Goal: Task Accomplishment & Management: Complete application form

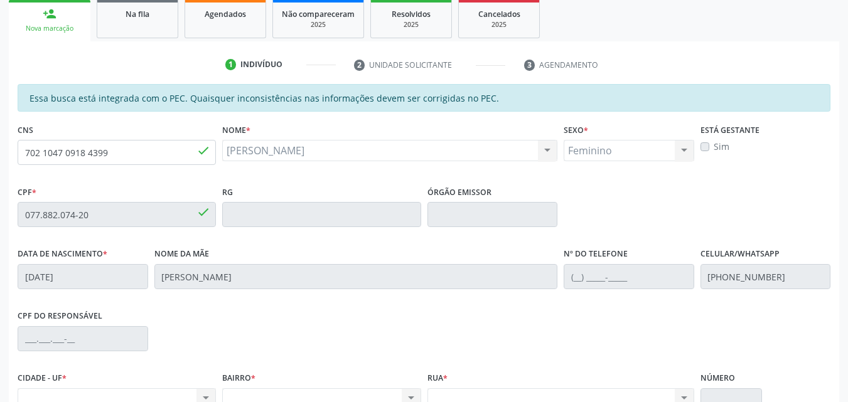
scroll to position [188, 0]
click at [155, 34] on link "Na fila" at bounding box center [138, 18] width 82 height 39
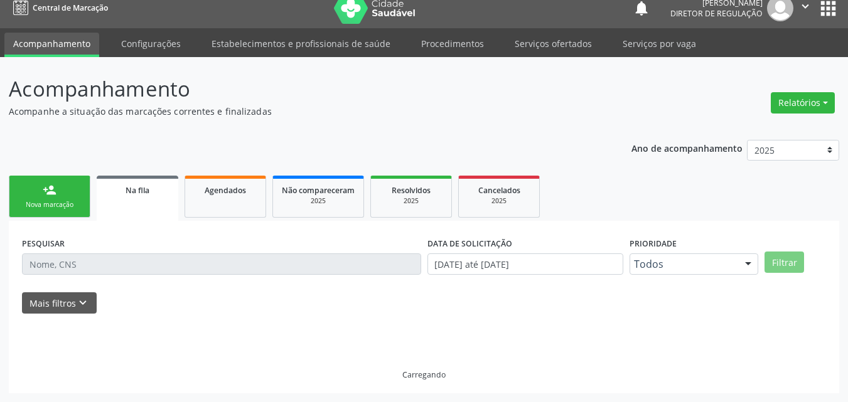
scroll to position [12, 0]
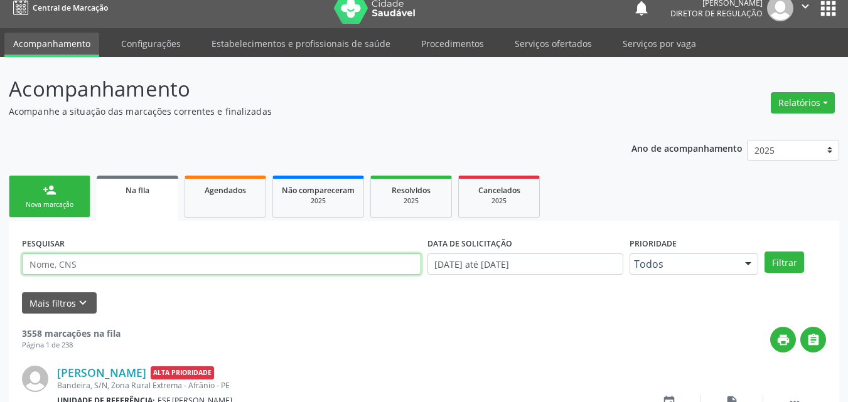
click at [135, 262] on input "text" at bounding box center [221, 263] width 399 height 21
type input "708304247475360"
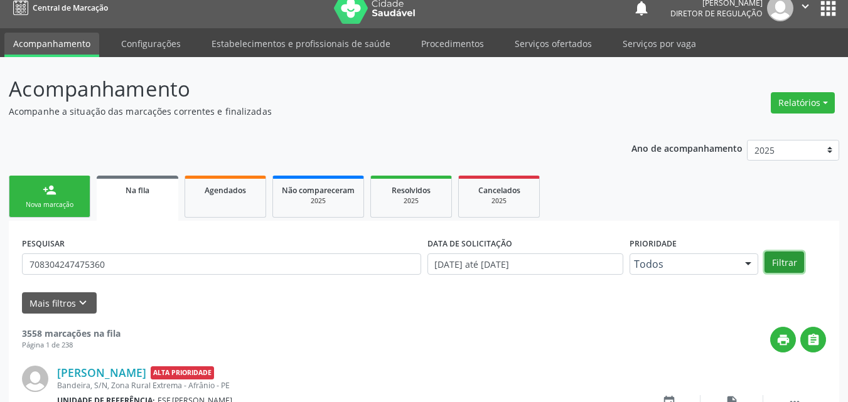
click at [789, 263] on button "Filtrar" at bounding box center [784, 262] width 40 height 21
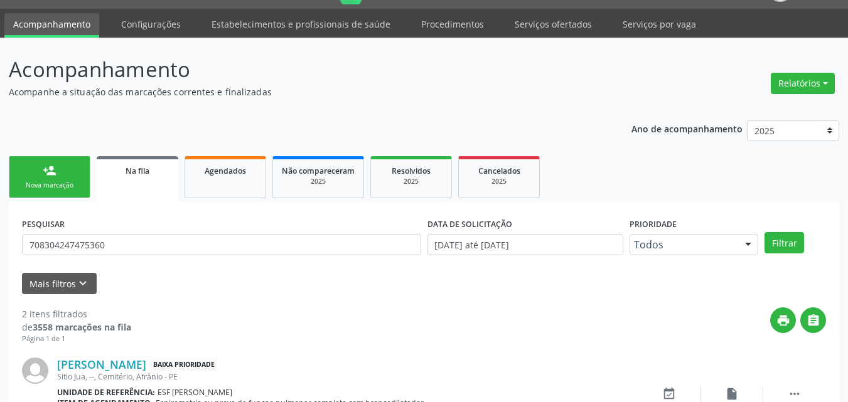
scroll to position [0, 0]
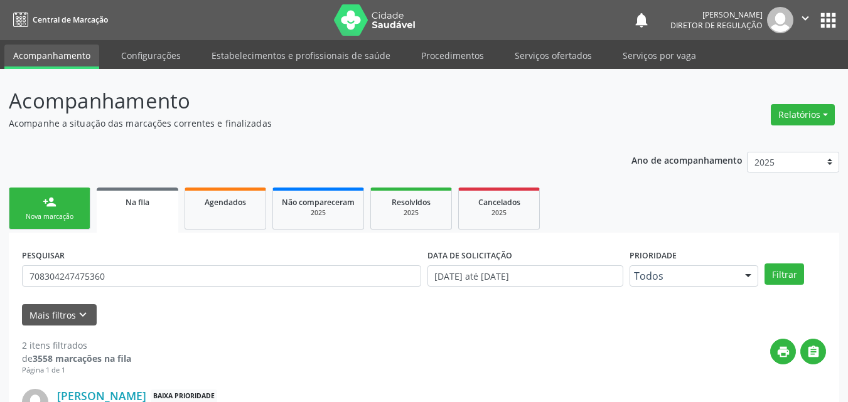
click at [67, 212] on div "Nova marcação" at bounding box center [49, 216] width 63 height 9
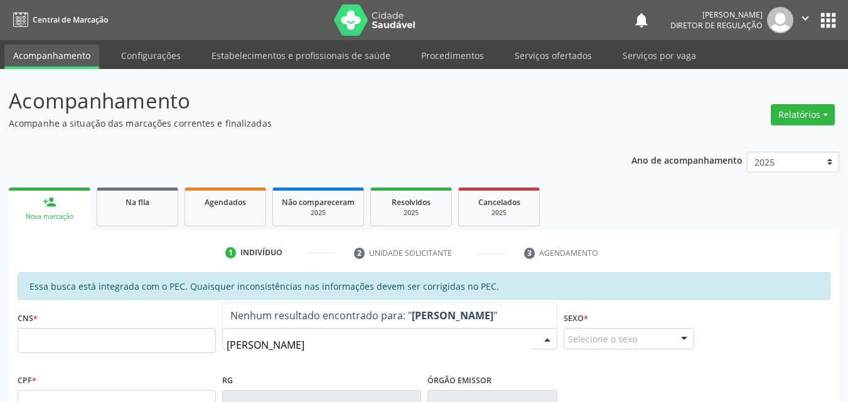
type input "GERALDO TEOFILO"
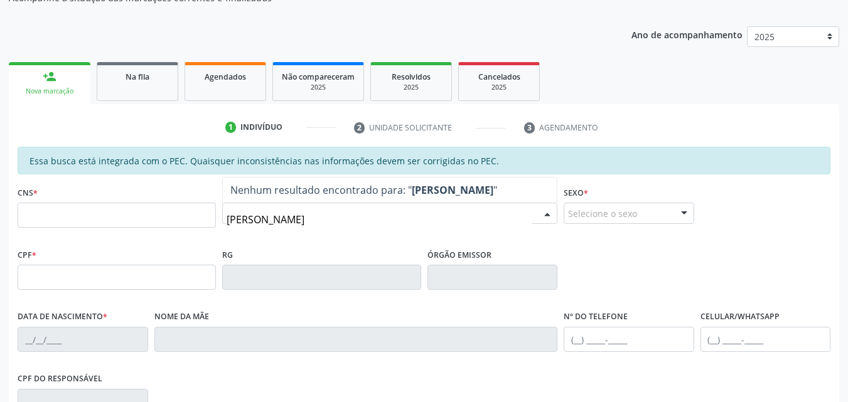
scroll to position [188, 0]
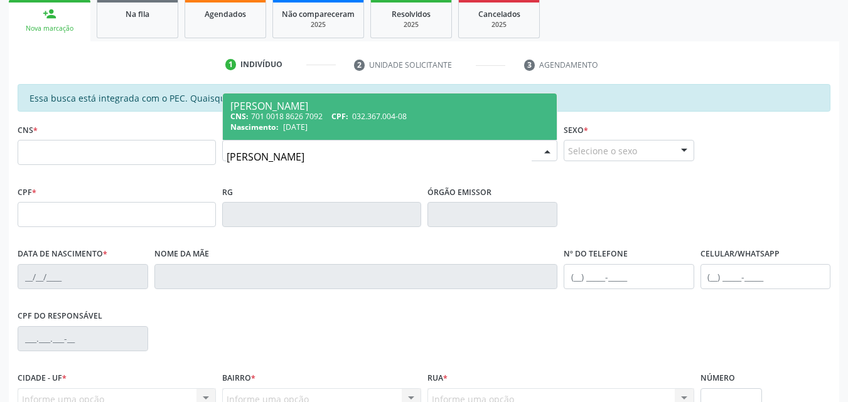
click at [402, 124] on div "Nascimento: 26/07/1980" at bounding box center [389, 127] width 319 height 11
type input "701 0018 8626 7092"
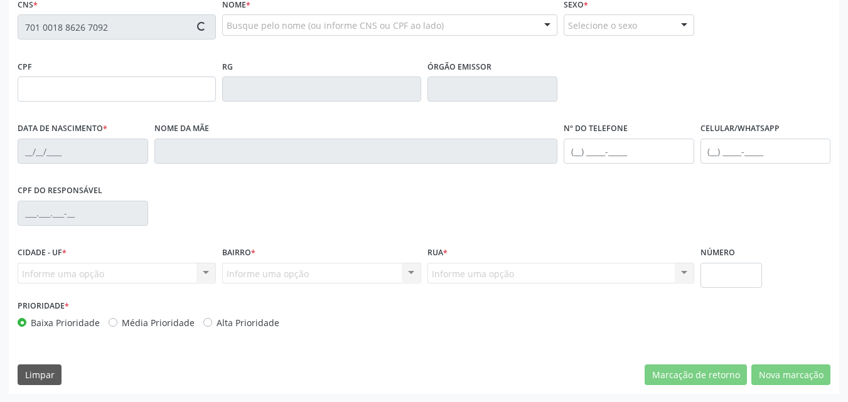
scroll to position [314, 0]
type input "032.367.004-08"
type input "26/07/1980"
type input "Stelita Rodrigues dos Santos"
type input "(87) 98864-0888"
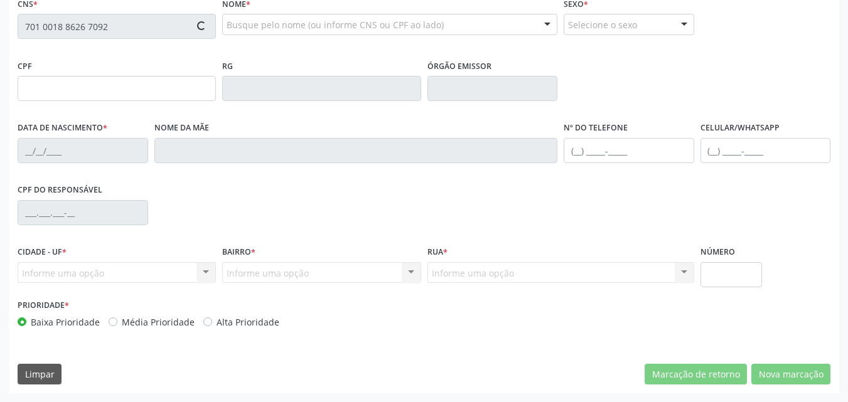
type input "125"
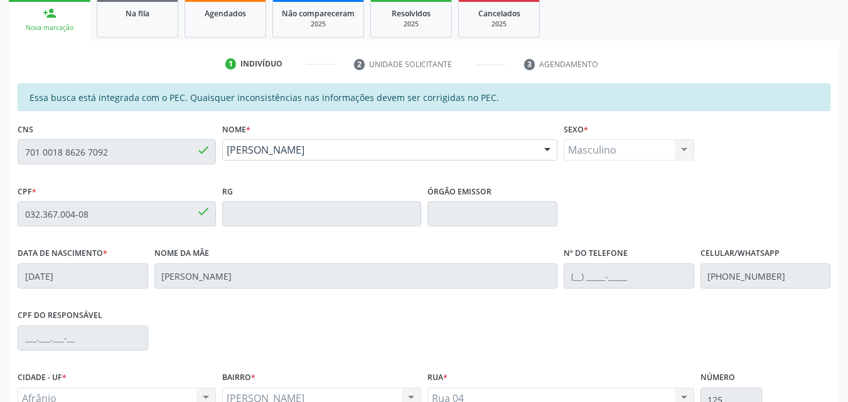
scroll to position [1, 0]
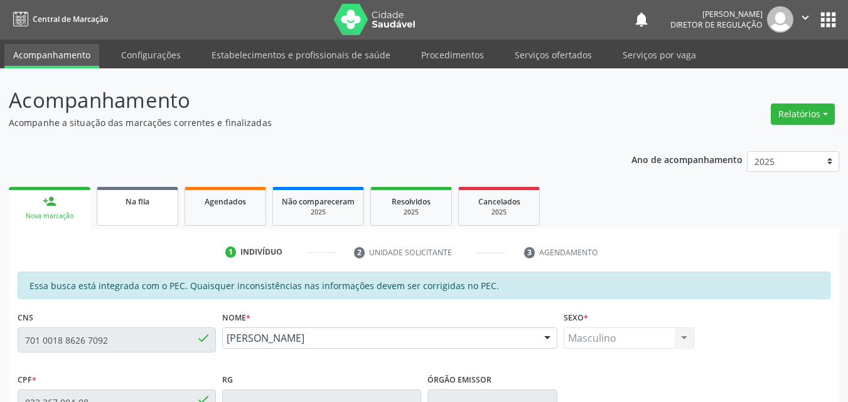
click at [150, 201] on div "Na fila" at bounding box center [137, 200] width 63 height 13
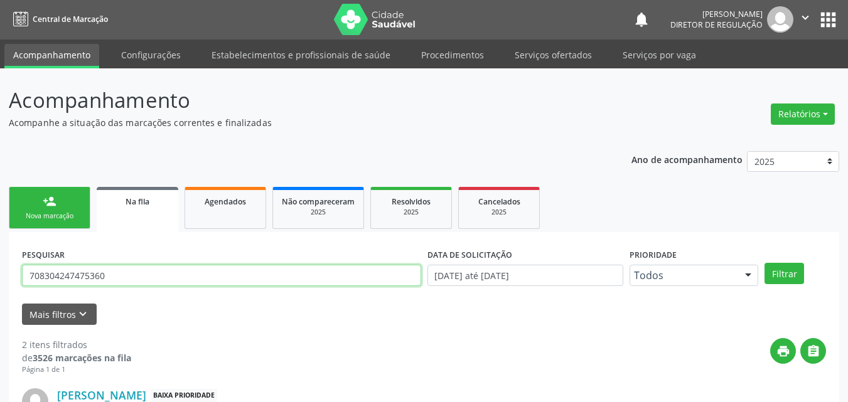
drag, startPoint x: 88, startPoint y: 277, endPoint x: 19, endPoint y: 280, distance: 69.7
click at [8, 285] on div "Acompanhamento Acompanhe a situação das marcações correntes e finalizadas Relat…" at bounding box center [424, 344] width 848 height 553
type input "704506314249212"
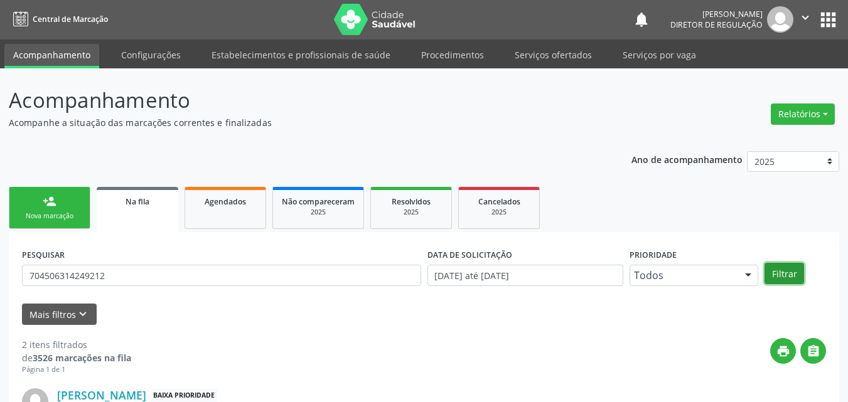
click at [783, 277] on button "Filtrar" at bounding box center [784, 273] width 40 height 21
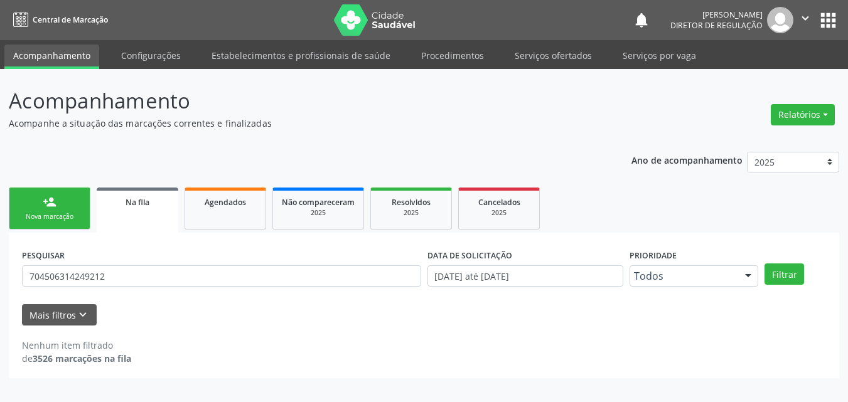
scroll to position [0, 0]
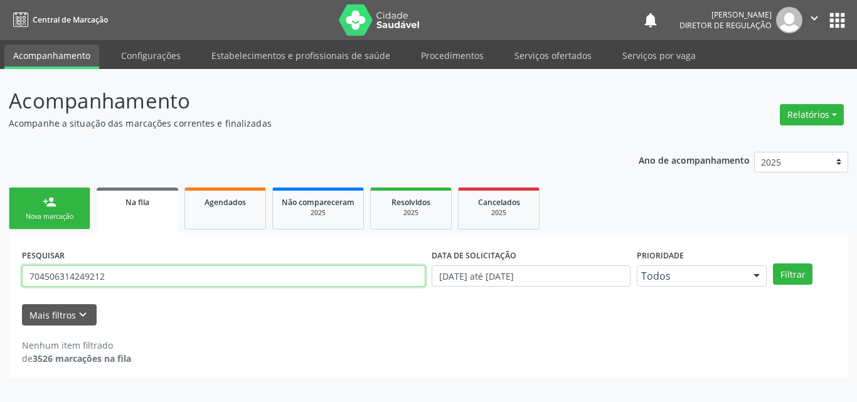
drag, startPoint x: 106, startPoint y: 277, endPoint x: 0, endPoint y: 267, distance: 106.4
click at [3, 270] on div "Acompanhamento Acompanhe a situação das marcações correntes e finalizadas Relat…" at bounding box center [428, 235] width 857 height 333
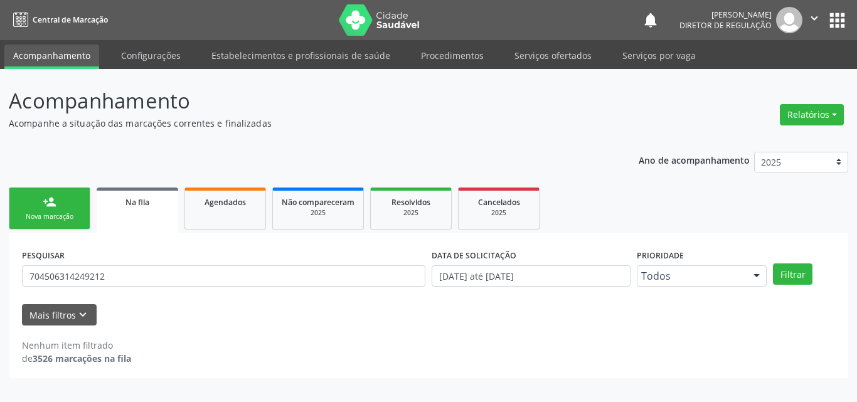
click at [88, 211] on link "person_add Nova marcação" at bounding box center [50, 209] width 82 height 42
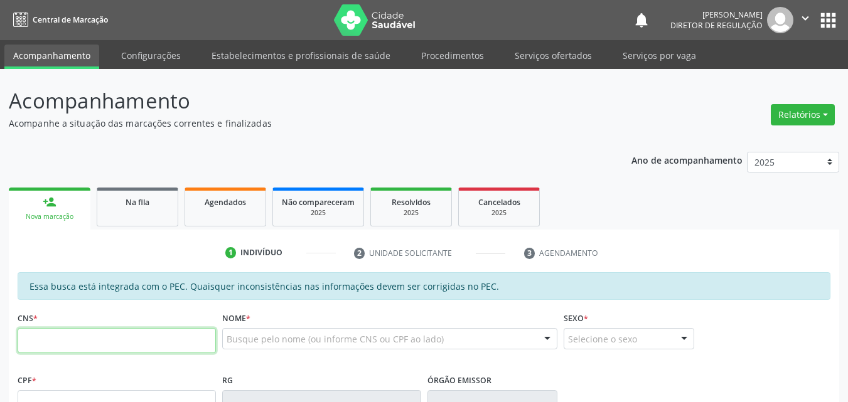
click at [92, 339] on input "text" at bounding box center [117, 340] width 198 height 25
paste input "704 5063 1424 9212"
type input "704 5063 1424 9212"
type input "066.822.684-67"
type input "06/12/1987"
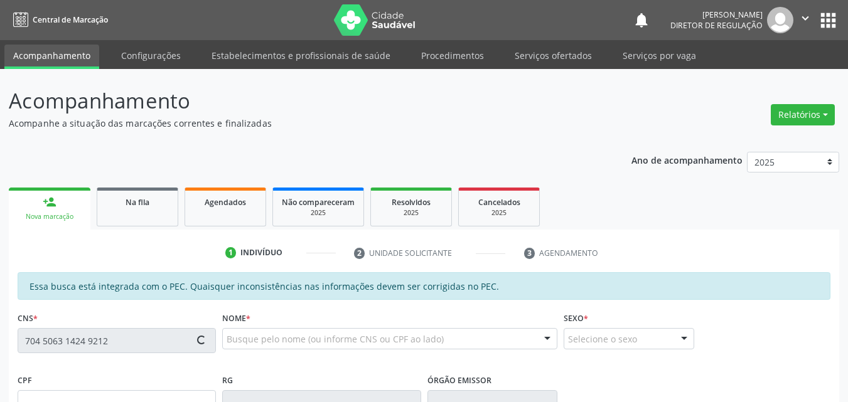
type input "Terezinha da Silva Nunes"
type input "(87) 98819-0065"
type input "S/N"
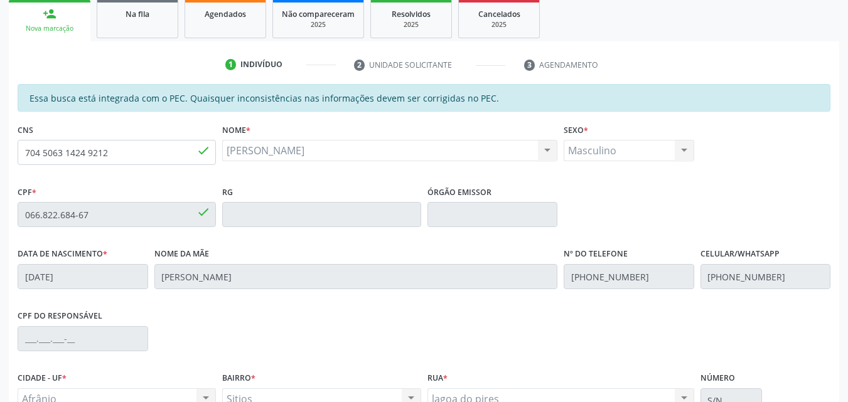
scroll to position [314, 0]
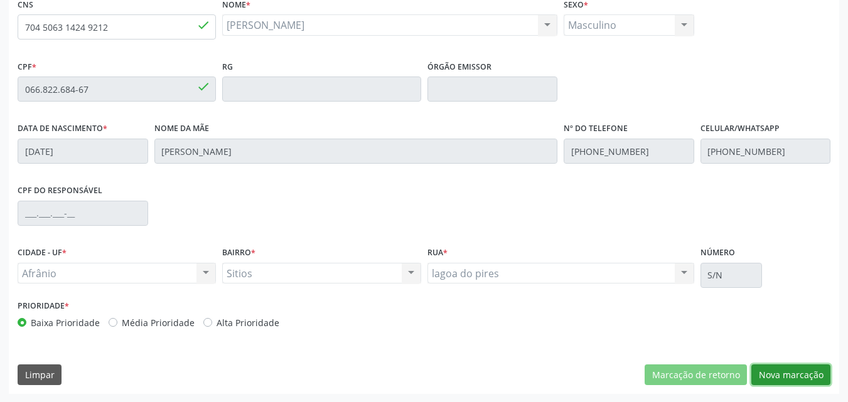
click at [806, 373] on button "Nova marcação" at bounding box center [790, 375] width 79 height 21
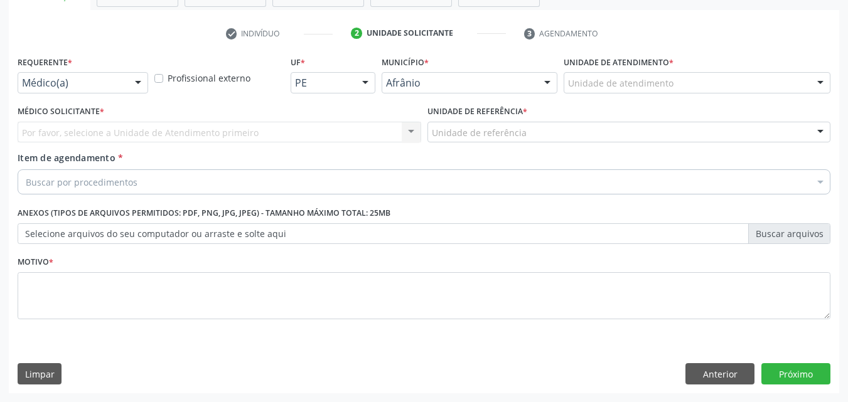
scroll to position [220, 0]
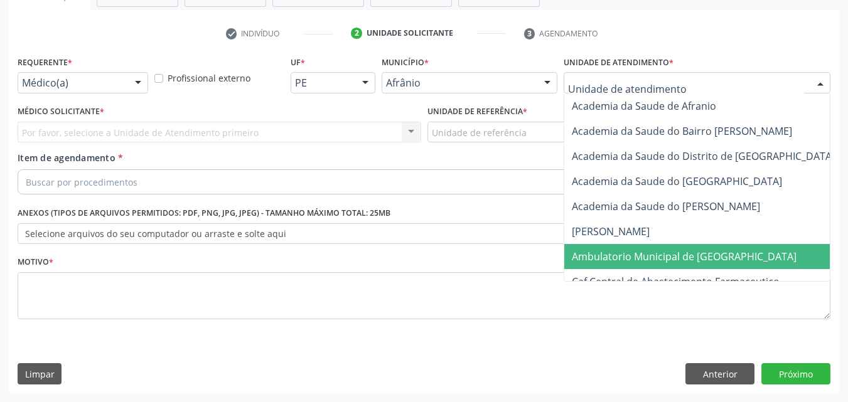
click at [653, 256] on span "Ambulatorio Municipal de [GEOGRAPHIC_DATA]" at bounding box center [684, 257] width 225 height 14
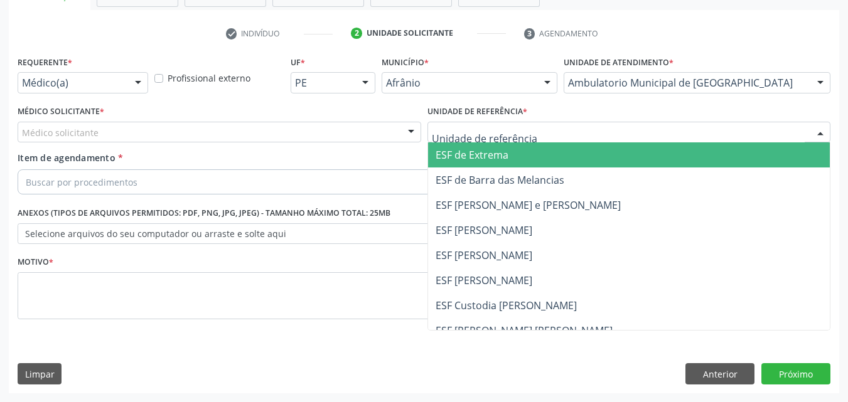
click at [575, 134] on div at bounding box center [628, 132] width 403 height 21
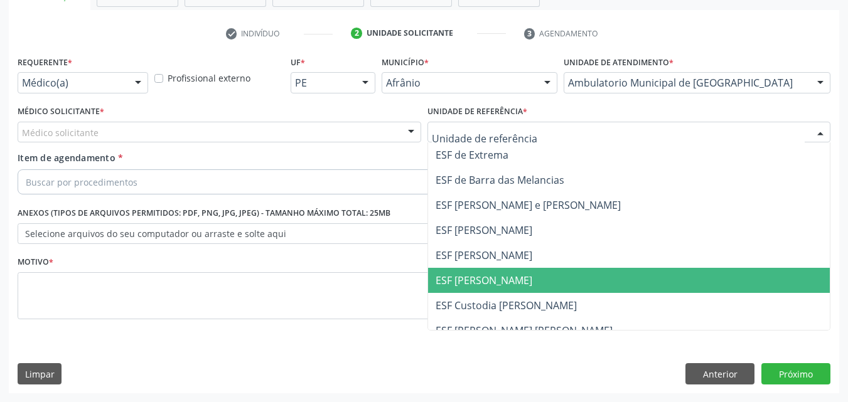
drag, startPoint x: 545, startPoint y: 277, endPoint x: 514, endPoint y: 261, distance: 34.5
click at [544, 277] on span "ESF [PERSON_NAME]" at bounding box center [629, 280] width 402 height 25
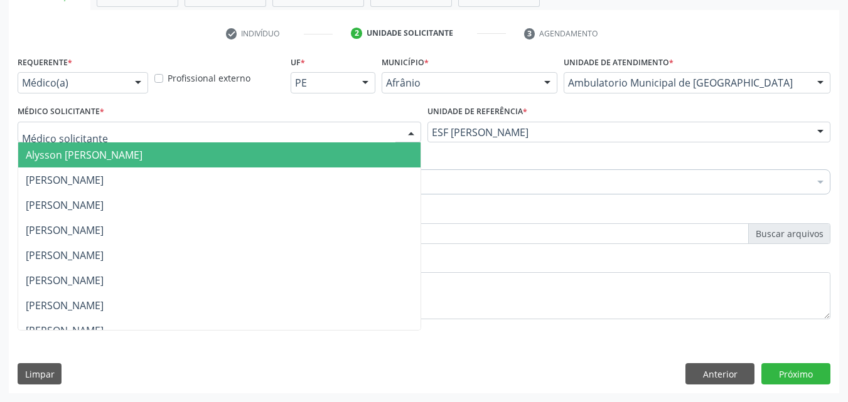
click at [375, 123] on div at bounding box center [219, 132] width 403 height 21
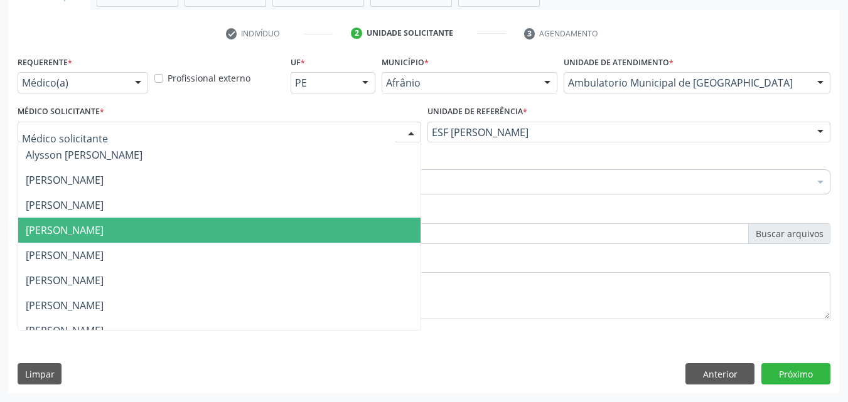
click at [336, 235] on span "[PERSON_NAME]" at bounding box center [219, 230] width 402 height 25
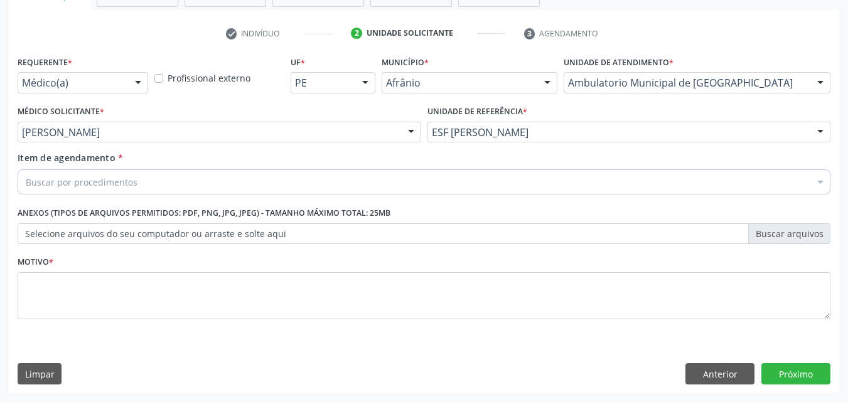
click at [243, 178] on div "Buscar por procedimentos" at bounding box center [424, 181] width 812 height 25
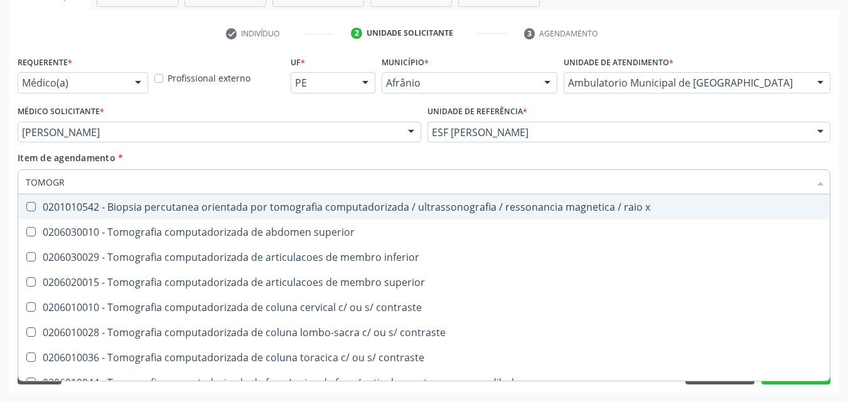
type input "TOMOGRA"
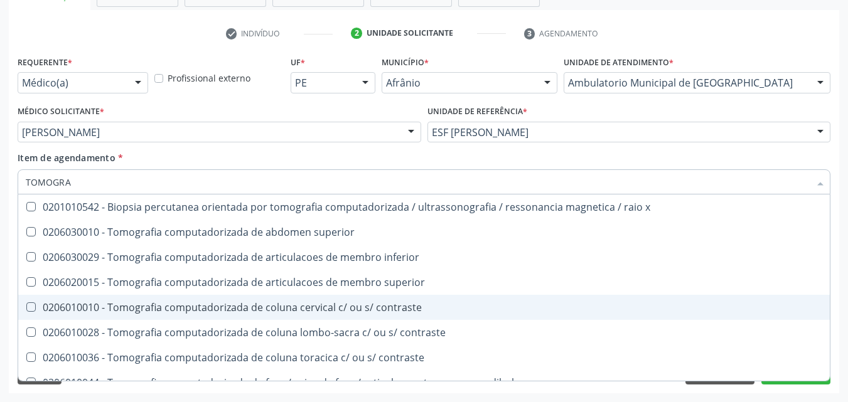
click at [292, 306] on div "0206010010 - Tomografia computadorizada de coluna cervical c/ ou s/ contraste" at bounding box center [424, 307] width 796 height 10
checkbox contraste "true"
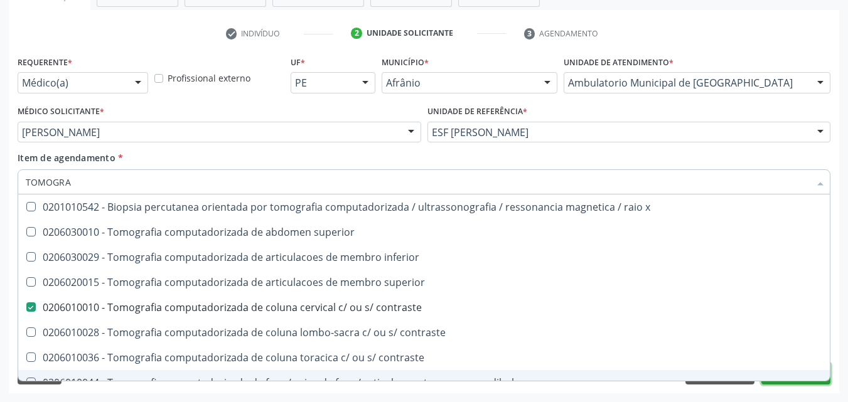
click at [778, 382] on button "Próximo" at bounding box center [795, 373] width 69 height 21
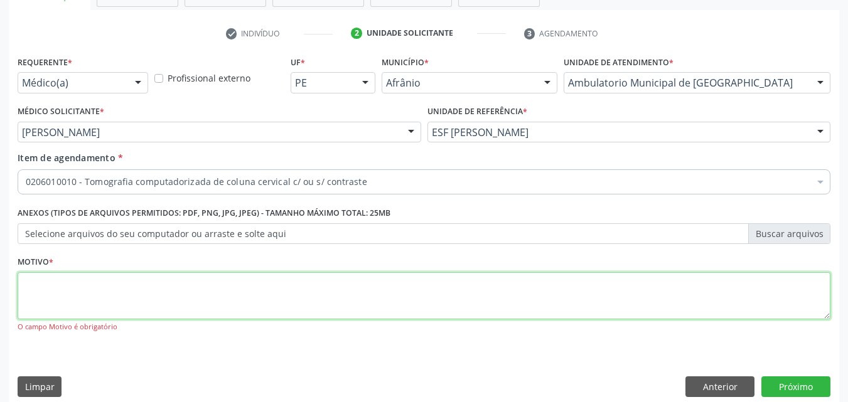
click at [345, 300] on textarea at bounding box center [424, 296] width 812 height 48
type textarea "*"
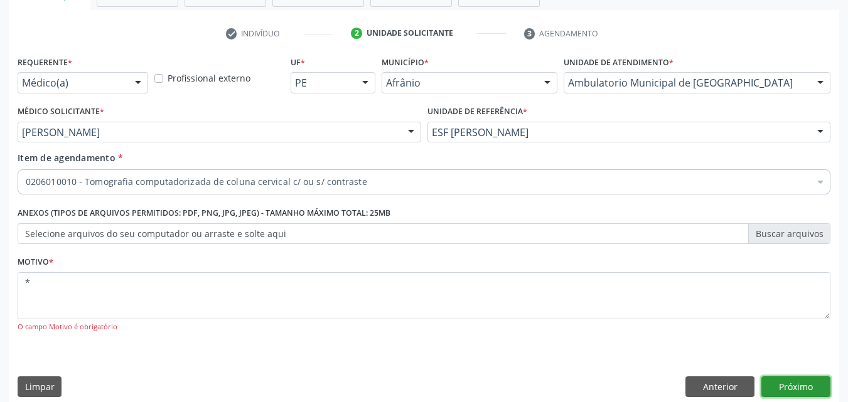
click at [785, 384] on button "Próximo" at bounding box center [795, 386] width 69 height 21
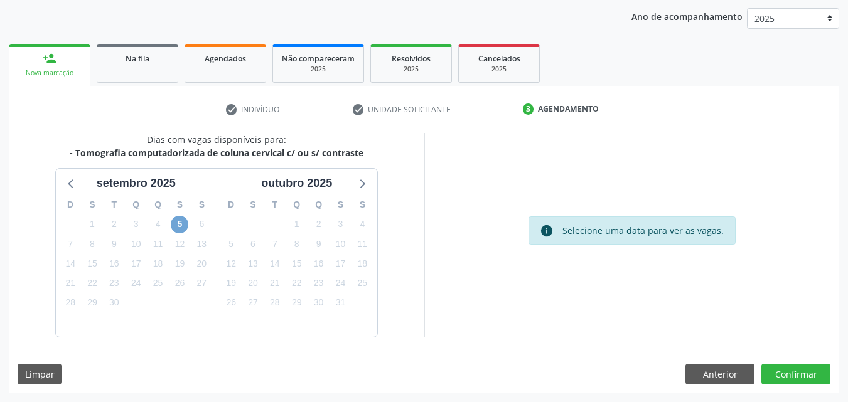
click at [176, 221] on span "5" at bounding box center [180, 225] width 18 height 18
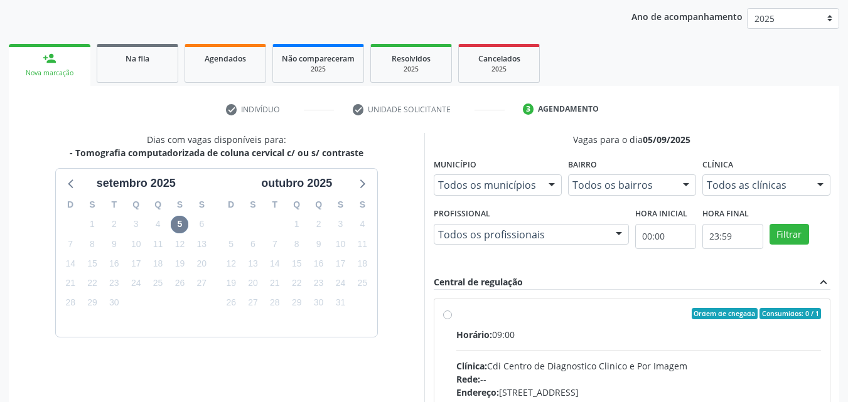
click at [518, 312] on div "Ordem de chegada Consumidos: 0 / 1" at bounding box center [638, 313] width 365 height 11
click at [452, 312] on input "Ordem de chegada Consumidos: 0 / 1 Horário: 09:00 Clínica: Cdi Centro de Diagno…" at bounding box center [447, 313] width 9 height 11
radio input "true"
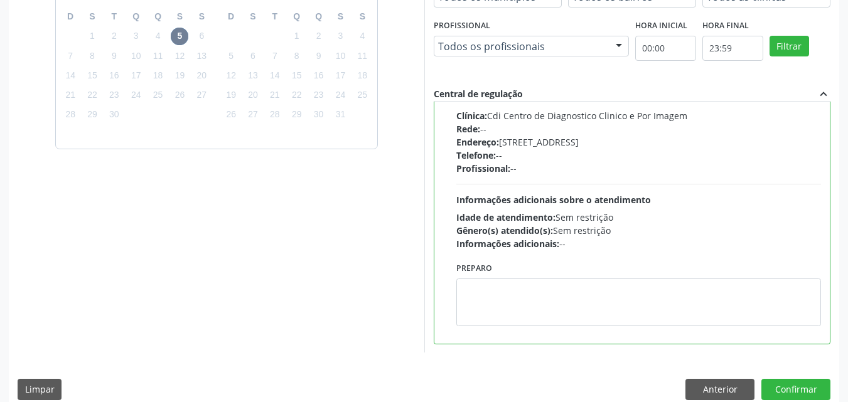
scroll to position [348, 0]
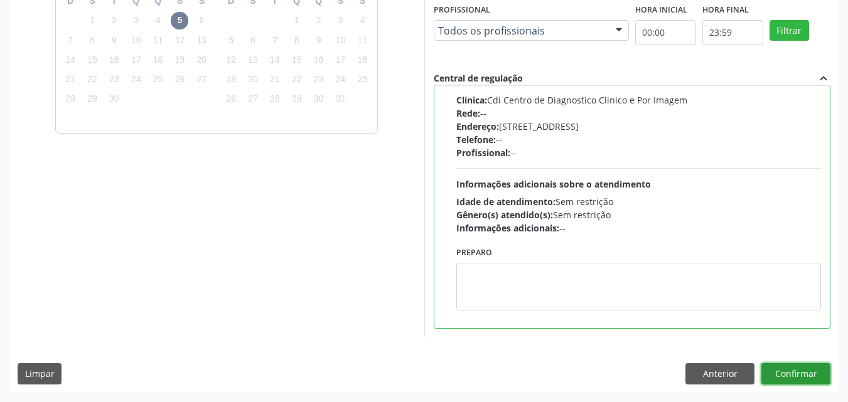
click at [799, 376] on button "Confirmar" at bounding box center [795, 373] width 69 height 21
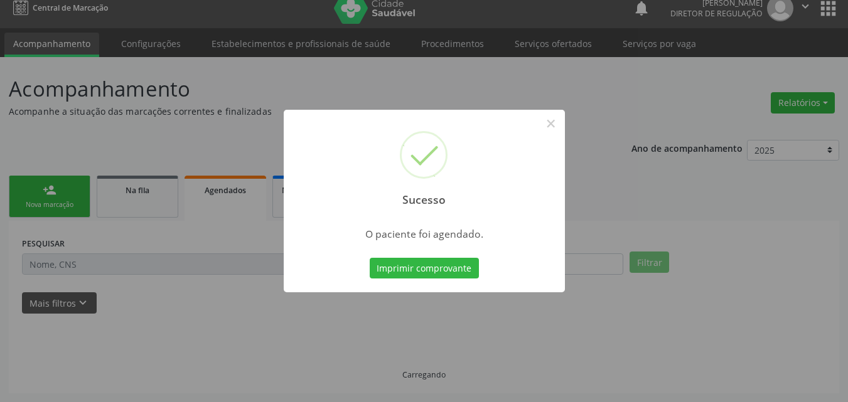
scroll to position [12, 0]
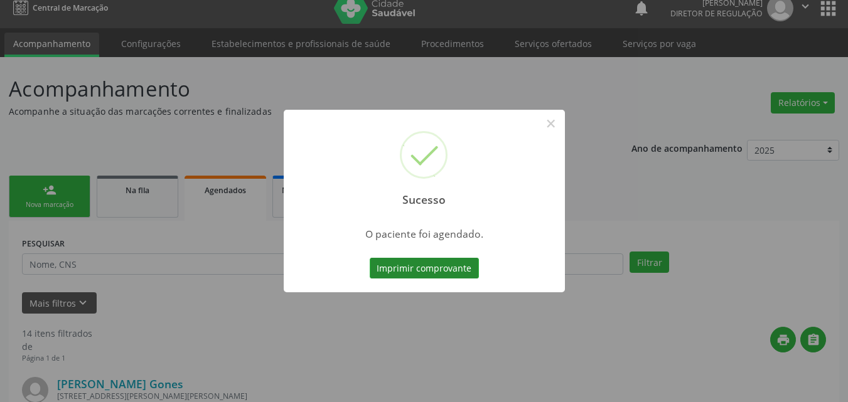
click at [464, 271] on button "Imprimir comprovante" at bounding box center [424, 268] width 109 height 21
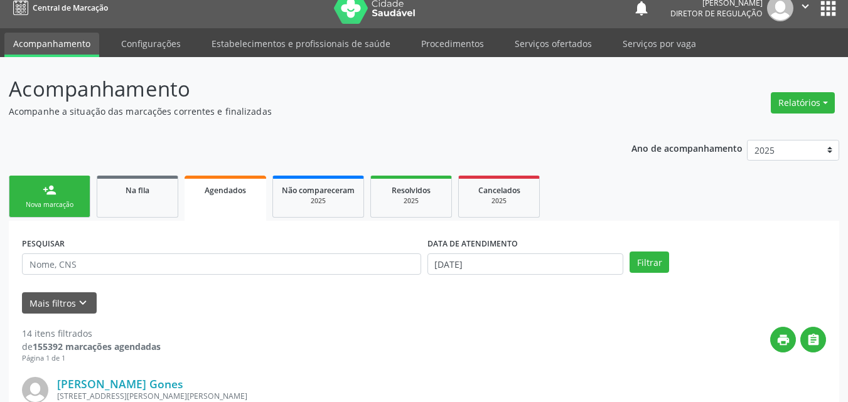
click at [62, 189] on link "person_add Nova marcação" at bounding box center [50, 197] width 82 height 42
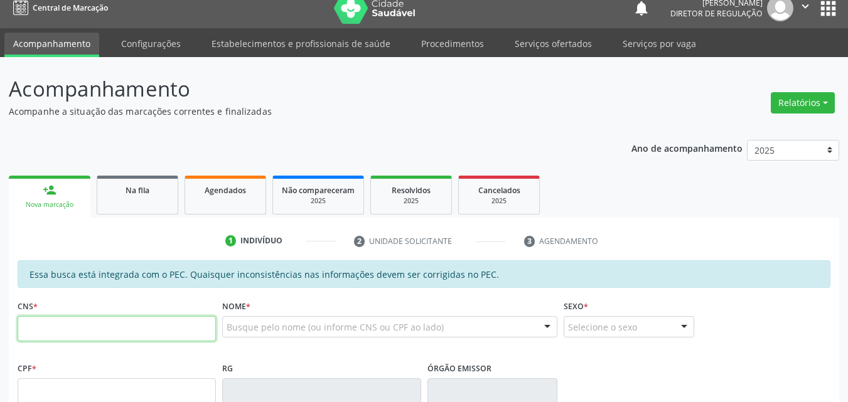
click at [81, 329] on input "text" at bounding box center [117, 328] width 198 height 25
paste input "704 5063 1424 9212"
type input "704 5063 1424 9212"
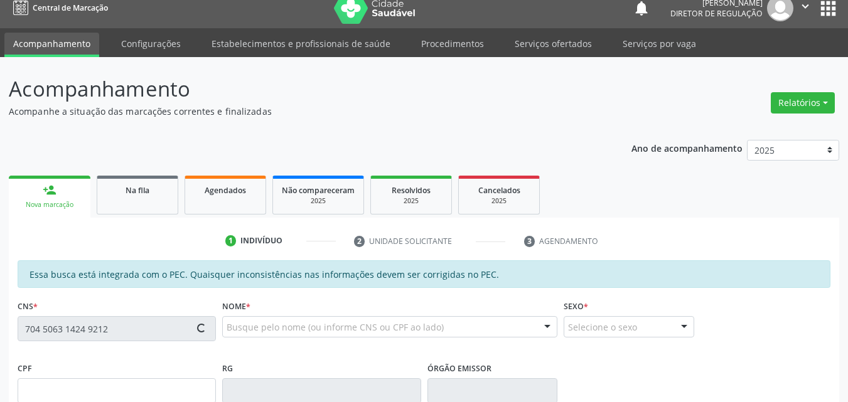
type input "066.822.684-67"
type input "06/12/1987"
type input "Terezinha da Silva Nunes"
type input "(87) 98819-0065"
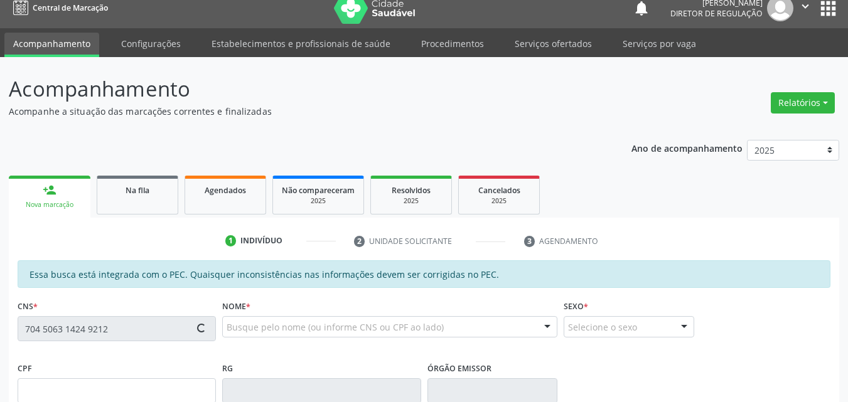
type input "S/N"
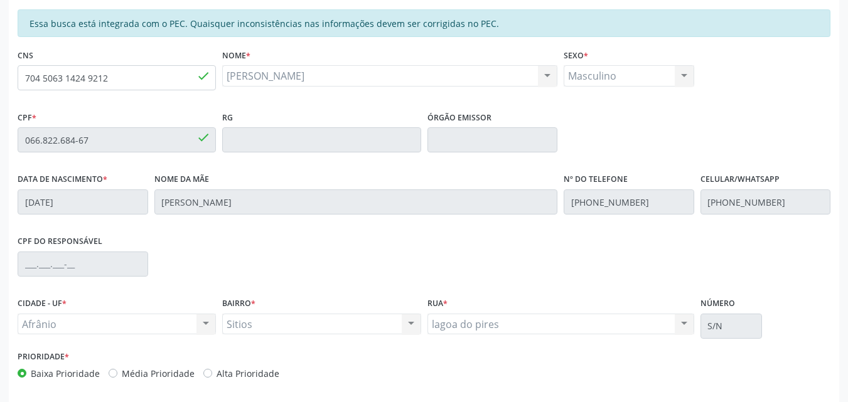
scroll to position [314, 0]
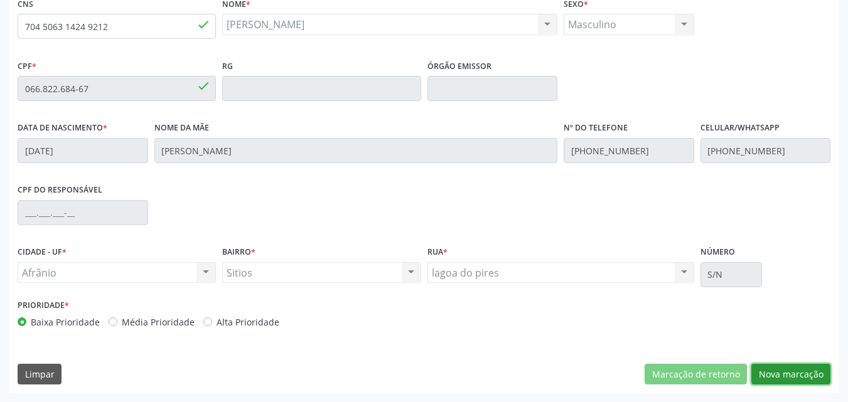
click at [779, 376] on button "Nova marcação" at bounding box center [790, 374] width 79 height 21
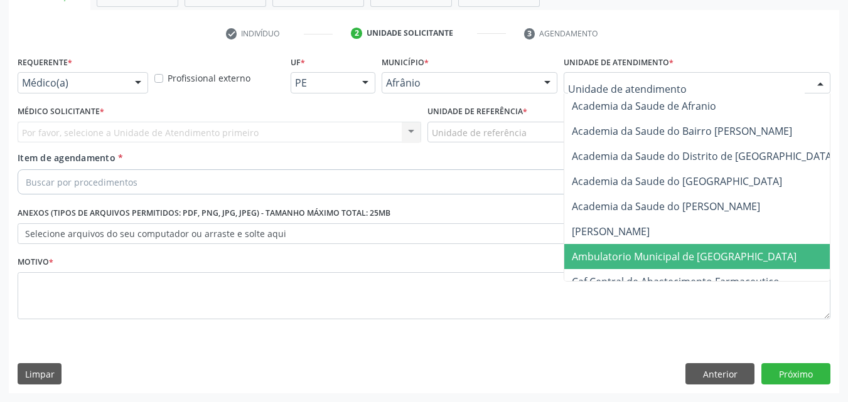
click at [649, 257] on span "Ambulatorio Municipal de [GEOGRAPHIC_DATA]" at bounding box center [684, 257] width 225 height 14
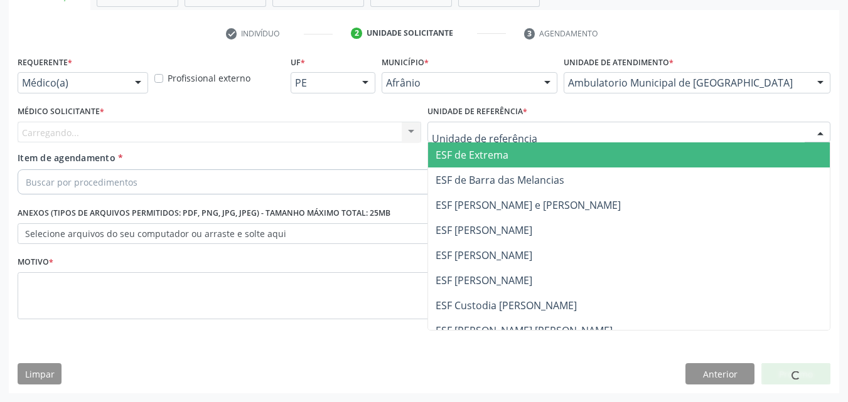
click at [548, 129] on div at bounding box center [628, 132] width 403 height 21
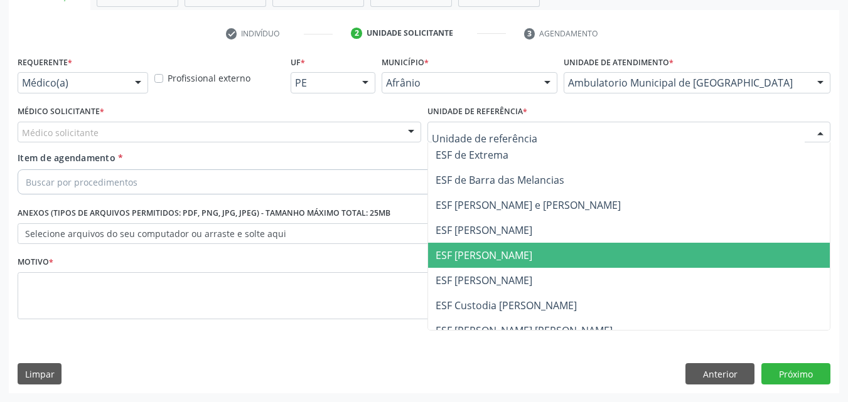
drag, startPoint x: 541, startPoint y: 250, endPoint x: 532, endPoint y: 249, distance: 9.5
click at [540, 252] on span "ESF [PERSON_NAME]" at bounding box center [629, 255] width 402 height 25
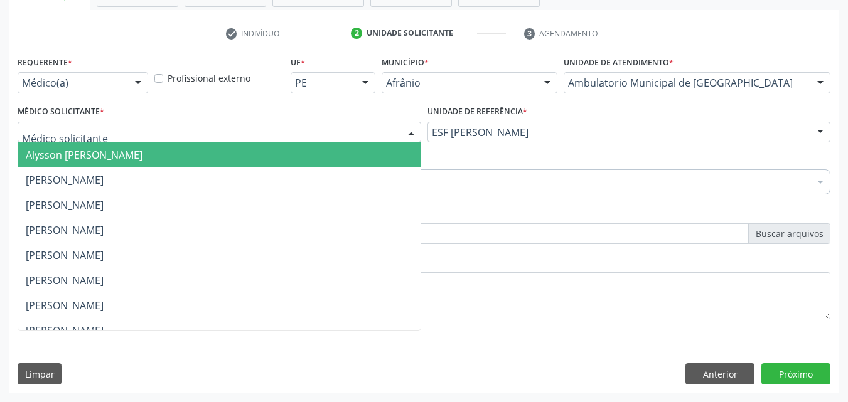
click at [334, 129] on div at bounding box center [219, 132] width 403 height 21
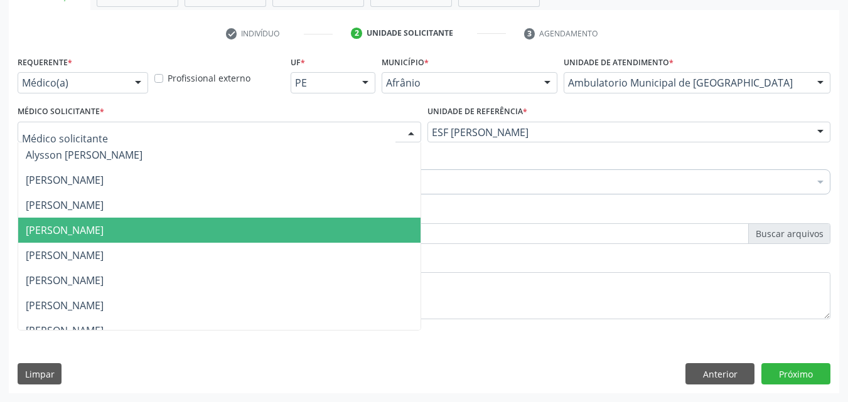
click at [322, 228] on span "[PERSON_NAME]" at bounding box center [219, 230] width 402 height 25
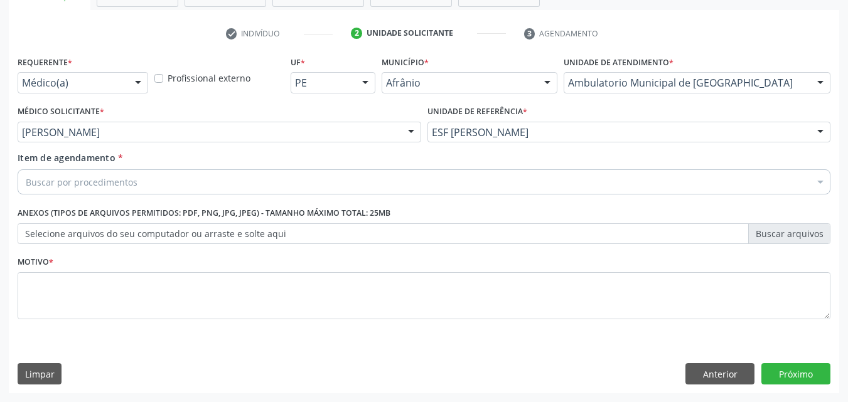
click at [248, 183] on div "Buscar por procedimentos" at bounding box center [424, 181] width 812 height 25
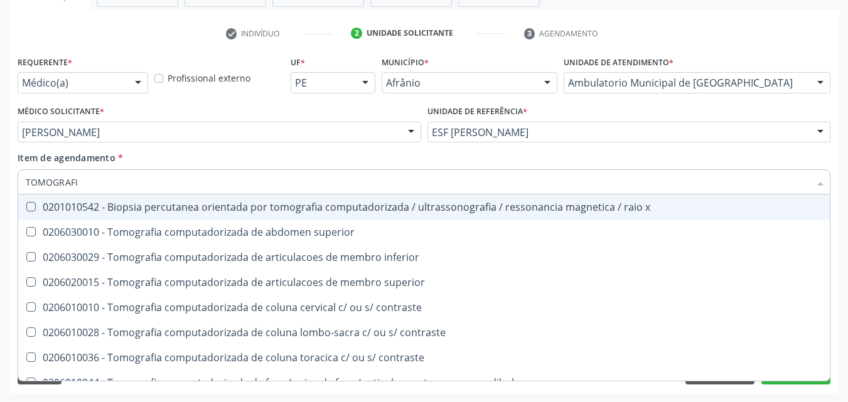
type input "TOMOGRAFIA"
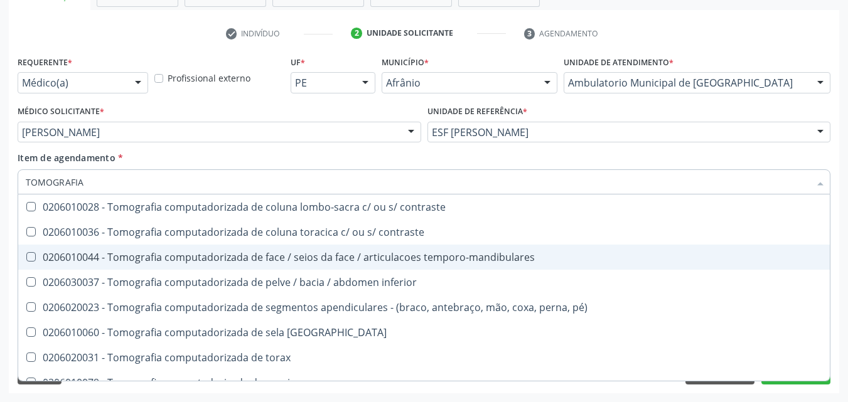
scroll to position [63, 0]
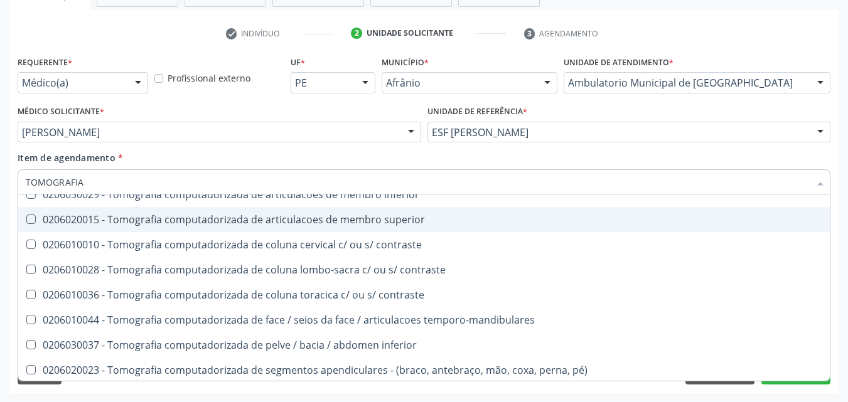
click at [311, 218] on div "0206020015 - Tomografia computadorizada de articulacoes de membro superior" at bounding box center [424, 220] width 796 height 10
checkbox superior "true"
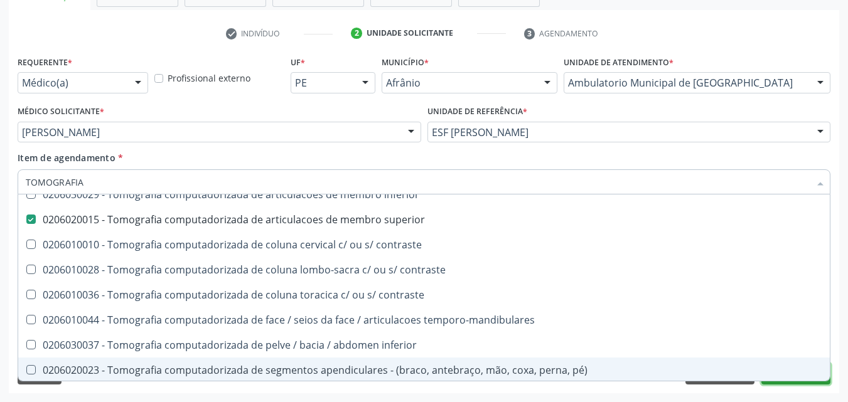
click at [787, 382] on button "Próximo" at bounding box center [795, 373] width 69 height 21
checkbox superior "true"
checkbox superior "false"
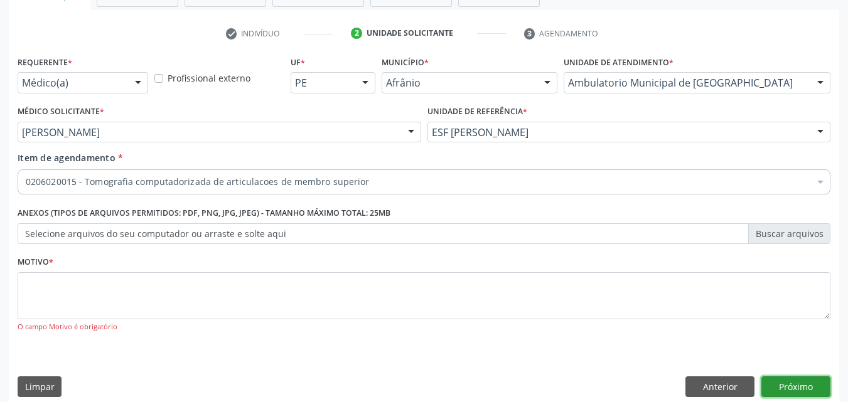
scroll to position [0, 0]
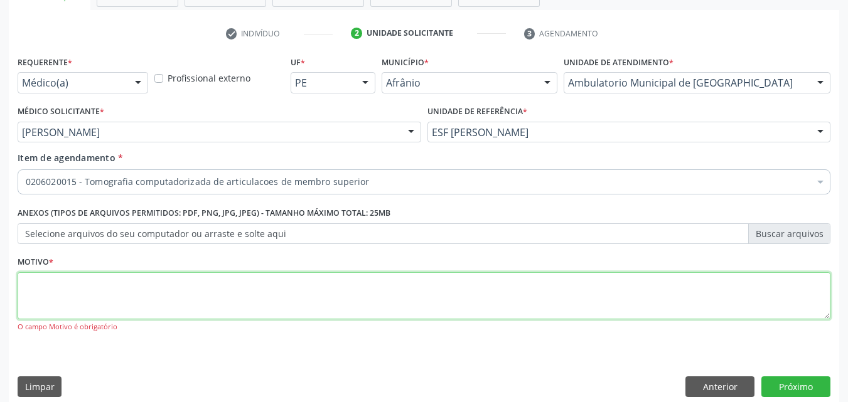
click at [357, 304] on textarea at bounding box center [424, 296] width 812 height 48
type textarea "*"
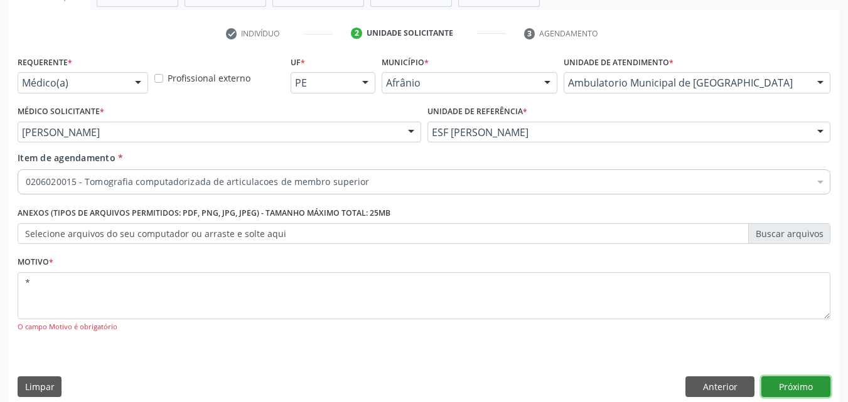
click at [814, 386] on button "Próximo" at bounding box center [795, 386] width 69 height 21
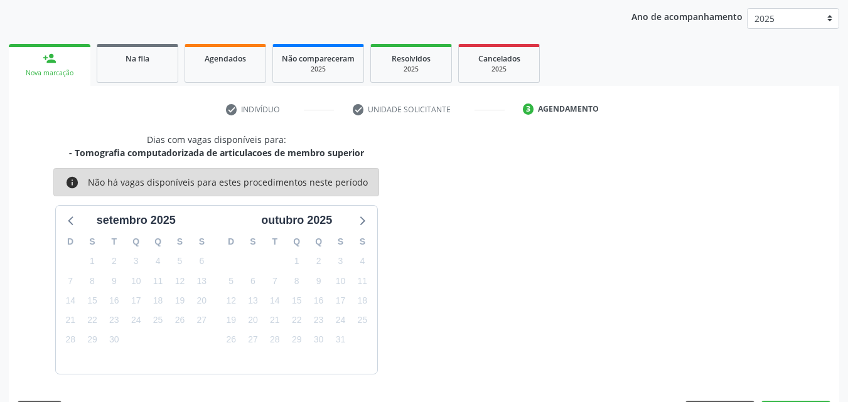
scroll to position [181, 0]
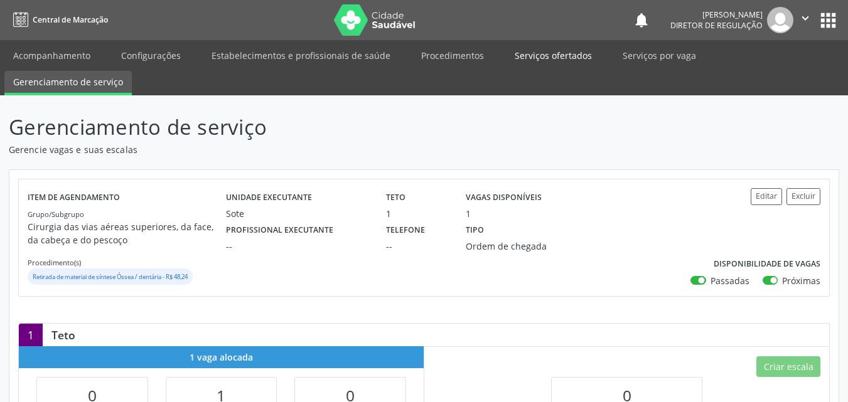
click at [549, 52] on link "Serviços ofertados" at bounding box center [553, 56] width 95 height 22
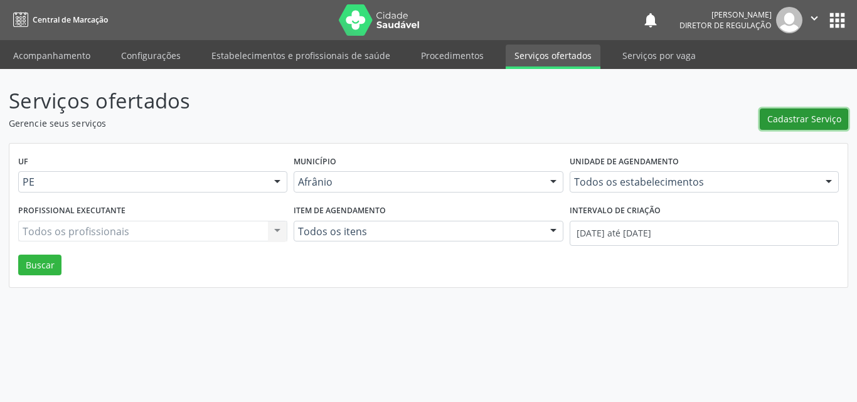
click at [797, 118] on span "Cadastrar Serviço" at bounding box center [804, 118] width 74 height 13
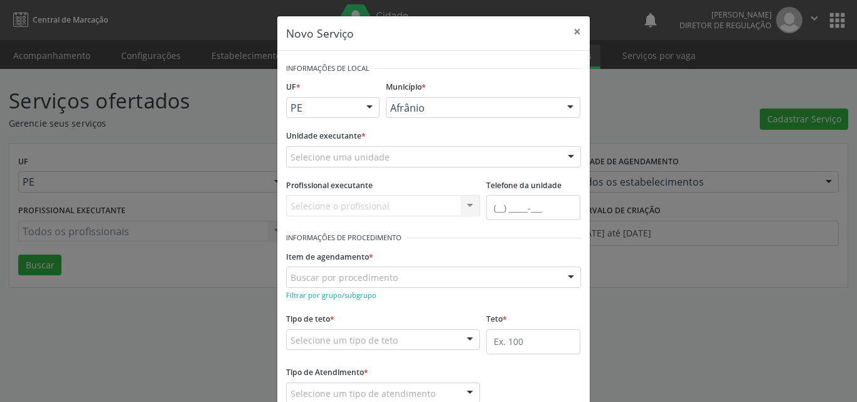
click at [439, 154] on div "Selecione uma unidade" at bounding box center [433, 156] width 295 height 21
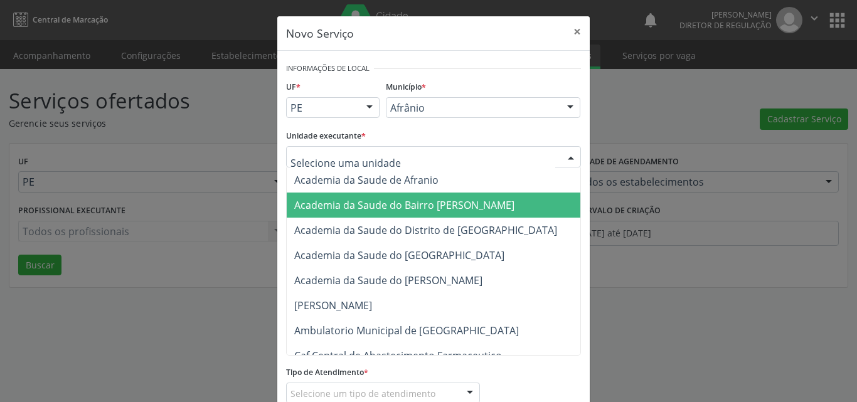
scroll to position [188, 0]
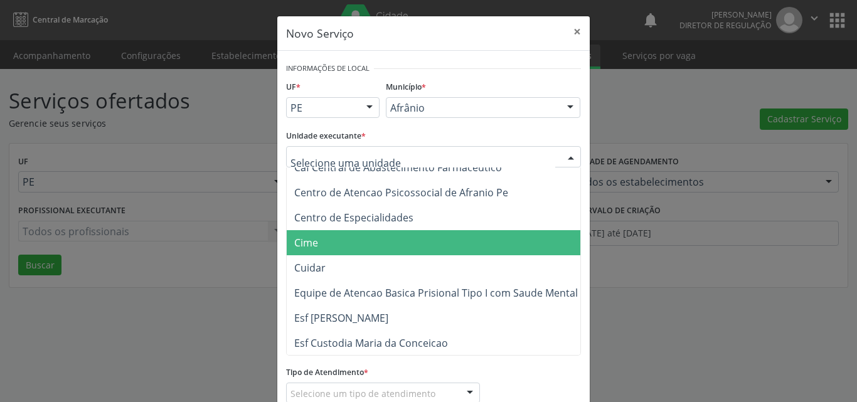
click at [423, 238] on span "Cime" at bounding box center [440, 242] width 306 height 25
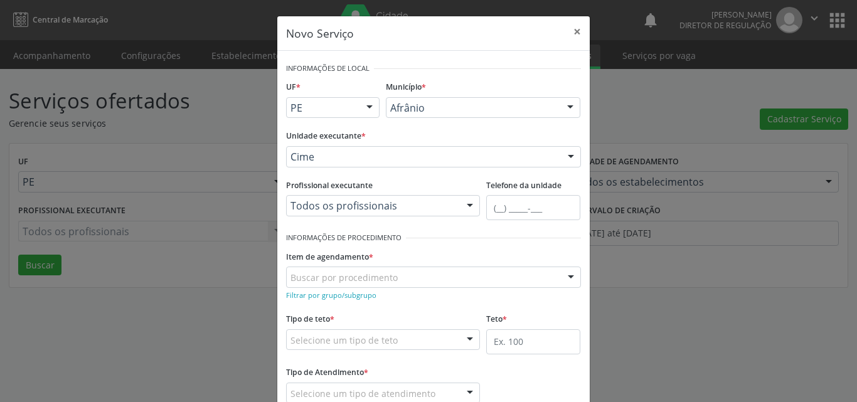
click at [397, 275] on div "Buscar por procedimento" at bounding box center [433, 277] width 295 height 21
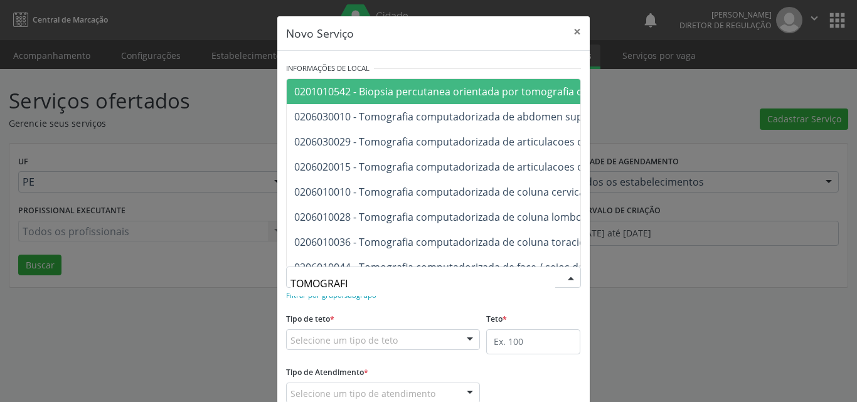
type input "TOMOGRAFIA"
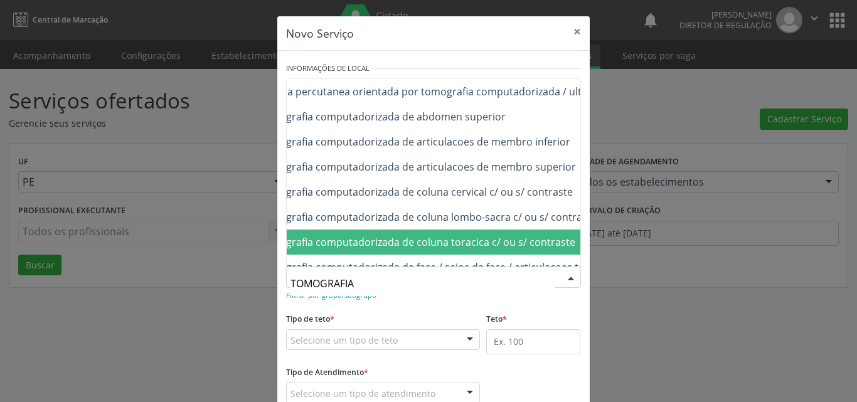
scroll to position [0, 125]
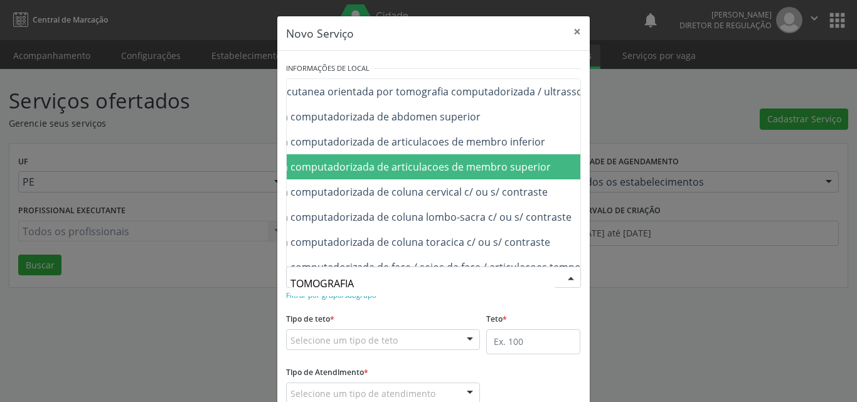
click at [521, 164] on span "0206020015 - Tomografia computadorizada de articulacoes de membro superior" at bounding box center [360, 167] width 382 height 14
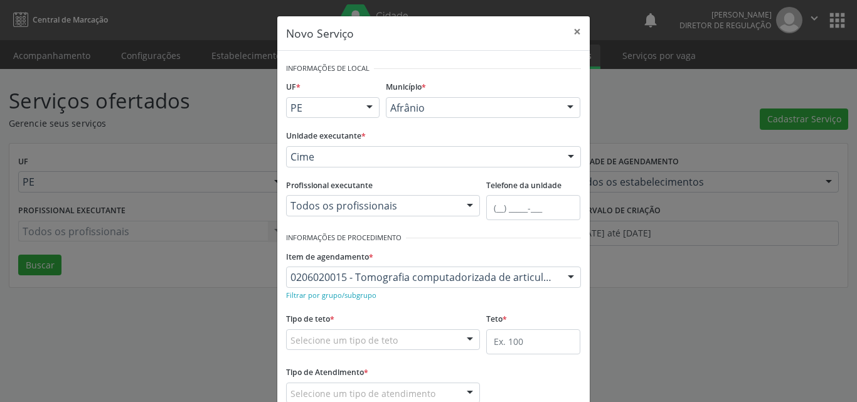
click at [417, 338] on div "Selecione um tipo de teto" at bounding box center [383, 339] width 194 height 21
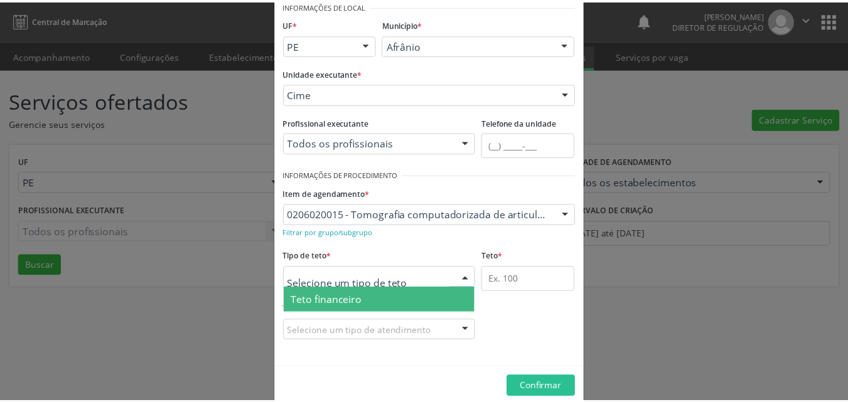
scroll to position [24, 0]
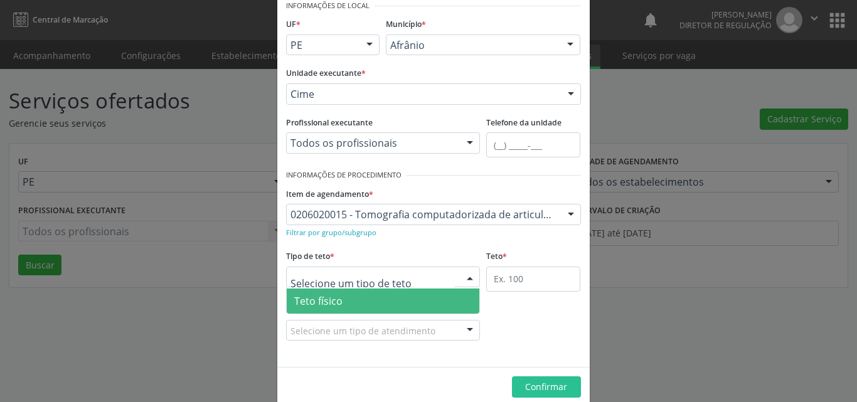
click at [402, 299] on span "Teto físico" at bounding box center [383, 301] width 193 height 25
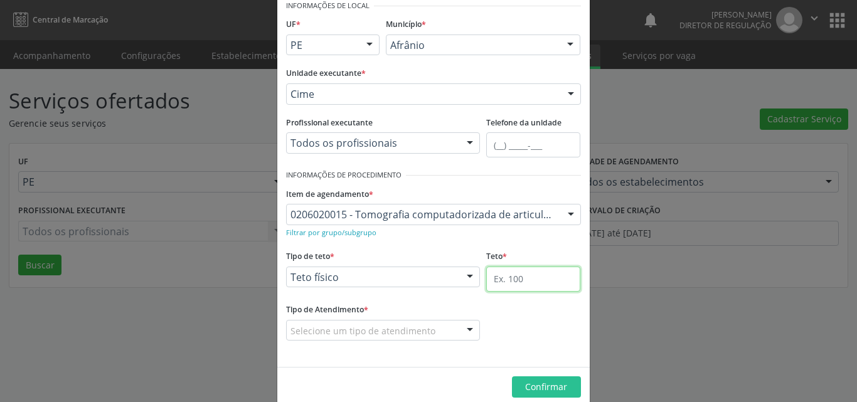
click at [504, 278] on input "text" at bounding box center [533, 279] width 94 height 25
type input "1"
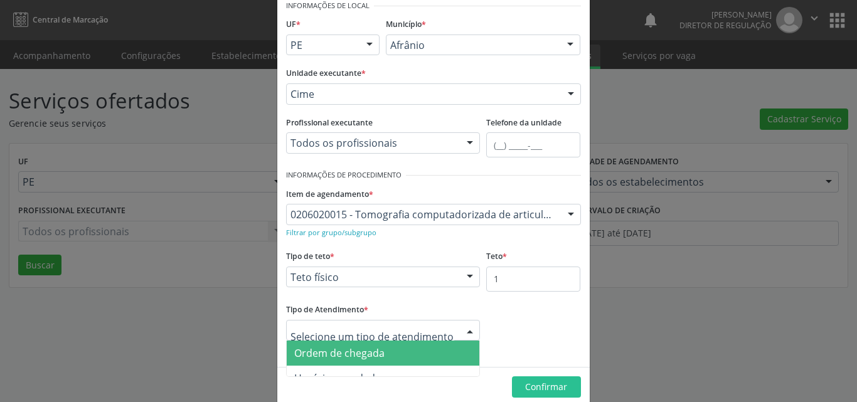
click at [437, 330] on div at bounding box center [383, 330] width 194 height 21
click at [424, 352] on span "Ordem de chegada" at bounding box center [383, 353] width 193 height 25
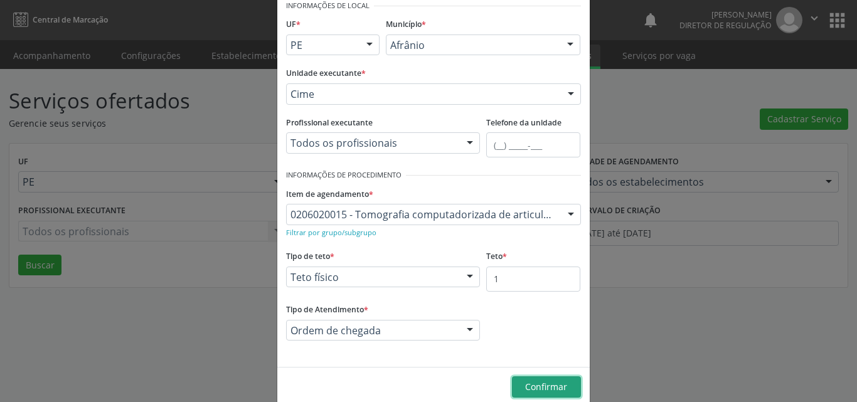
click at [536, 386] on span "Confirmar" at bounding box center [546, 387] width 42 height 12
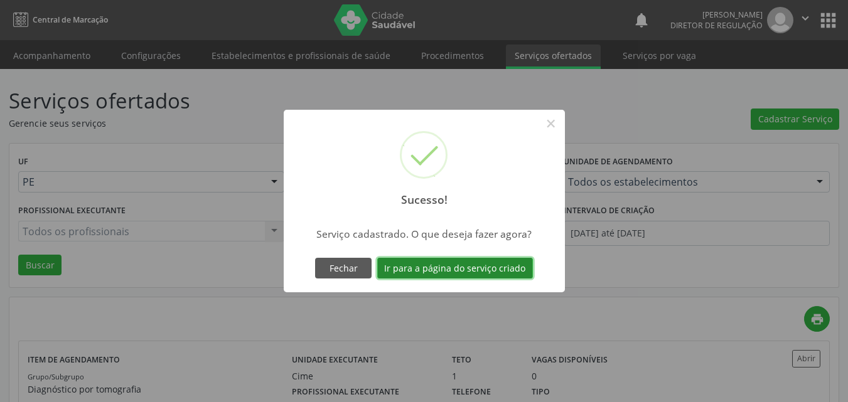
click at [503, 264] on button "Ir para a página do serviço criado" at bounding box center [455, 268] width 156 height 21
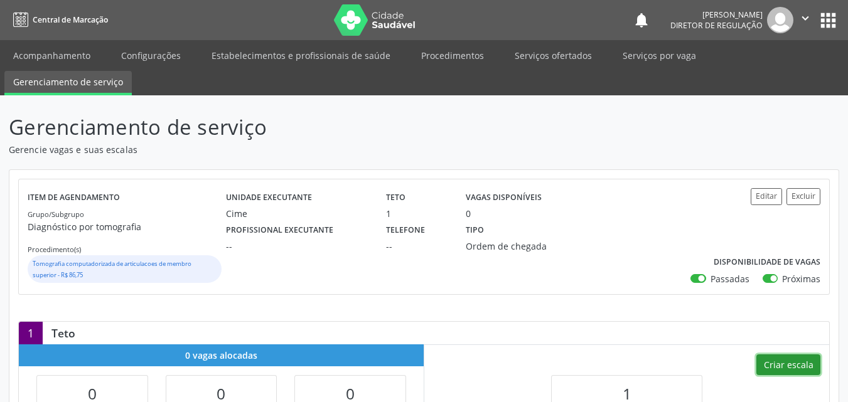
click at [791, 361] on button "Criar escala" at bounding box center [788, 364] width 64 height 21
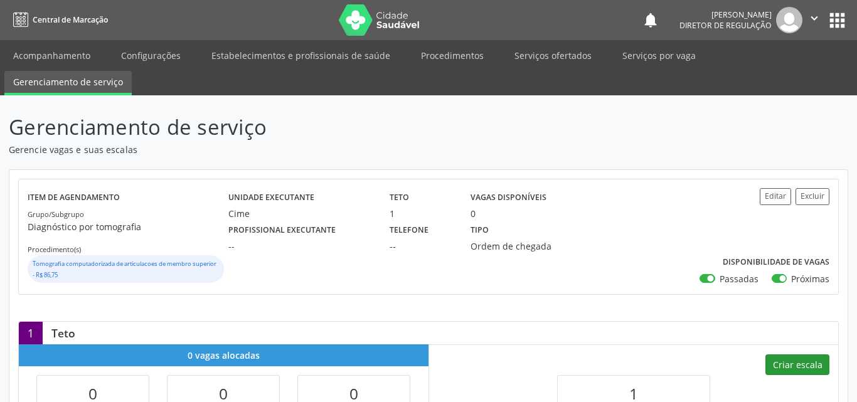
select select "8"
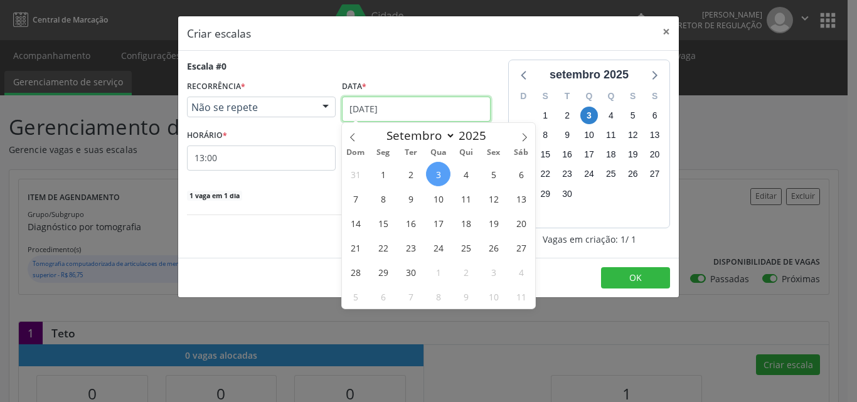
click at [444, 109] on input "[DATE]" at bounding box center [416, 109] width 149 height 25
click at [492, 171] on span "5" at bounding box center [493, 174] width 24 height 24
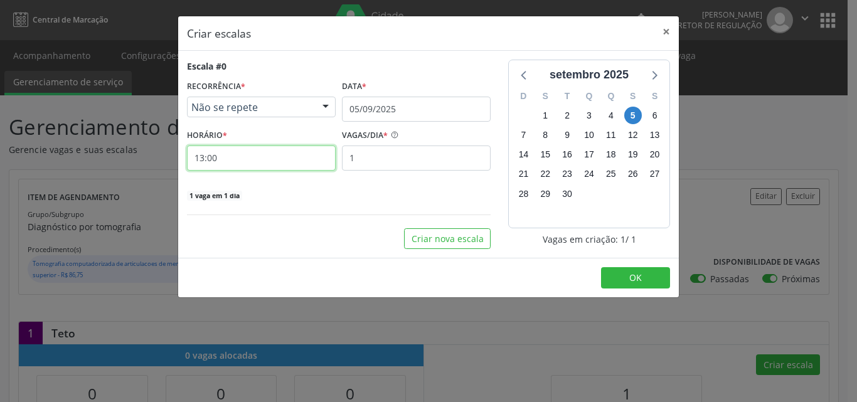
click at [284, 163] on input "13:00" at bounding box center [261, 158] width 149 height 25
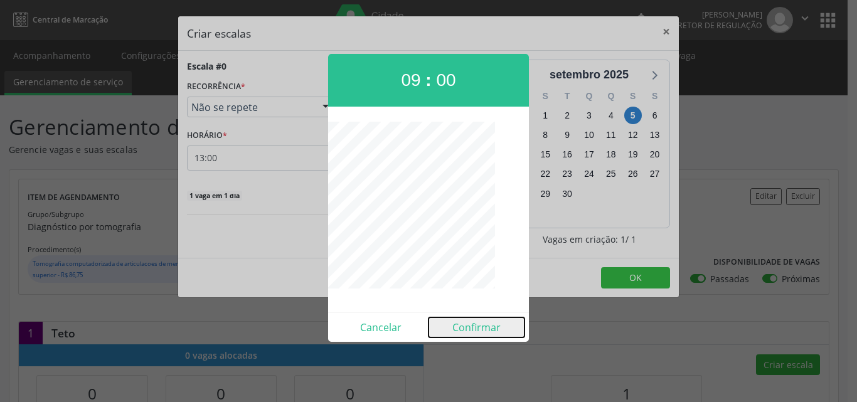
click at [491, 333] on button "Confirmar" at bounding box center [477, 327] width 96 height 20
type input "09:00"
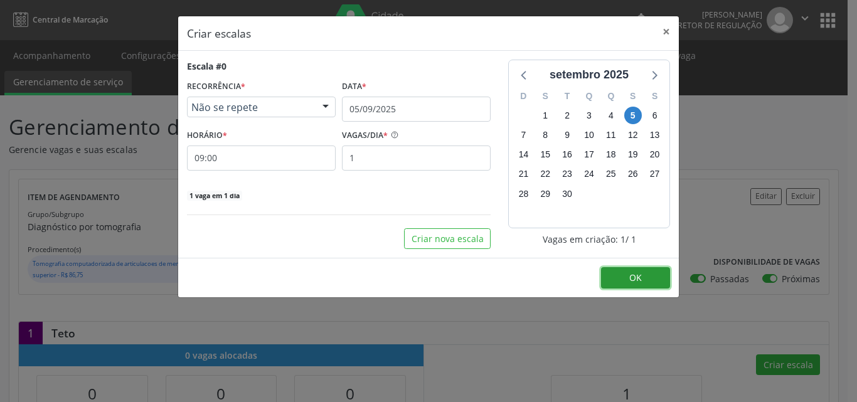
click at [622, 273] on button "OK" at bounding box center [635, 277] width 69 height 21
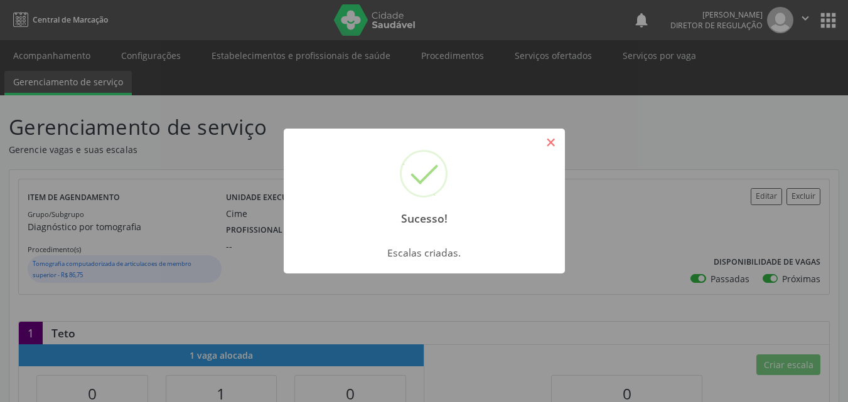
click at [546, 139] on button "×" at bounding box center [550, 142] width 21 height 21
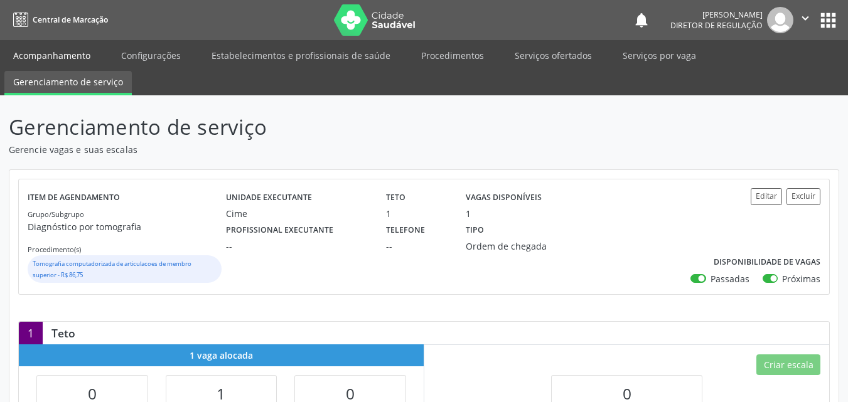
click at [77, 53] on link "Acompanhamento" at bounding box center [51, 56] width 95 height 22
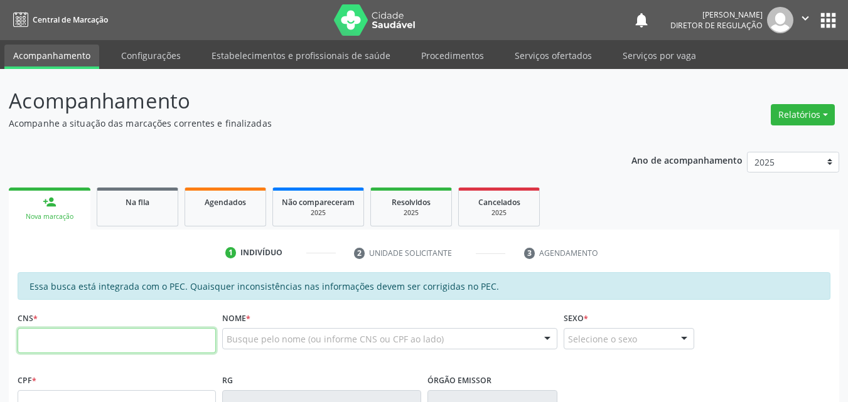
click at [108, 344] on input "text" at bounding box center [117, 340] width 198 height 25
paste input "704 5063 1424 9212"
type input "704 5063 1424 9212"
type input "066.822.684-67"
type input "06/12/1987"
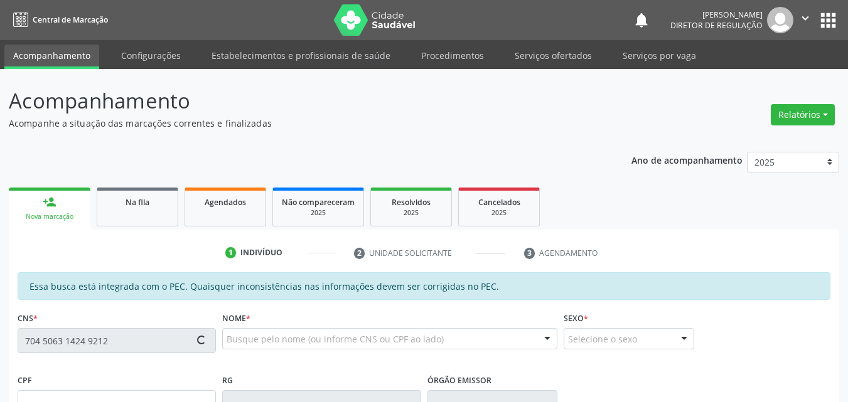
type input "Terezinha da Silva Nunes"
type input "(87) 98819-0065"
type input "S/N"
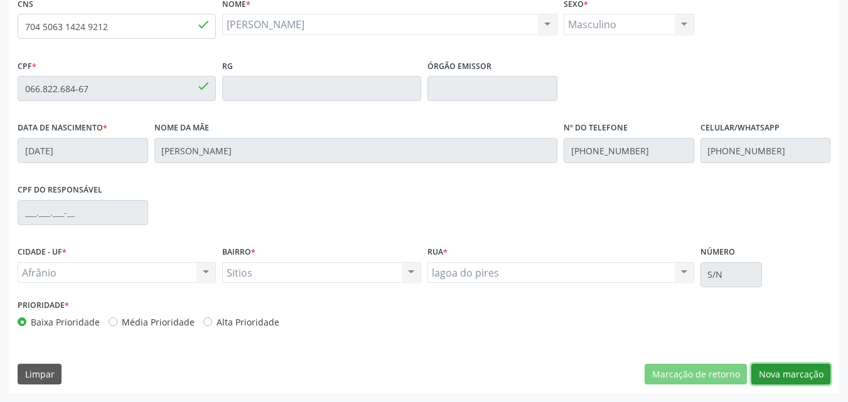
click at [791, 373] on button "Nova marcação" at bounding box center [790, 374] width 79 height 21
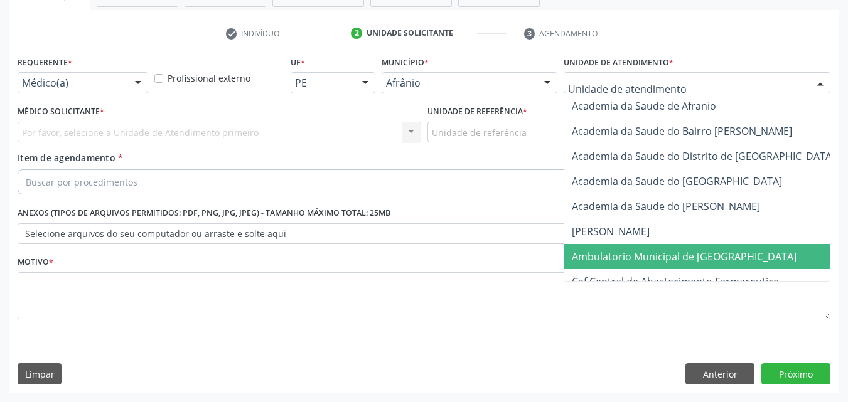
click at [666, 253] on span "Ambulatorio Municipal de [GEOGRAPHIC_DATA]" at bounding box center [684, 257] width 225 height 14
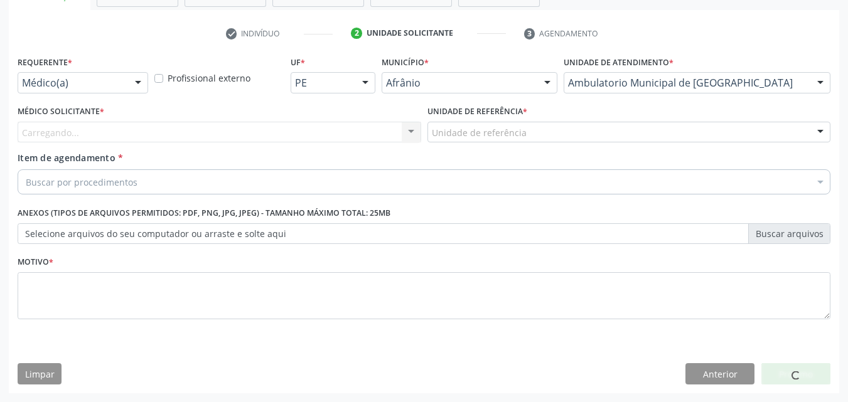
click at [555, 132] on div "Unidade de referência" at bounding box center [628, 132] width 403 height 21
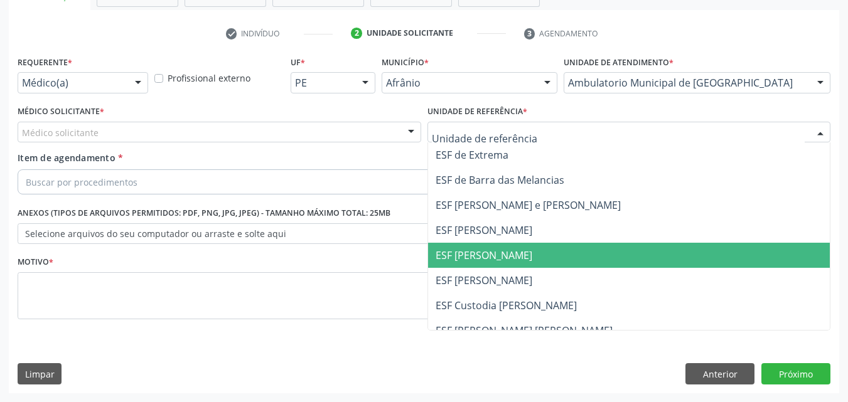
click at [535, 254] on span "ESF [PERSON_NAME]" at bounding box center [629, 255] width 402 height 25
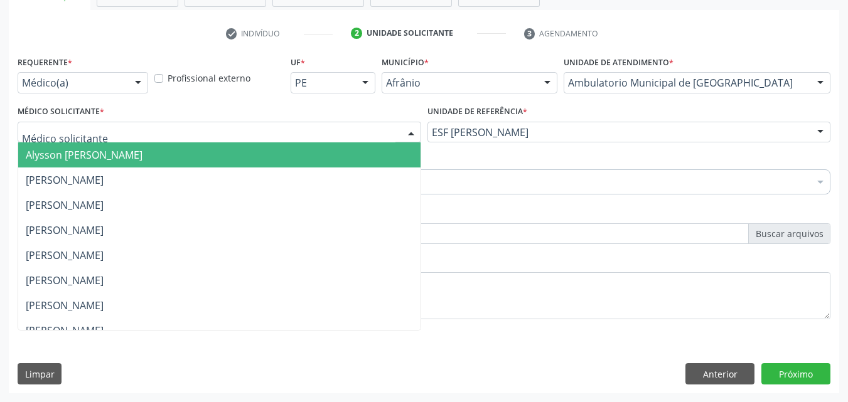
click at [246, 126] on div at bounding box center [219, 132] width 403 height 21
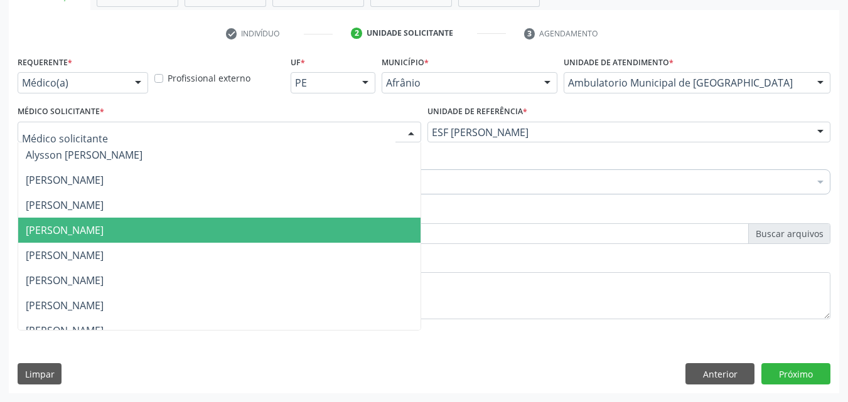
click at [210, 239] on span "[PERSON_NAME]" at bounding box center [219, 230] width 402 height 25
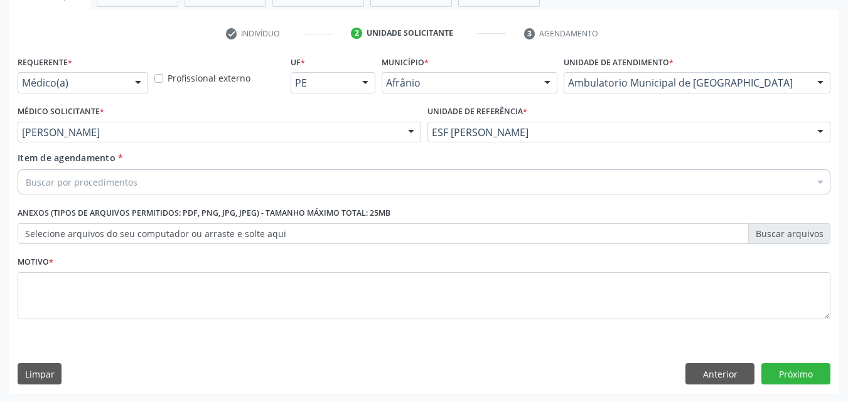
click at [149, 179] on div "Buscar por procedimentos" at bounding box center [424, 181] width 812 height 25
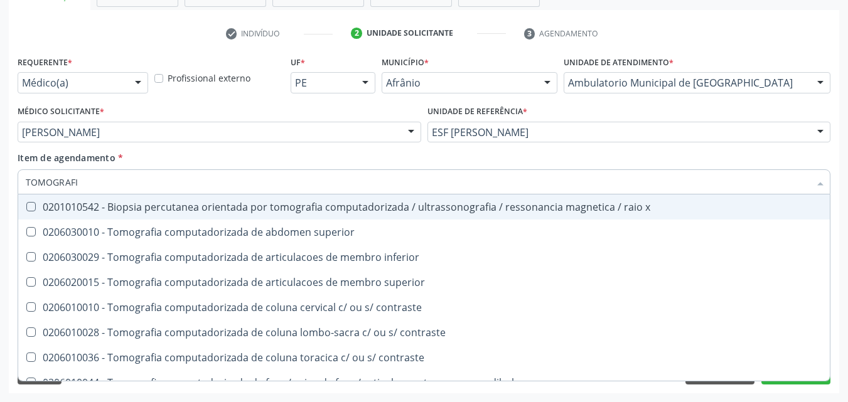
type input "TOMOGRAFIA"
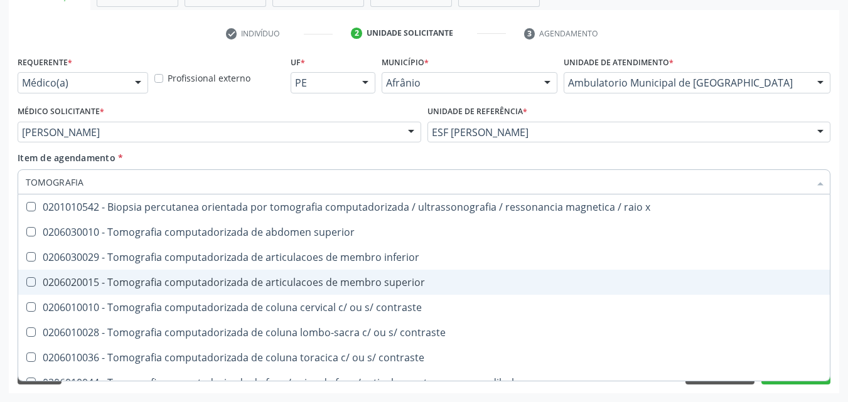
click at [197, 279] on div "0206020015 - Tomografia computadorizada de articulacoes de membro superior" at bounding box center [424, 282] width 796 height 10
checkbox superior "true"
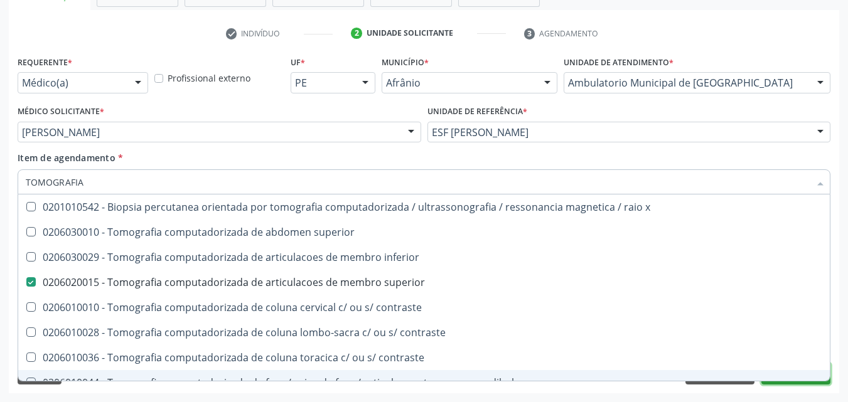
click at [797, 384] on button "Próximo" at bounding box center [795, 373] width 69 height 21
checkbox superior "true"
checkbox superior "false"
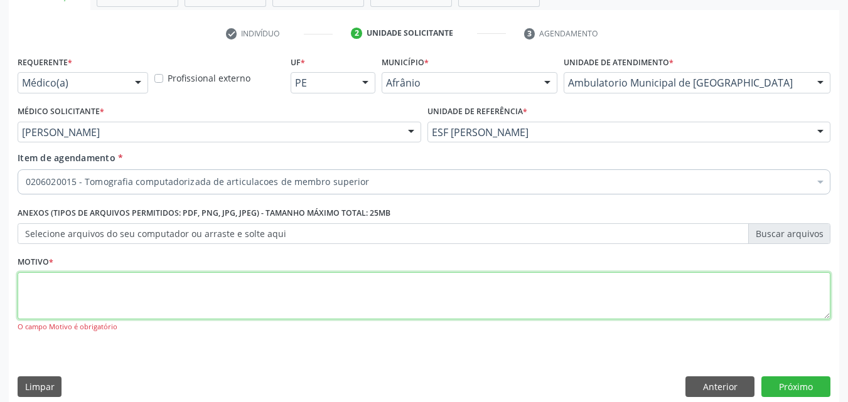
click at [332, 280] on textarea at bounding box center [424, 296] width 812 height 48
type textarea "*"
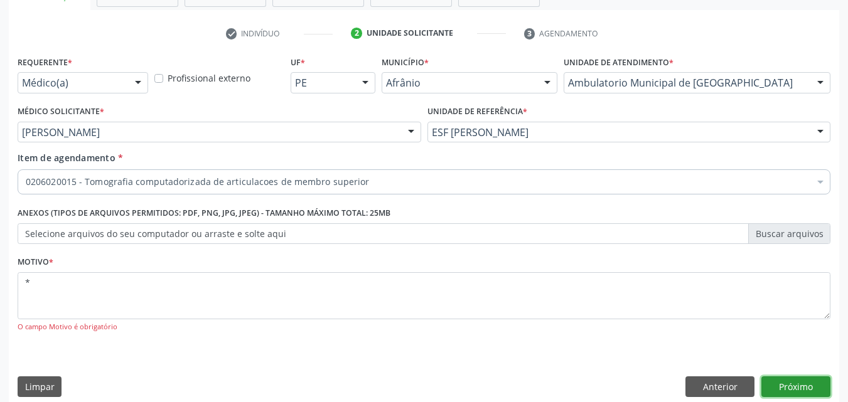
click at [805, 388] on button "Próximo" at bounding box center [795, 386] width 69 height 21
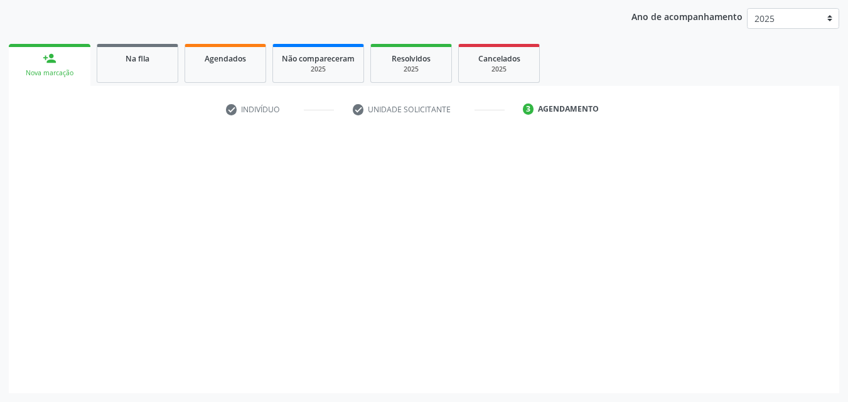
scroll to position [144, 0]
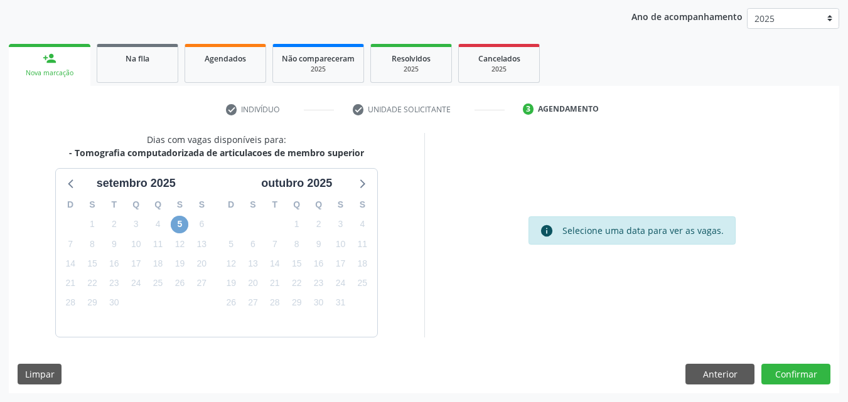
click at [176, 223] on span "5" at bounding box center [180, 225] width 18 height 18
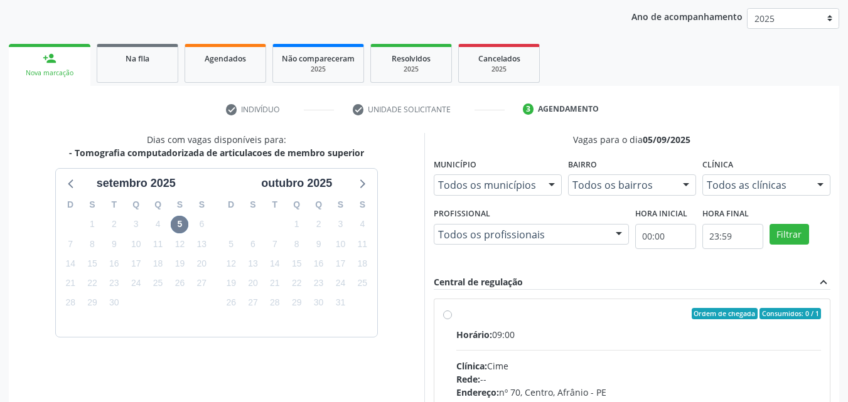
click at [463, 312] on div "Ordem de chegada Consumidos: 0 / 1" at bounding box center [638, 313] width 365 height 11
click at [452, 312] on input "Ordem de chegada Consumidos: 0 / 1 Horário: 09:00 Clínica: Cime Rede: -- Endere…" at bounding box center [447, 313] width 9 height 11
radio input "true"
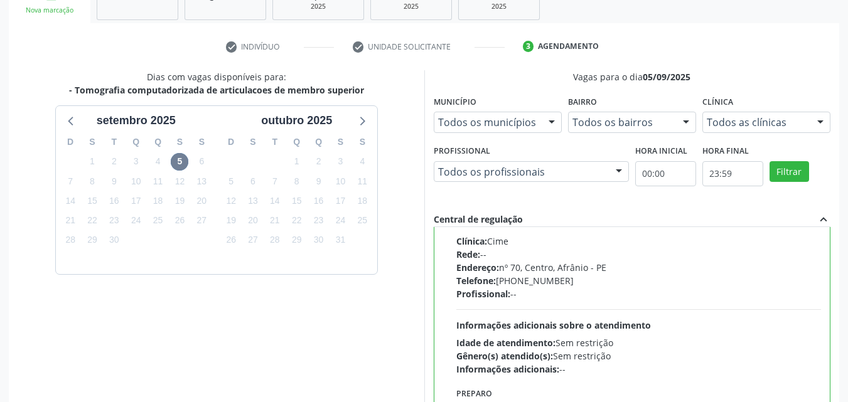
scroll to position [348, 0]
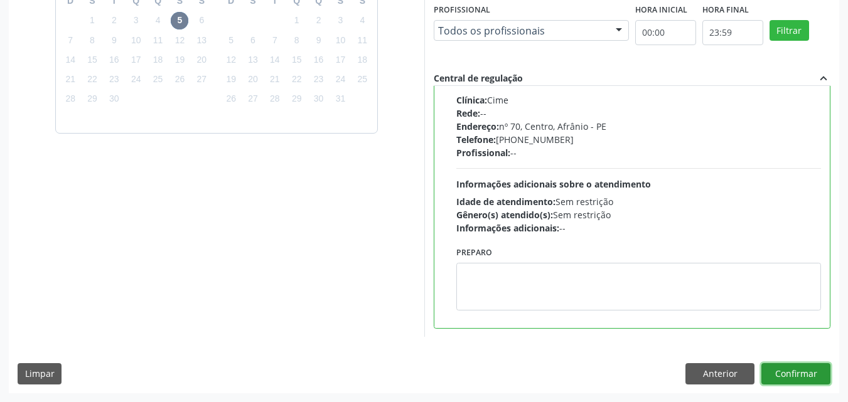
click at [806, 376] on button "Confirmar" at bounding box center [795, 373] width 69 height 21
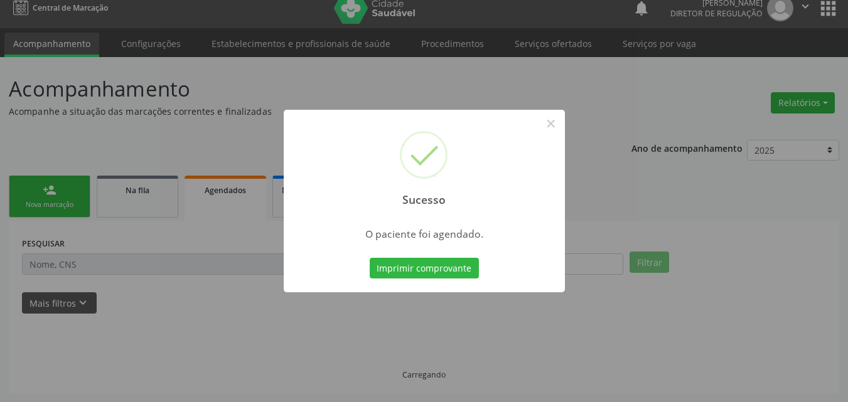
scroll to position [12, 0]
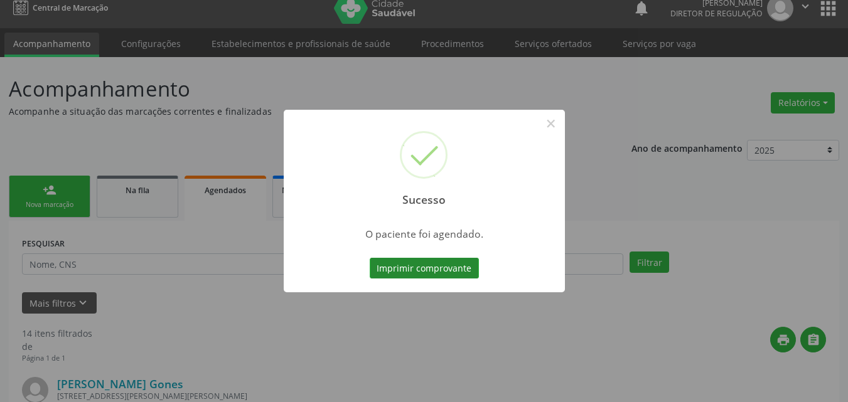
click at [455, 269] on button "Imprimir comprovante" at bounding box center [424, 268] width 109 height 21
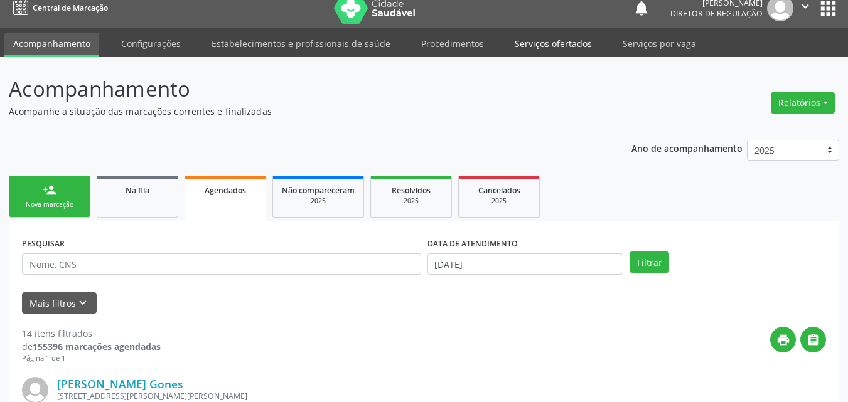
click at [560, 38] on link "Serviços ofertados" at bounding box center [553, 44] width 95 height 22
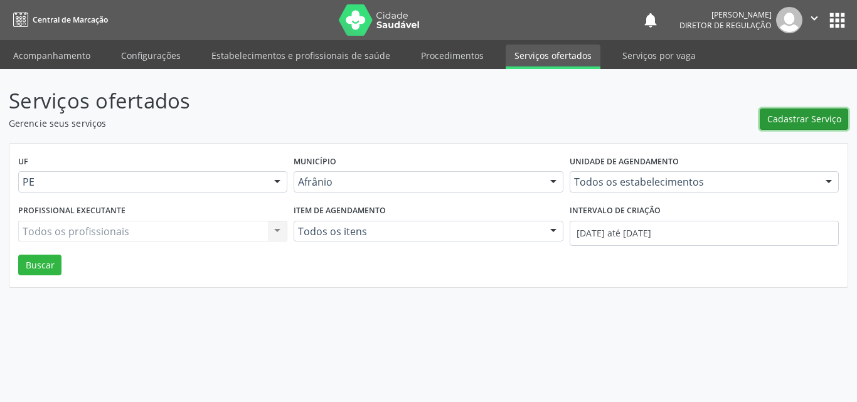
click at [780, 118] on span "Cadastrar Serviço" at bounding box center [804, 118] width 74 height 13
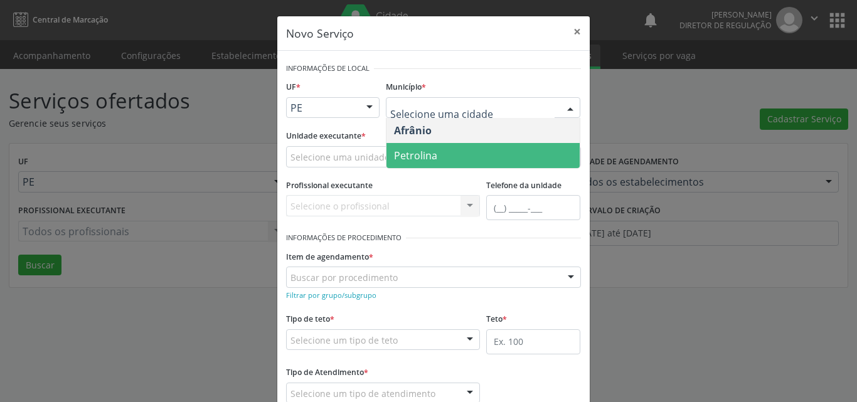
click at [421, 158] on span "Petrolina" at bounding box center [415, 156] width 43 height 14
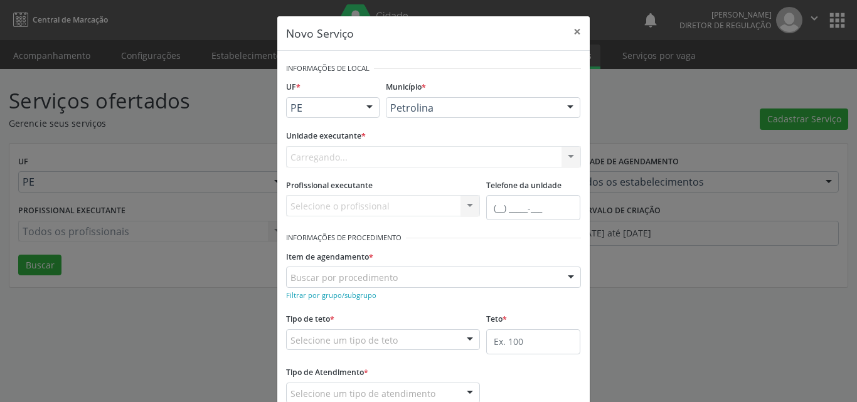
click at [393, 151] on div "Carregando... Academia da Saude de Afranio Academia da Saude do Bairro [PERSON_…" at bounding box center [433, 156] width 295 height 21
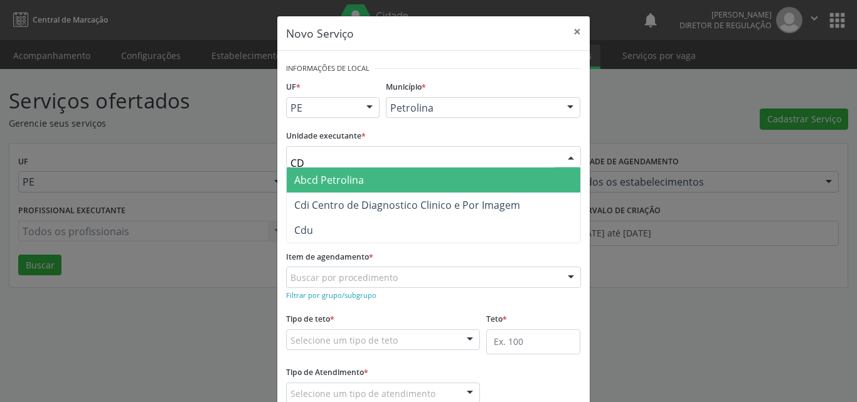
type input "CDI"
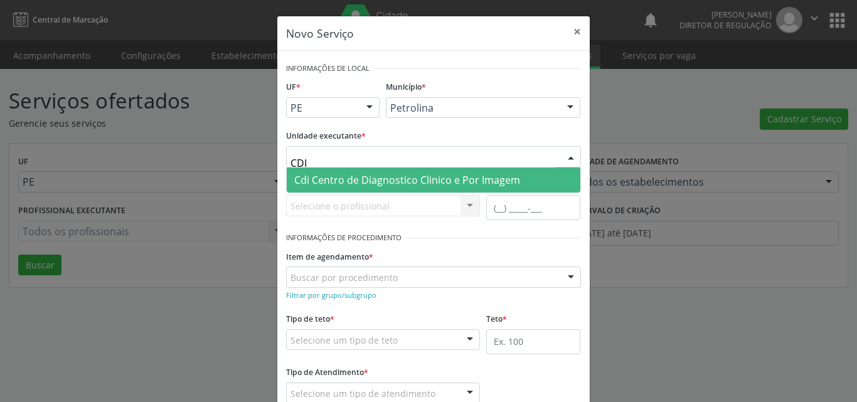
click at [369, 179] on span "Cdi Centro de Diagnostico Clinico e Por Imagem" at bounding box center [407, 180] width 226 height 14
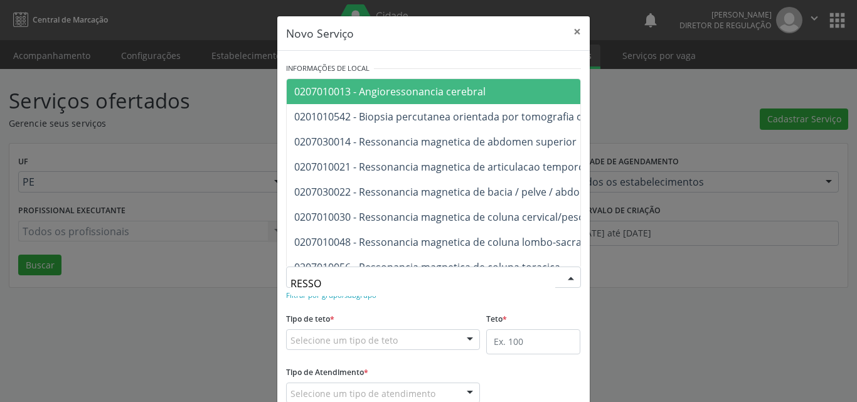
type input "RESSON"
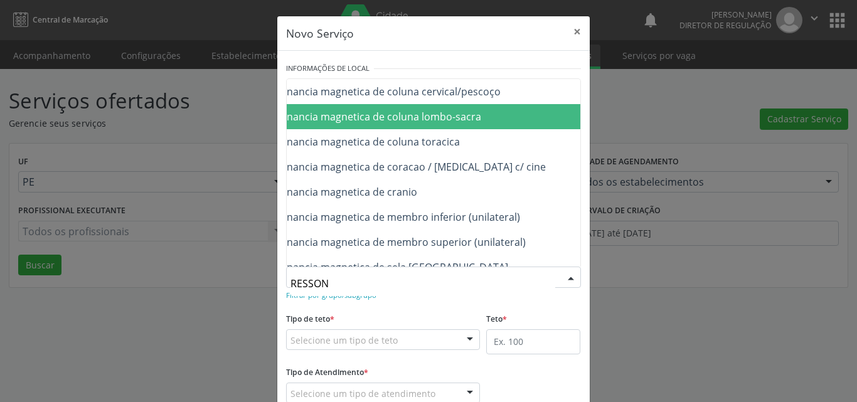
scroll to position [151, 100]
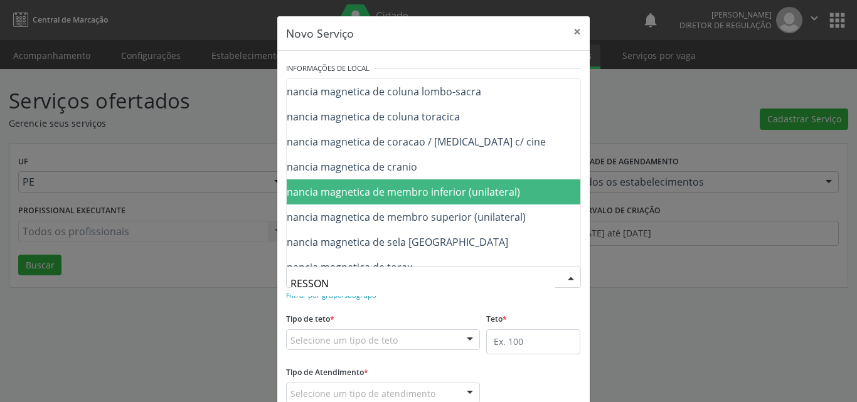
click at [517, 197] on span "0207030030 - Ressonancia magnetica de membro inferior (unilateral)" at bounding box center [497, 191] width 622 height 25
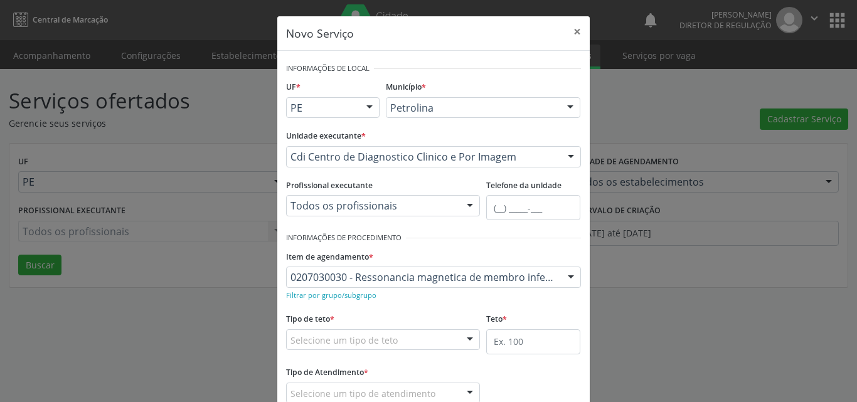
click at [436, 341] on div "Selecione um tipo de teto" at bounding box center [383, 339] width 194 height 21
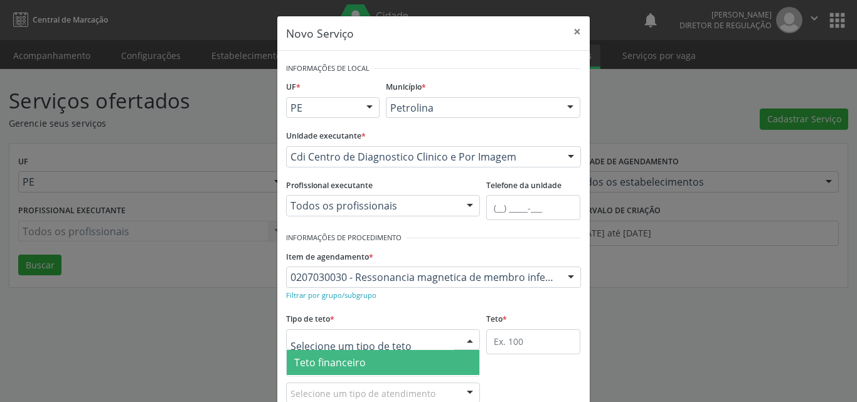
scroll to position [24, 0]
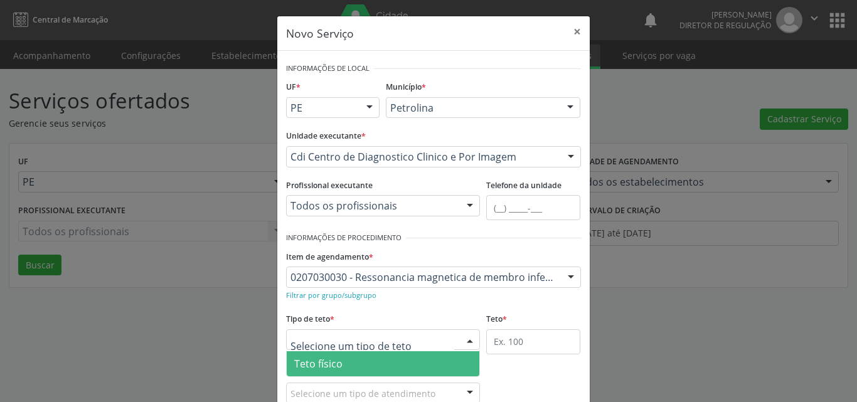
click at [394, 365] on span "Teto físico" at bounding box center [383, 363] width 193 height 25
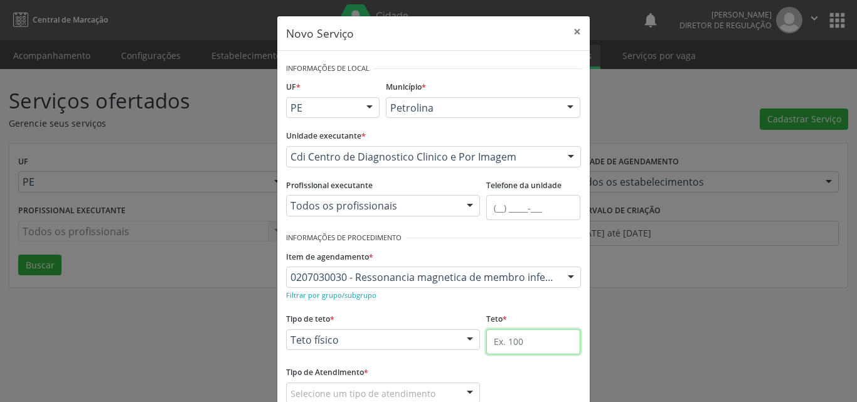
click at [509, 344] on input "text" at bounding box center [533, 341] width 94 height 25
type input "1"
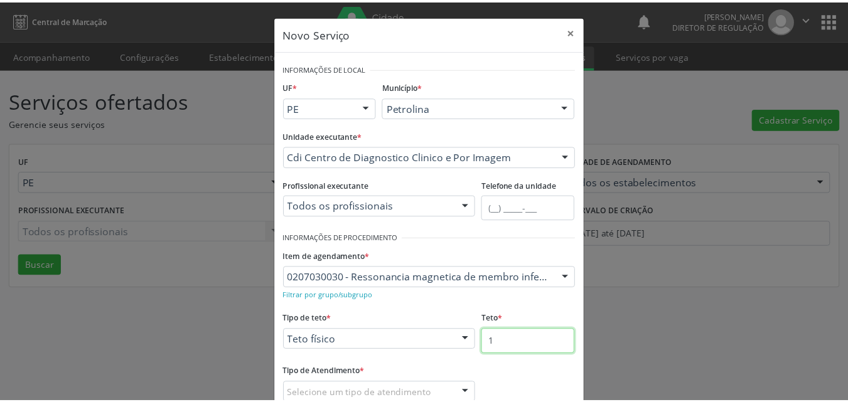
scroll to position [63, 0]
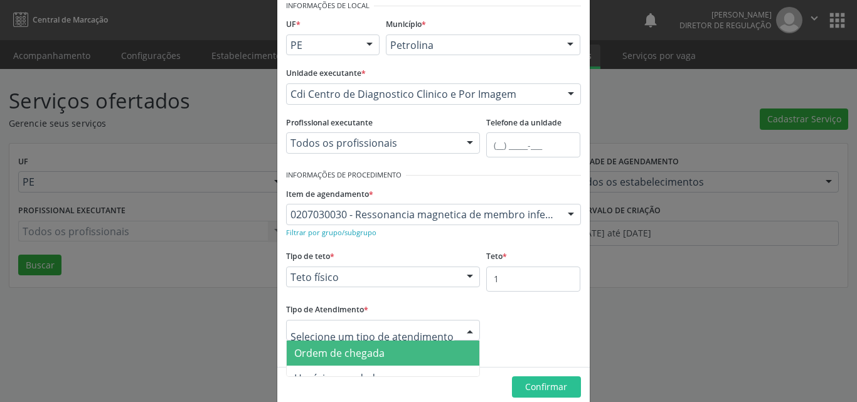
click at [397, 356] on span "Ordem de chegada" at bounding box center [383, 353] width 193 height 25
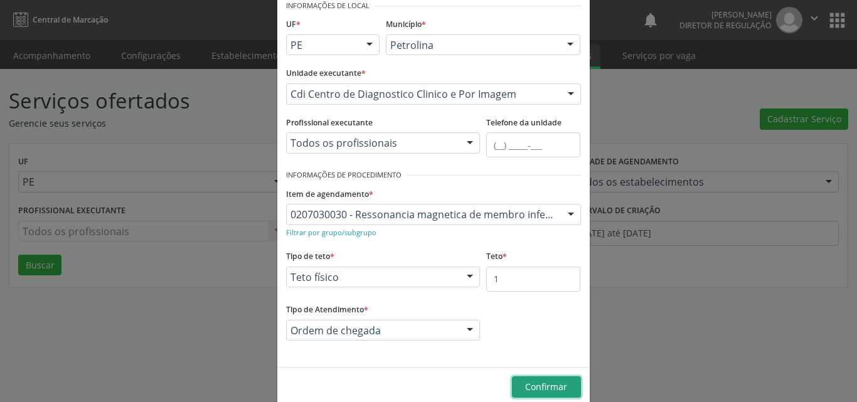
click at [541, 390] on span "Confirmar" at bounding box center [546, 387] width 42 height 12
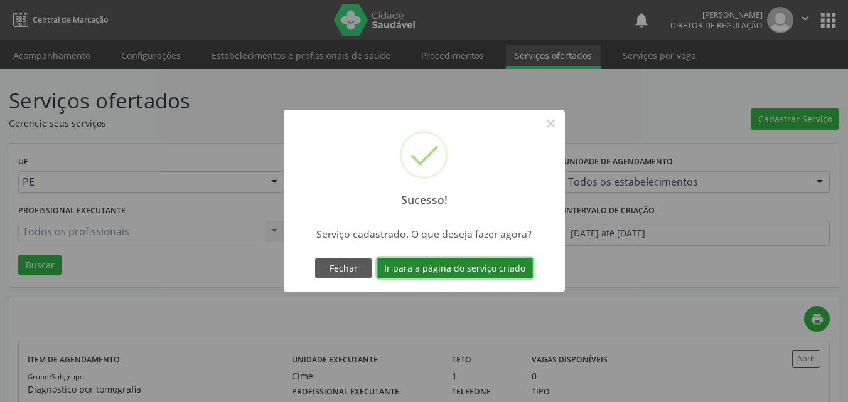
click at [469, 265] on button "Ir para a página do serviço criado" at bounding box center [455, 268] width 156 height 21
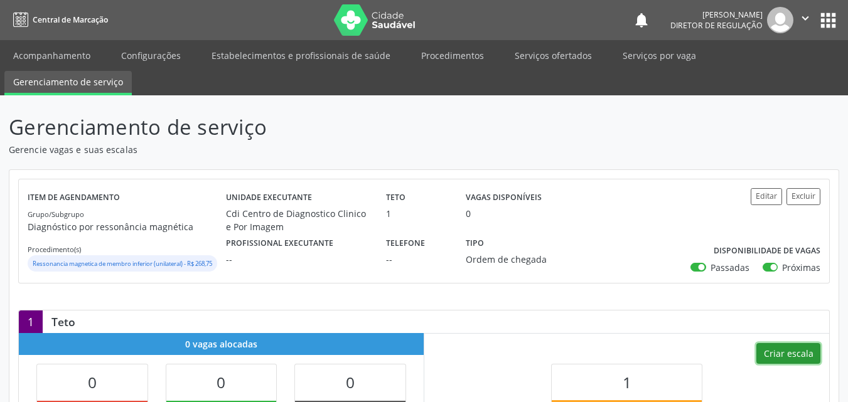
click at [784, 365] on button "Criar escala" at bounding box center [788, 353] width 64 height 21
select select "8"
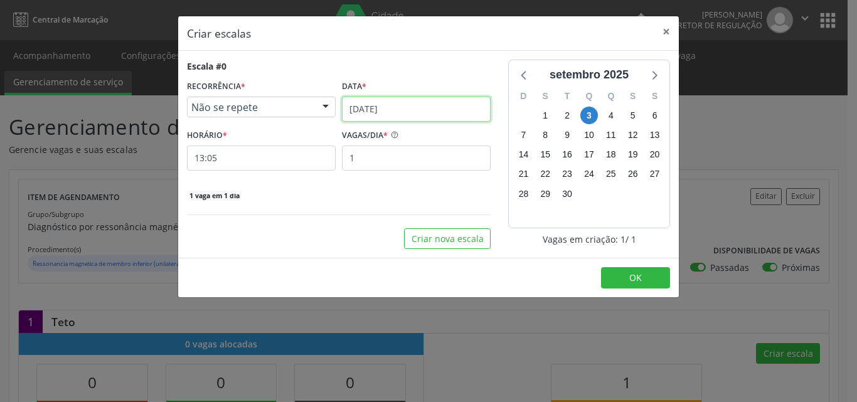
click at [429, 103] on input "[DATE]" at bounding box center [416, 109] width 149 height 25
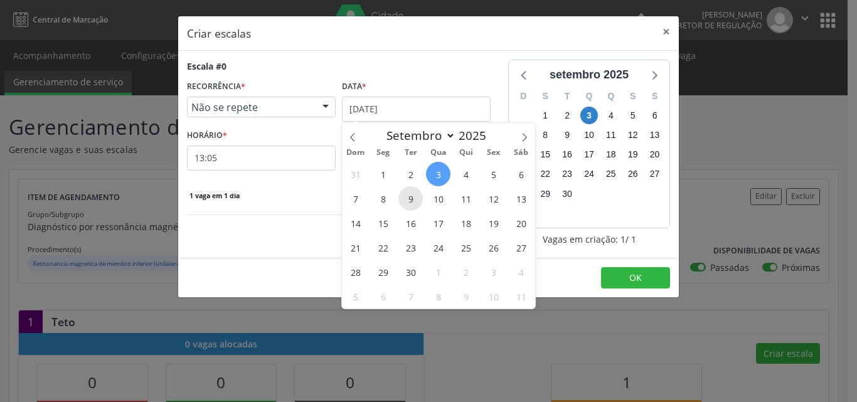
click at [413, 201] on span "9" at bounding box center [410, 198] width 24 height 24
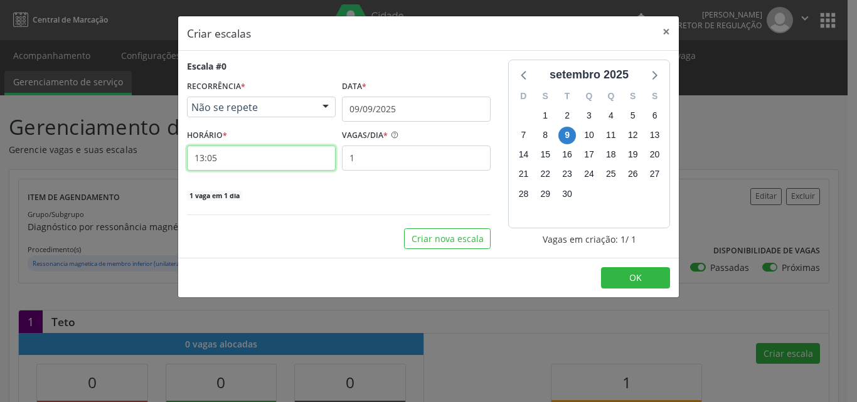
click at [293, 162] on input "13:05" at bounding box center [261, 158] width 149 height 25
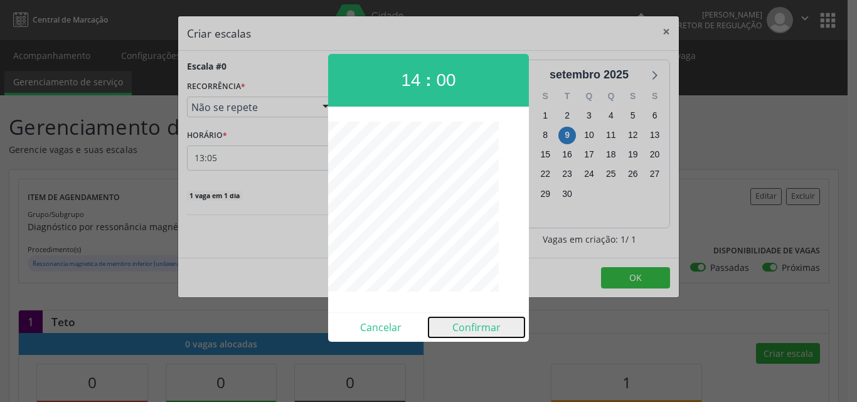
click at [482, 330] on button "Confirmar" at bounding box center [477, 327] width 96 height 20
type input "14:00"
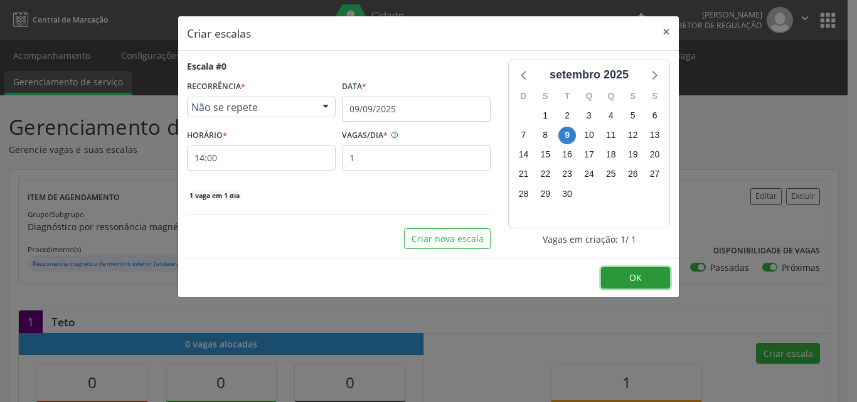
click at [632, 280] on span "OK" at bounding box center [635, 278] width 13 height 12
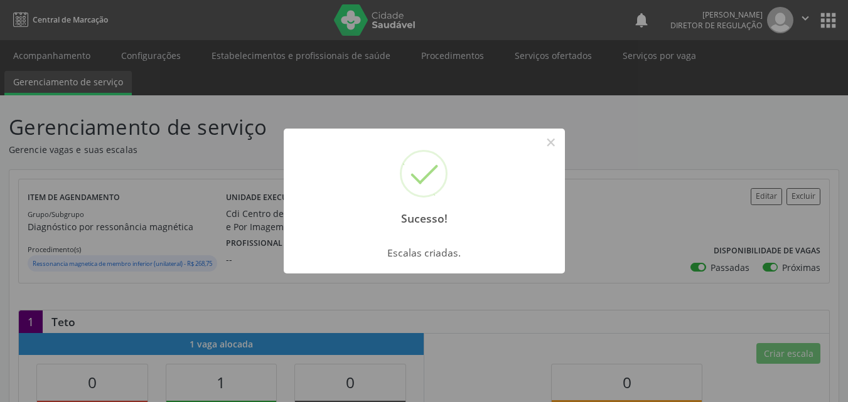
click at [85, 58] on div "Sucesso! × Escalas criadas. OK Cancel" at bounding box center [424, 201] width 848 height 402
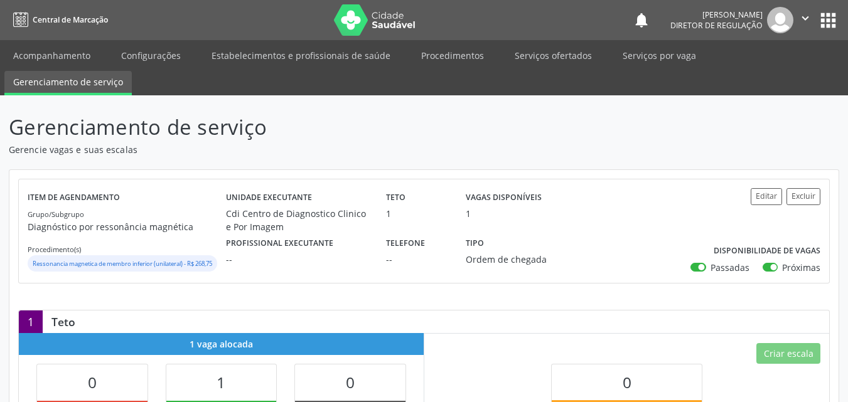
click at [85, 58] on link "Acompanhamento" at bounding box center [51, 56] width 95 height 22
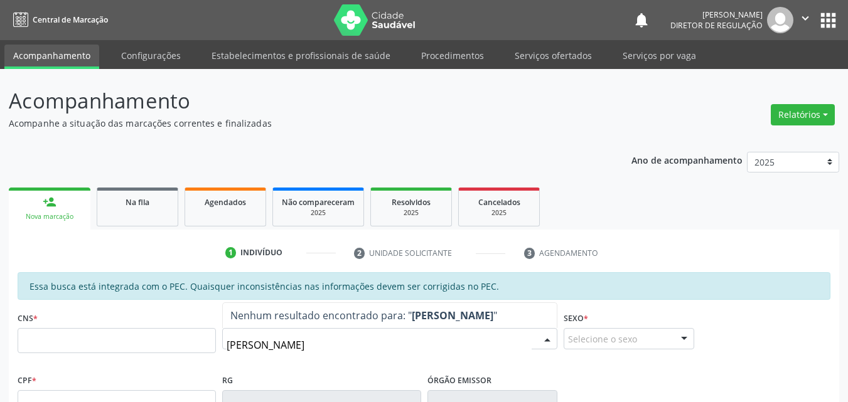
type input "[PERSON_NAME]"
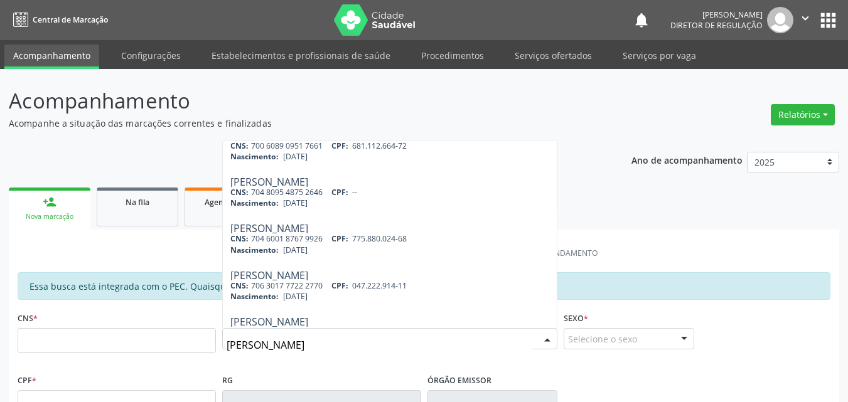
scroll to position [276, 0]
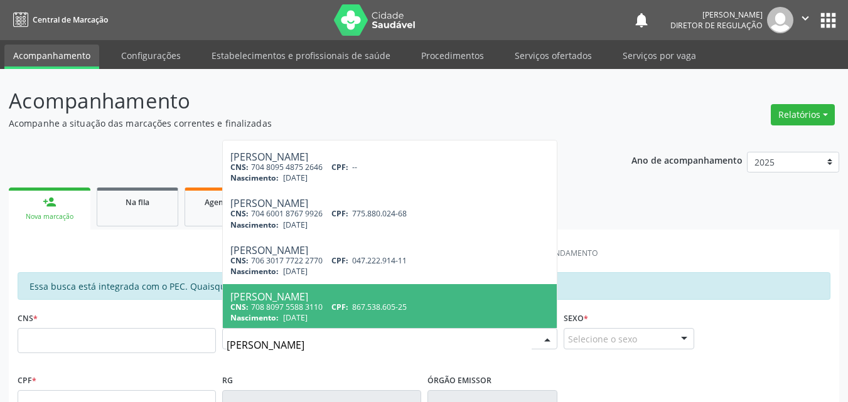
click at [386, 305] on span "867.538.605-25" at bounding box center [379, 307] width 55 height 11
type input "708 8097 5588 3110"
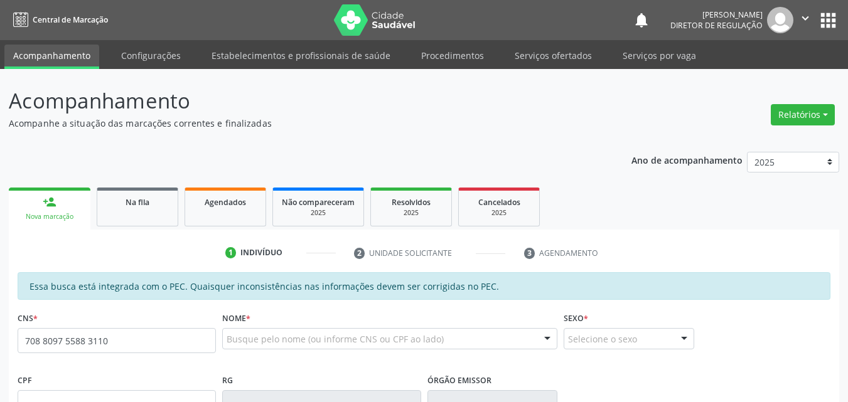
scroll to position [0, 0]
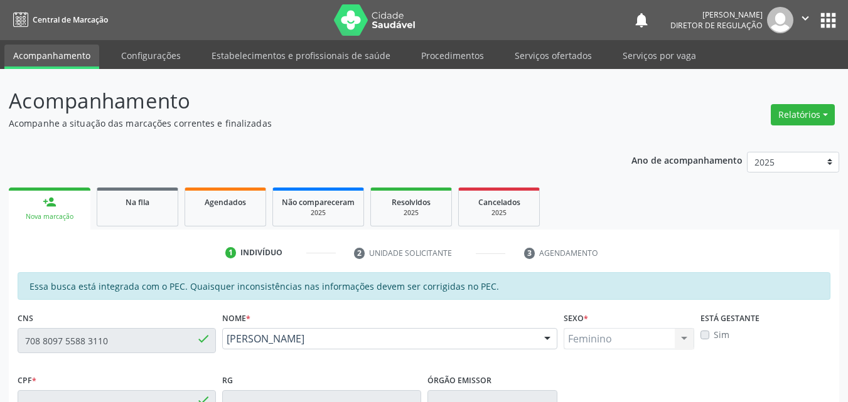
type input "867.538.605-25"
type input "[DATE]"
type input "[PERSON_NAME]"
type input "[PHONE_NUMBER]"
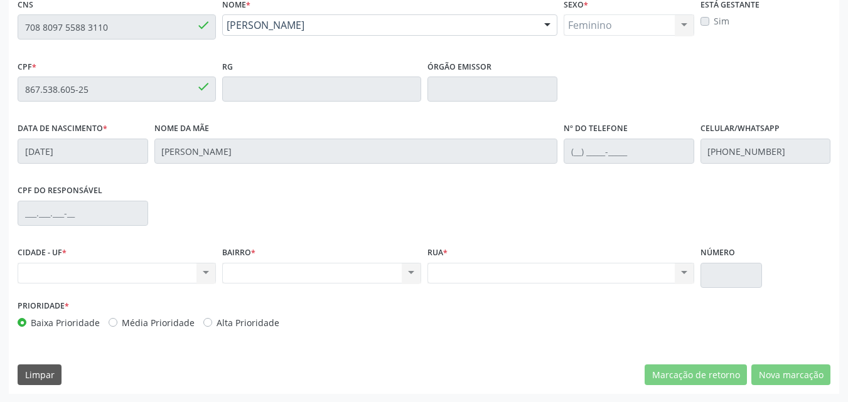
click at [14, 24] on div "CNS 708 8097 5588 3110 done" at bounding box center [116, 26] width 205 height 62
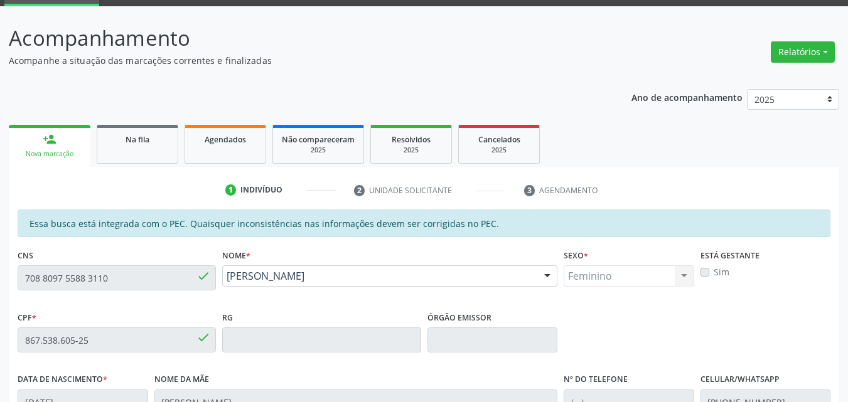
scroll to position [0, 0]
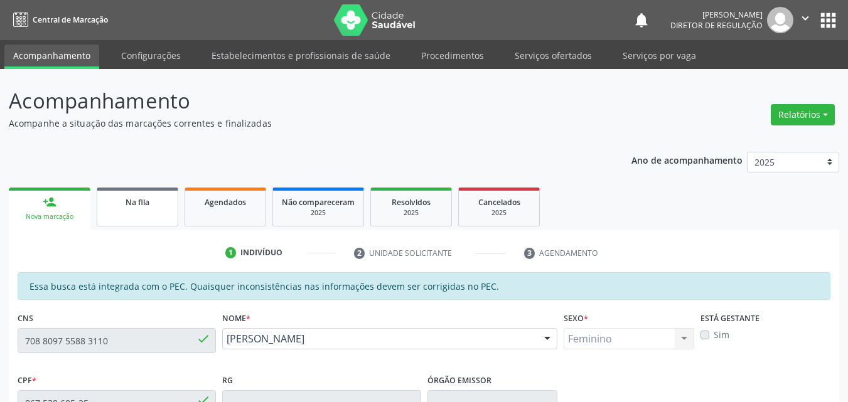
click at [141, 213] on link "Na fila" at bounding box center [138, 207] width 82 height 39
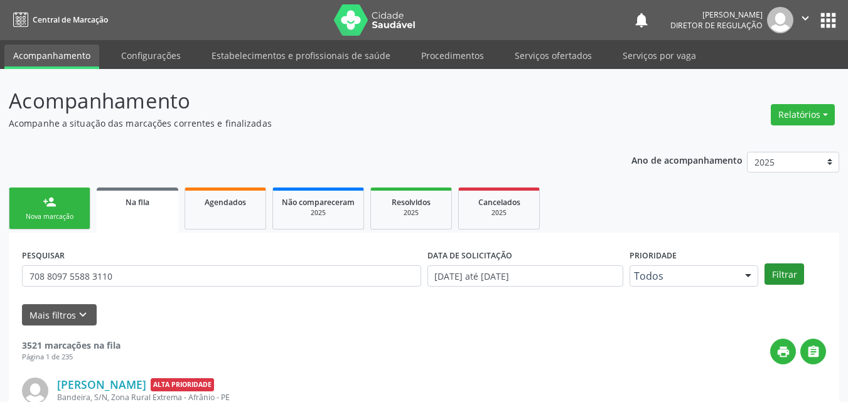
type input "708 8097 5588 3110"
click at [785, 272] on button "Filtrar" at bounding box center [784, 274] width 40 height 21
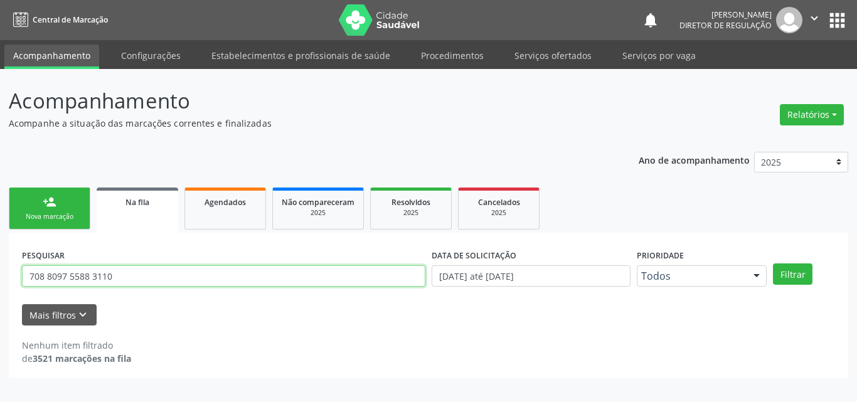
drag, startPoint x: 115, startPoint y: 279, endPoint x: 17, endPoint y: 286, distance: 98.1
click at [17, 286] on div "PESQUISAR 708 8097 5588 3110 DATA DE SOLICITAÇÃO [DATE] até [DATE] Prioridade T…" at bounding box center [428, 306] width 839 height 146
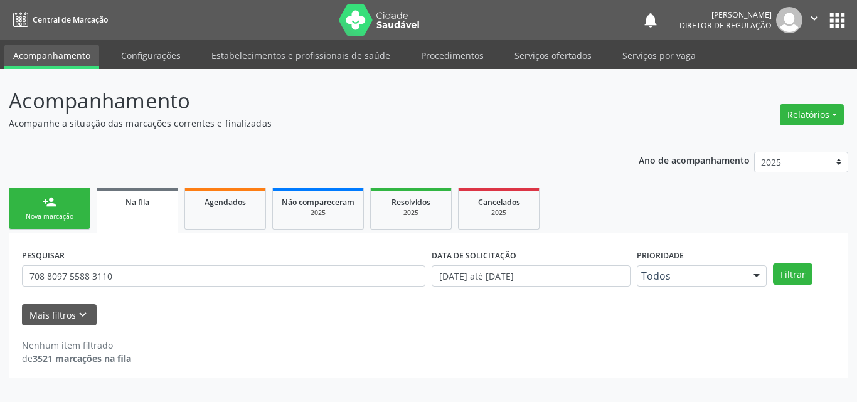
click at [75, 217] on div "Nova marcação" at bounding box center [49, 216] width 63 height 9
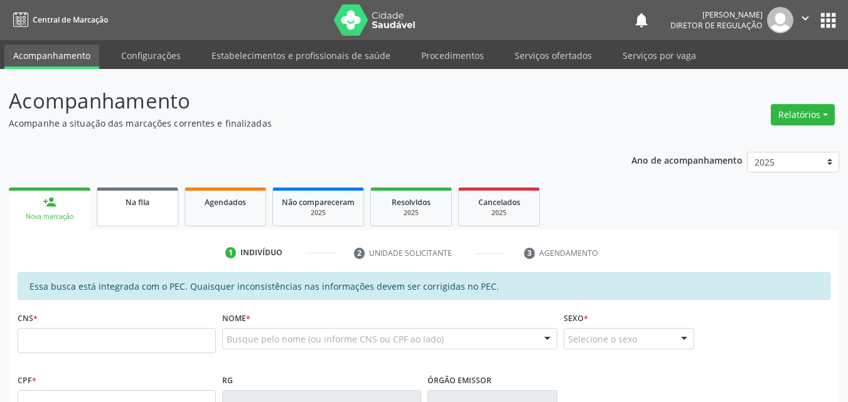
click at [152, 206] on div "Na fila" at bounding box center [137, 201] width 63 height 13
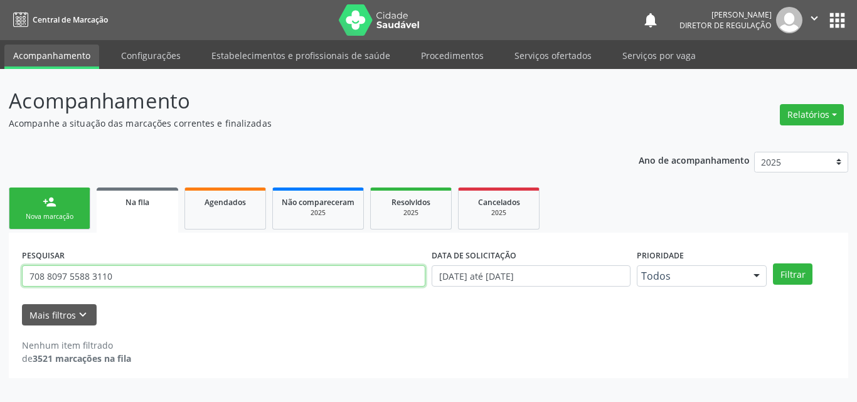
drag, startPoint x: 120, startPoint y: 279, endPoint x: 6, endPoint y: 316, distance: 119.6
click at [3, 317] on div "Acompanhamento Acompanhe a situação das marcações correntes e finalizadas Relat…" at bounding box center [428, 235] width 857 height 333
type input "704509367652715"
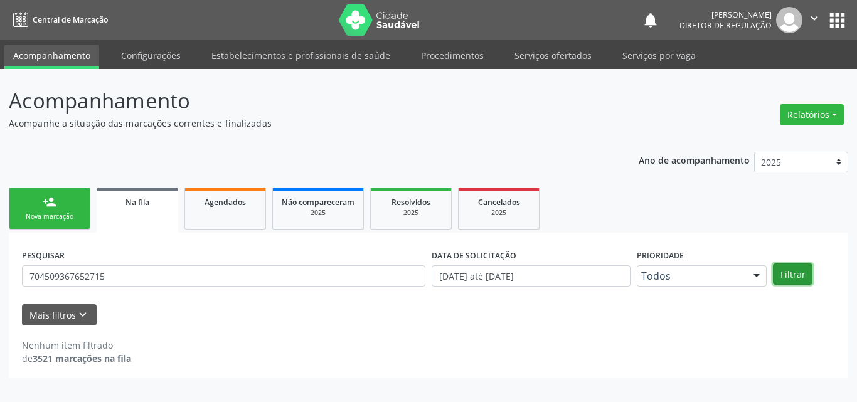
click at [793, 273] on button "Filtrar" at bounding box center [793, 274] width 40 height 21
click at [73, 213] on div "Nova marcação" at bounding box center [49, 216] width 63 height 9
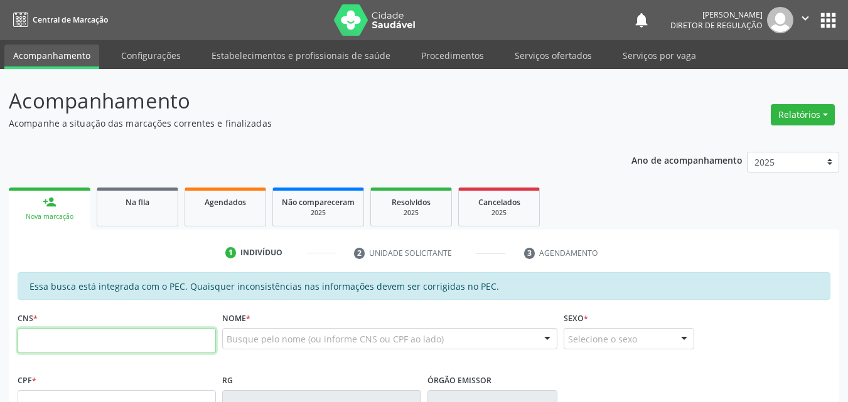
click at [190, 339] on input "text" at bounding box center [117, 340] width 198 height 25
type input "704 5093 6765 2715"
type input "714.064.874-30"
type input "0[DATE]"
type input "[PERSON_NAME]"
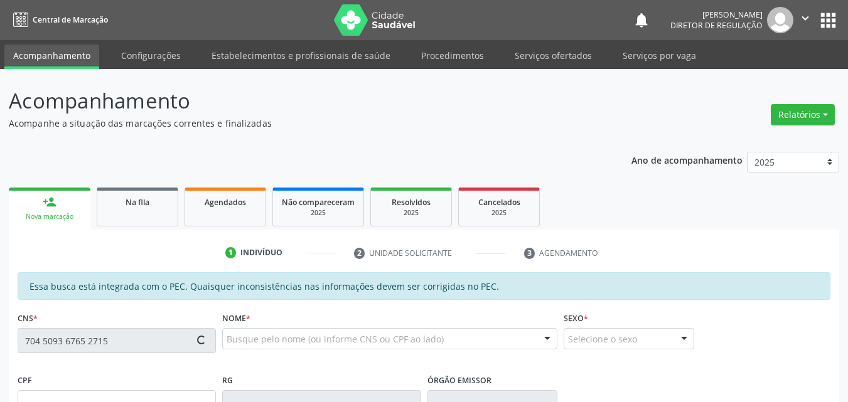
type input "[PHONE_NUMBER]"
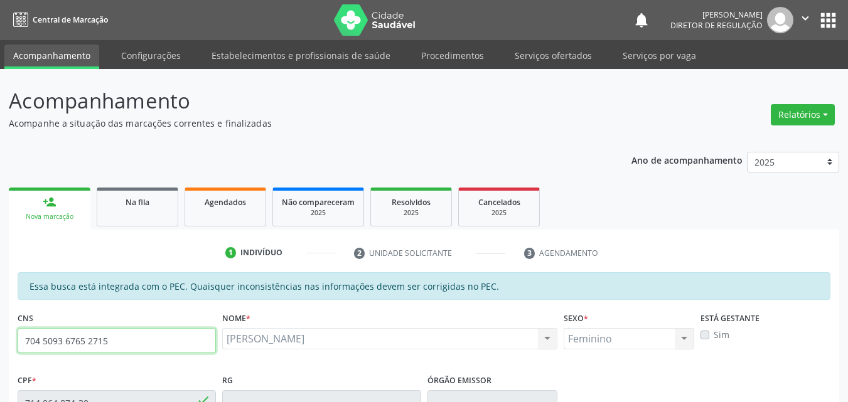
drag, startPoint x: 111, startPoint y: 338, endPoint x: 1, endPoint y: 344, distance: 110.6
click at [1, 344] on div "Acompanhamento Acompanhe a situação das marcações correntes e finalizadas Relat…" at bounding box center [424, 392] width 848 height 647
drag, startPoint x: 158, startPoint y: 204, endPoint x: 103, endPoint y: 208, distance: 55.4
click at [157, 205] on div "Na fila" at bounding box center [137, 201] width 63 height 13
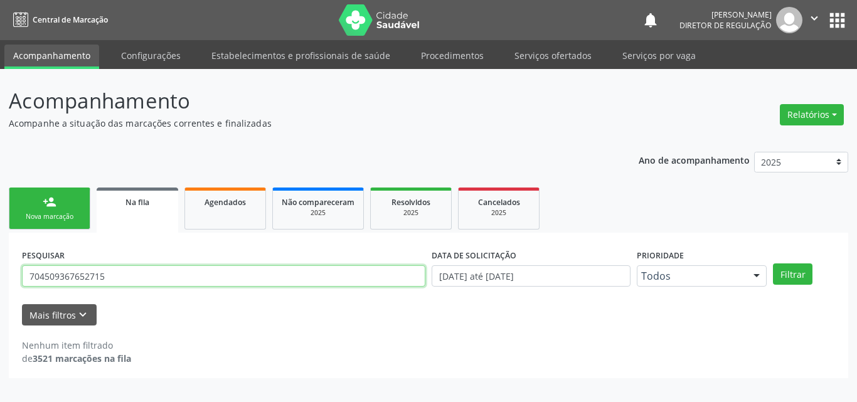
drag, startPoint x: 117, startPoint y: 277, endPoint x: 0, endPoint y: 269, distance: 117.6
click at [0, 269] on div "Acompanhamento Acompanhe a situação das marcações correntes e finalizadas Relat…" at bounding box center [428, 235] width 857 height 333
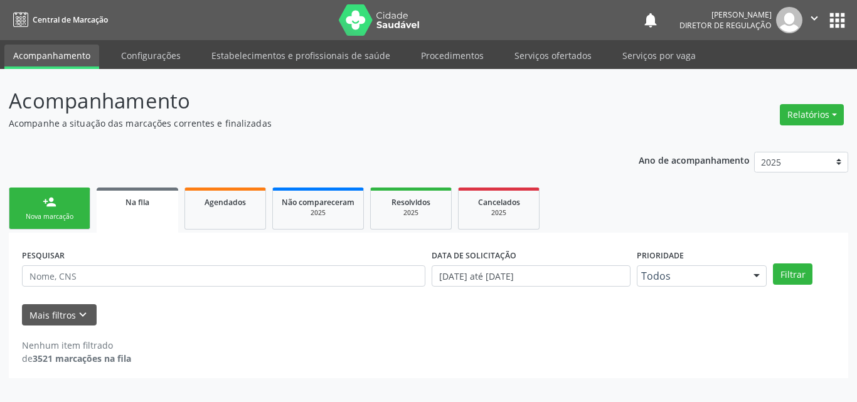
click at [46, 215] on div "Nova marcação" at bounding box center [49, 216] width 63 height 9
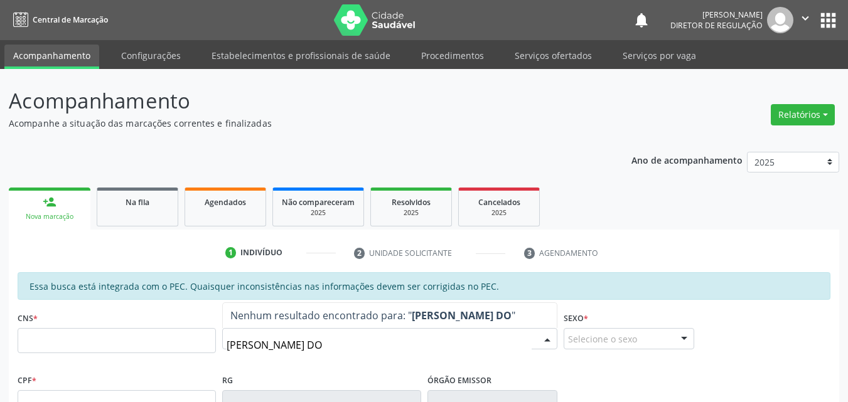
type input "[PERSON_NAME] DOS"
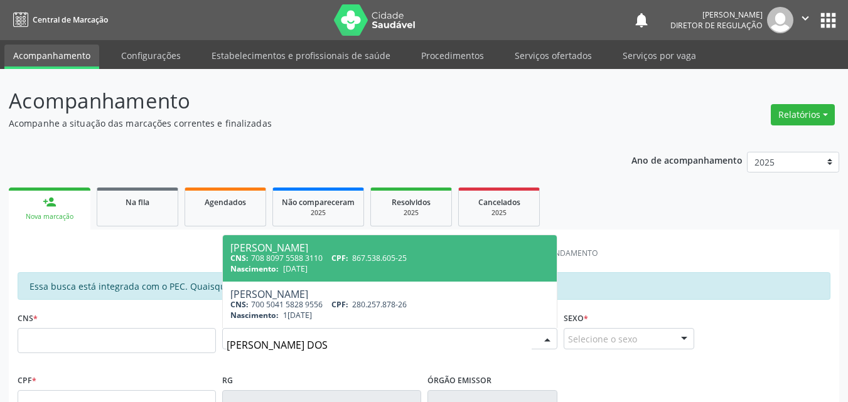
click at [423, 269] on div "Nascimento: 1[DATE]" at bounding box center [389, 269] width 319 height 11
type input "708 8097 5588 3110"
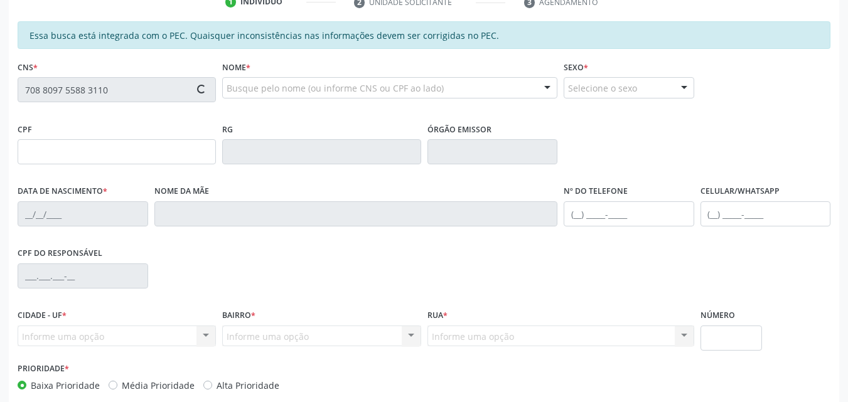
type input "867.538.605-25"
type input "[DATE]"
type input "[PERSON_NAME]"
type input "[PHONE_NUMBER]"
type input "S/N"
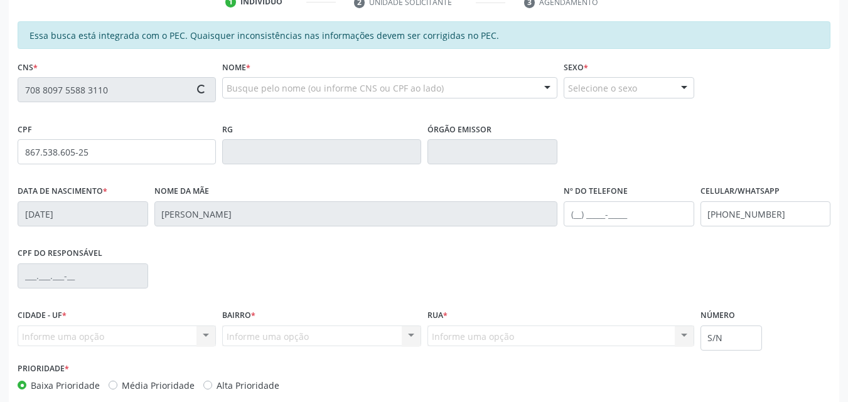
scroll to position [314, 0]
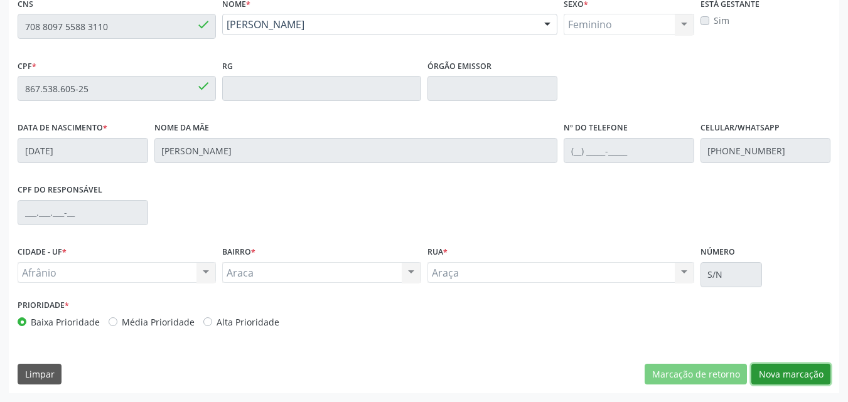
click at [785, 376] on button "Nova marcação" at bounding box center [790, 374] width 79 height 21
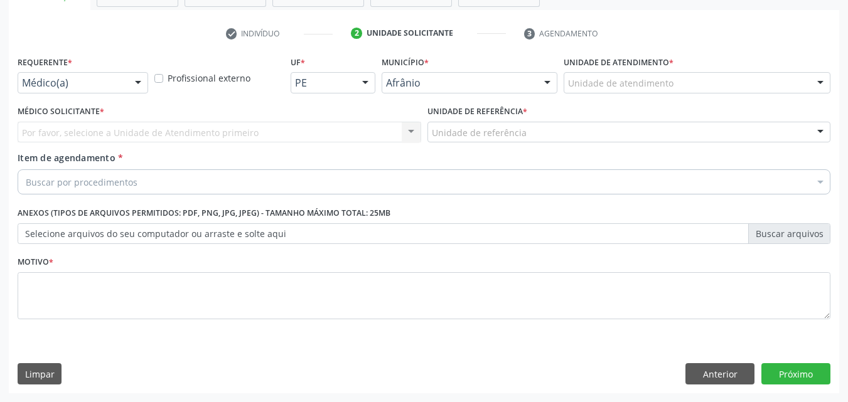
scroll to position [220, 0]
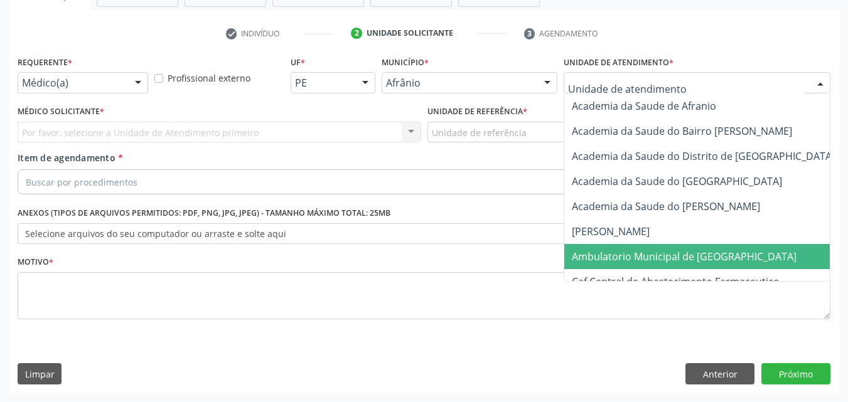
click at [632, 252] on span "Ambulatorio Municipal de [GEOGRAPHIC_DATA]" at bounding box center [684, 257] width 225 height 14
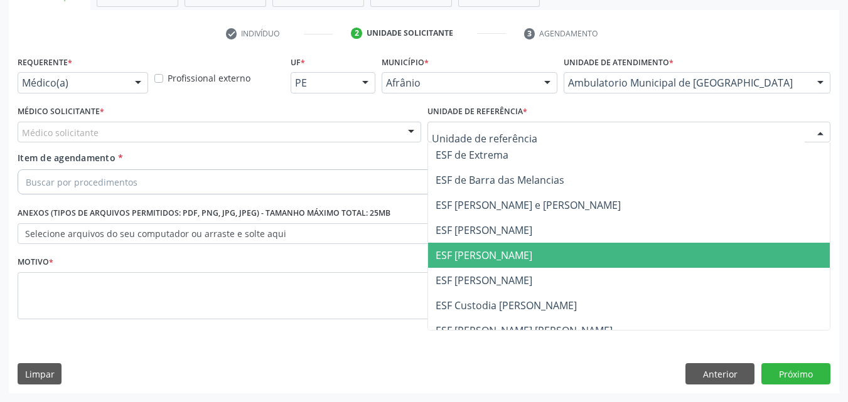
click at [514, 251] on span "ESF [PERSON_NAME]" at bounding box center [483, 255] width 97 height 14
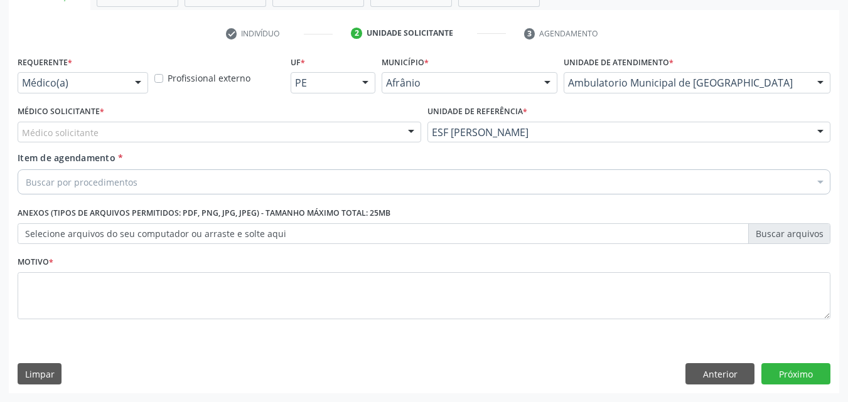
click at [249, 133] on div "Médico solicitante" at bounding box center [219, 132] width 403 height 21
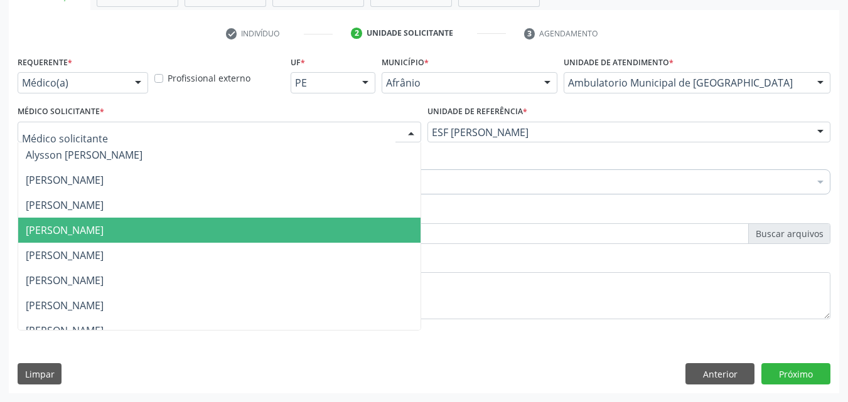
click at [232, 228] on span "[PERSON_NAME]" at bounding box center [219, 230] width 402 height 25
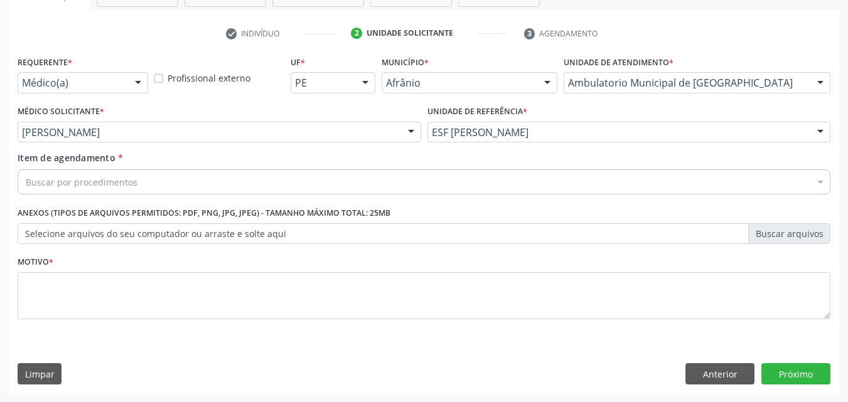
click at [186, 180] on div "Buscar por procedimentos" at bounding box center [424, 181] width 812 height 25
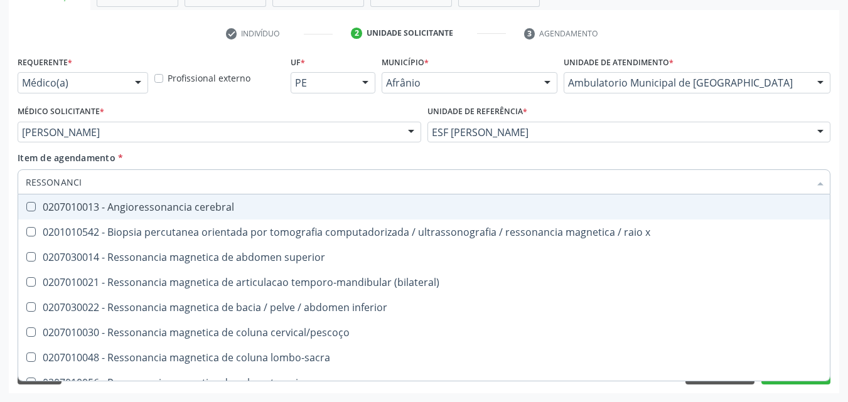
type input "RESSONANCIA"
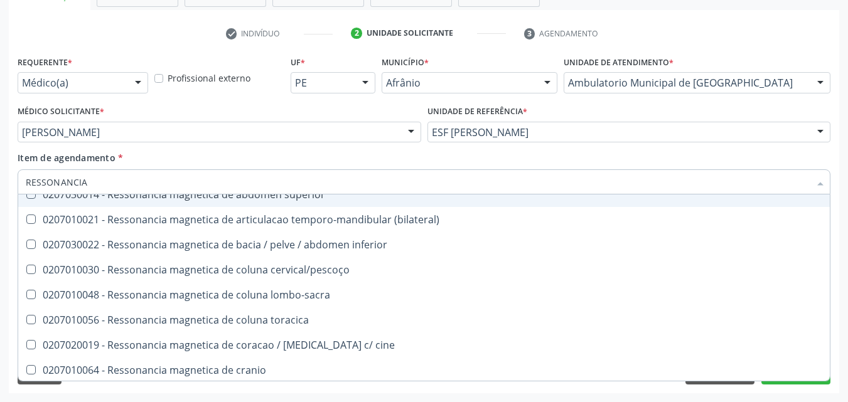
scroll to position [125, 0]
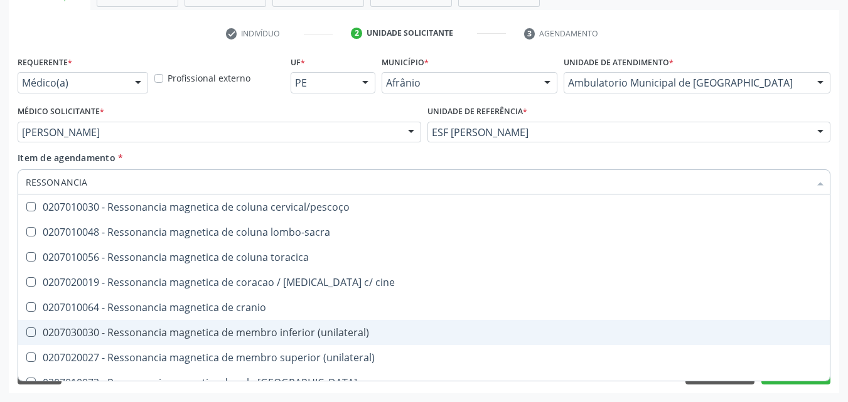
click at [306, 334] on div "0207030030 - Ressonancia magnetica de membro inferior (unilateral)" at bounding box center [424, 332] width 796 height 10
checkbox \(unilateral\) "true"
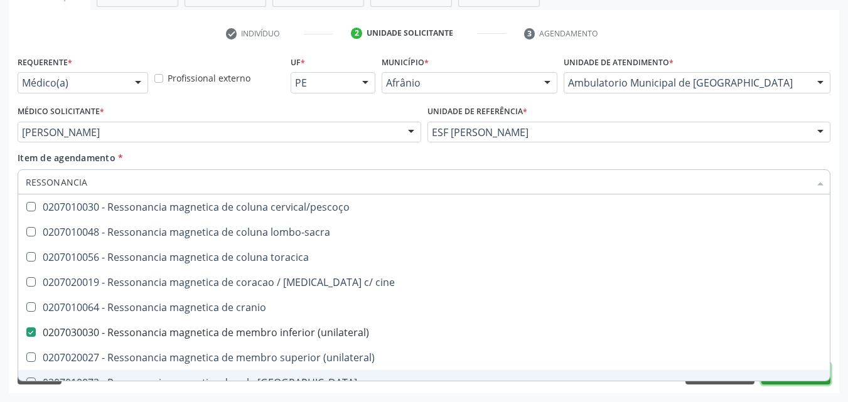
click at [796, 382] on button "Próximo" at bounding box center [795, 373] width 69 height 21
checkbox x "true"
checkbox \(unilateral\) "false"
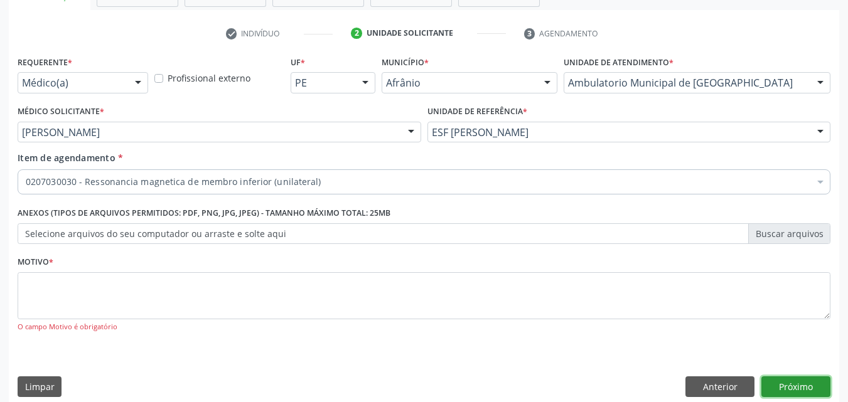
scroll to position [0, 0]
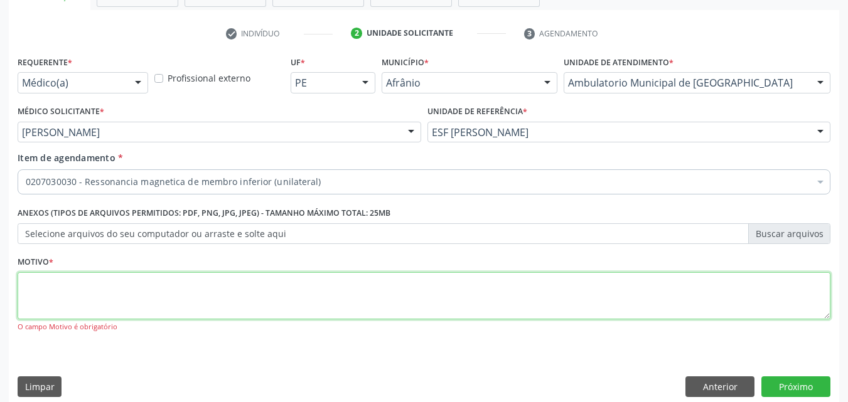
click at [331, 298] on textarea at bounding box center [424, 296] width 812 height 48
type textarea "*"
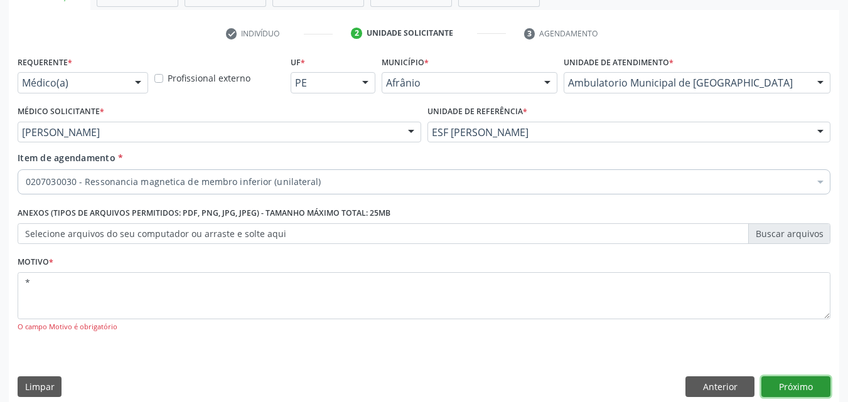
click at [798, 382] on button "Próximo" at bounding box center [795, 386] width 69 height 21
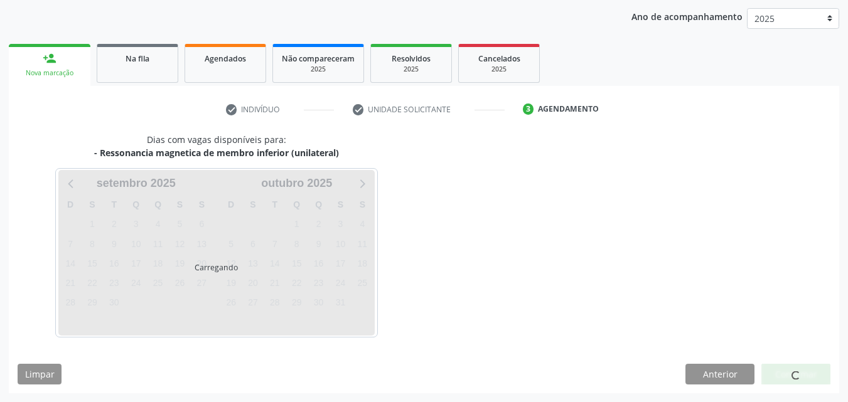
scroll to position [144, 0]
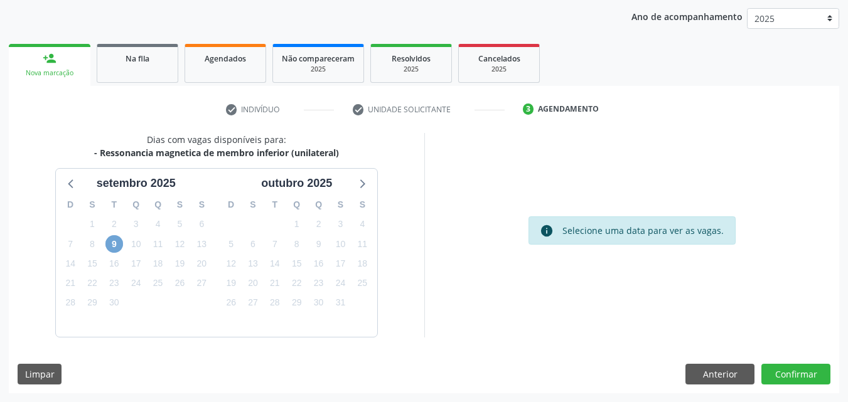
click at [118, 245] on span "9" at bounding box center [114, 244] width 18 height 18
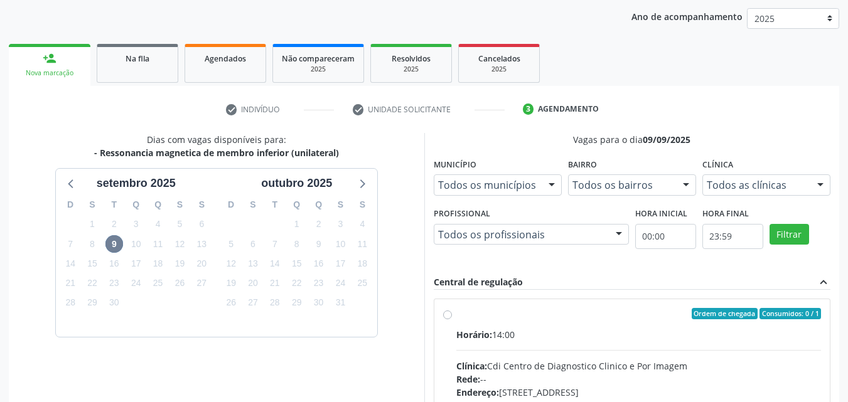
click at [490, 319] on div "Ordem de chegada Consumidos: 0 / 1" at bounding box center [638, 313] width 365 height 11
click at [452, 319] on input "Ordem de chegada Consumidos: 0 / 1 Horário: 14:00 Clínica: Cdi Centro de Diagno…" at bounding box center [447, 313] width 9 height 11
radio input "true"
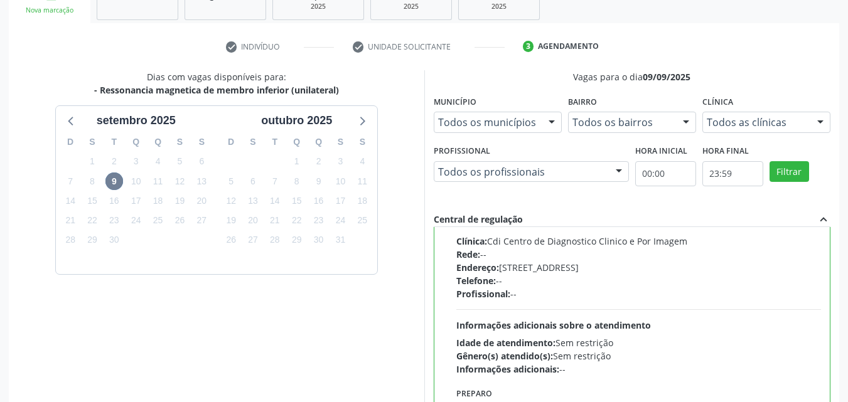
scroll to position [348, 0]
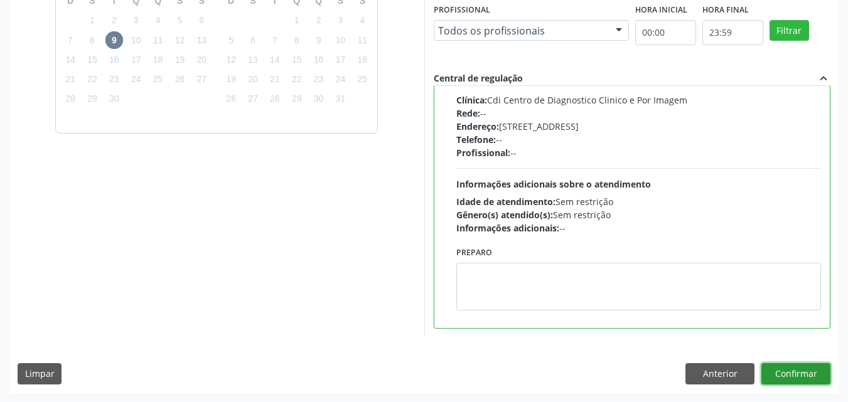
click at [789, 374] on button "Confirmar" at bounding box center [795, 373] width 69 height 21
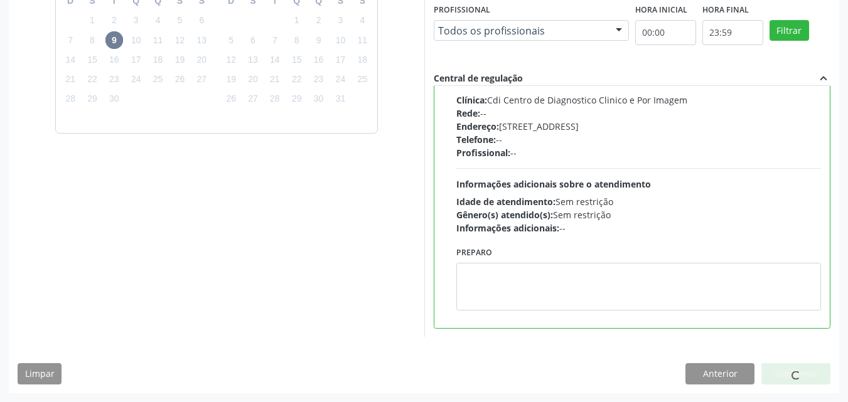
scroll to position [12, 0]
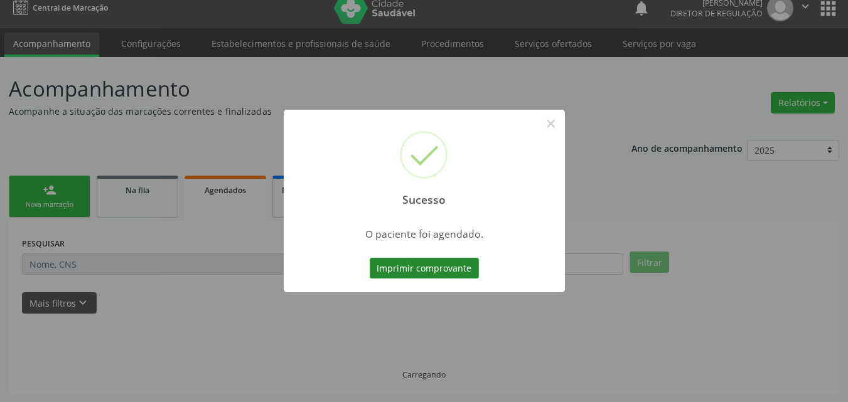
click at [432, 266] on button "Imprimir comprovante" at bounding box center [424, 268] width 109 height 21
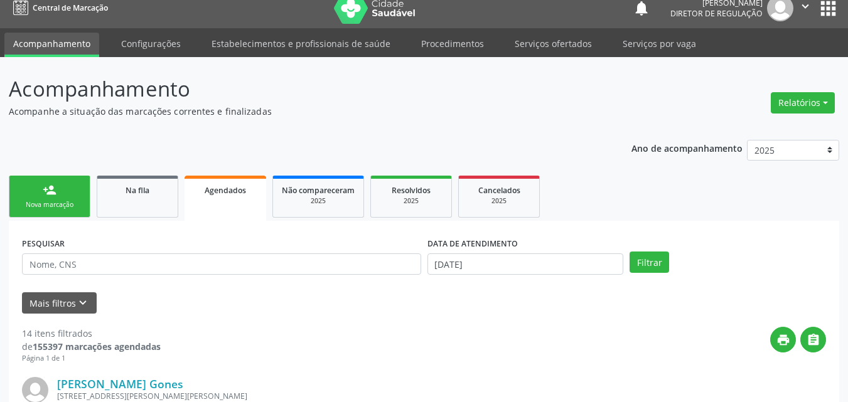
click at [61, 211] on link "person_add Nova marcação" at bounding box center [50, 197] width 82 height 42
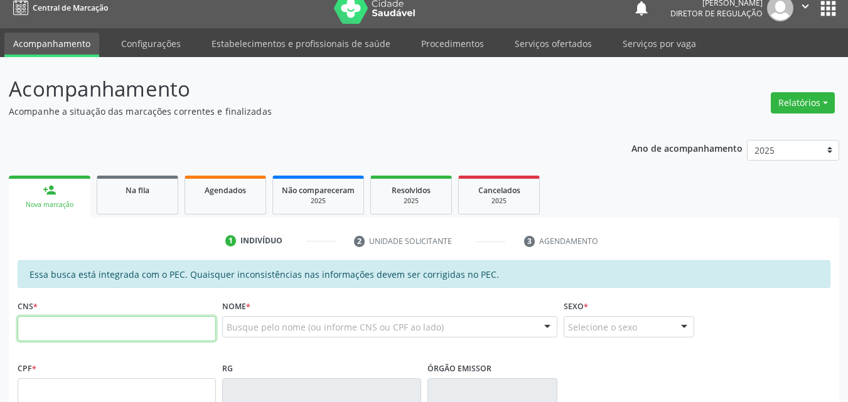
click at [95, 327] on input "text" at bounding box center [117, 328] width 198 height 25
paste input "704 5093 6765 2715"
type input "704 5093 6765 2715"
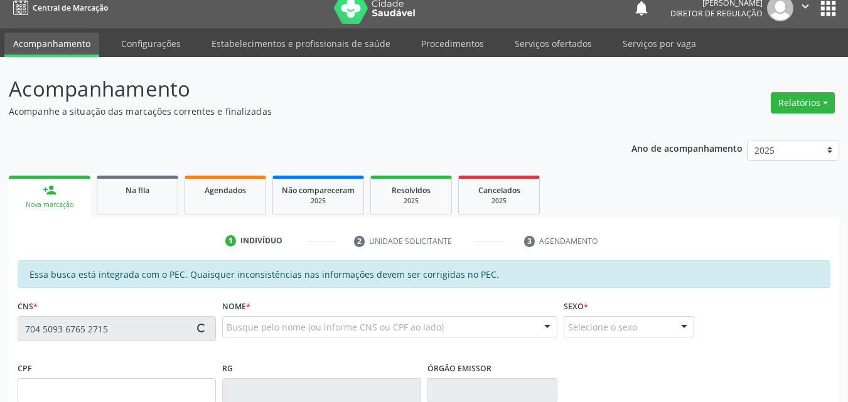
type input "714.064.874-30"
type input "0[DATE]"
type input "[PERSON_NAME]"
type input "[PHONE_NUMBER]"
type input "S/N"
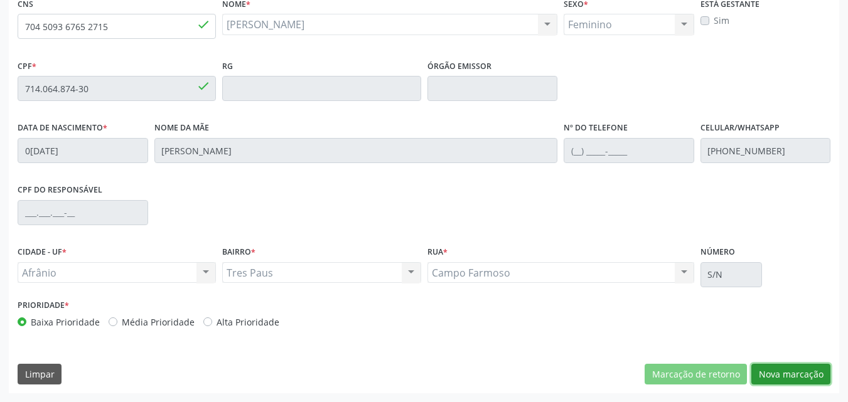
click at [792, 376] on button "Nova marcação" at bounding box center [790, 374] width 79 height 21
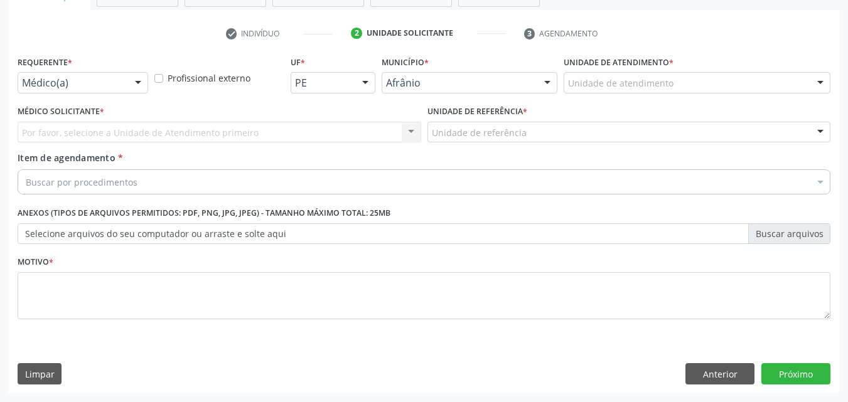
scroll to position [220, 0]
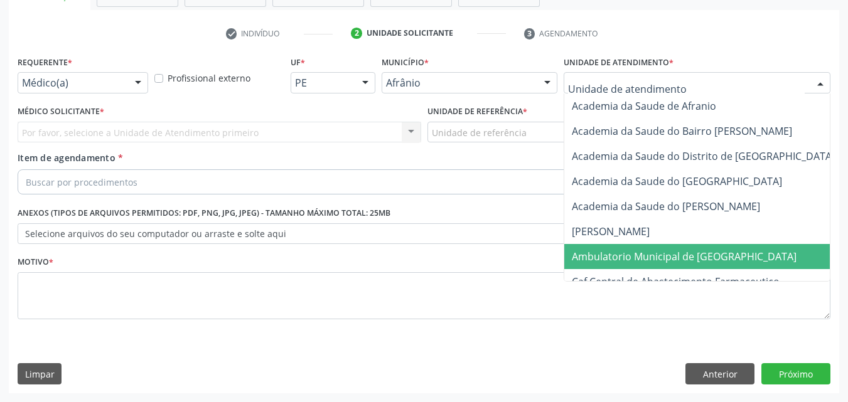
click at [647, 255] on span "Ambulatorio Municipal de [GEOGRAPHIC_DATA]" at bounding box center [684, 257] width 225 height 14
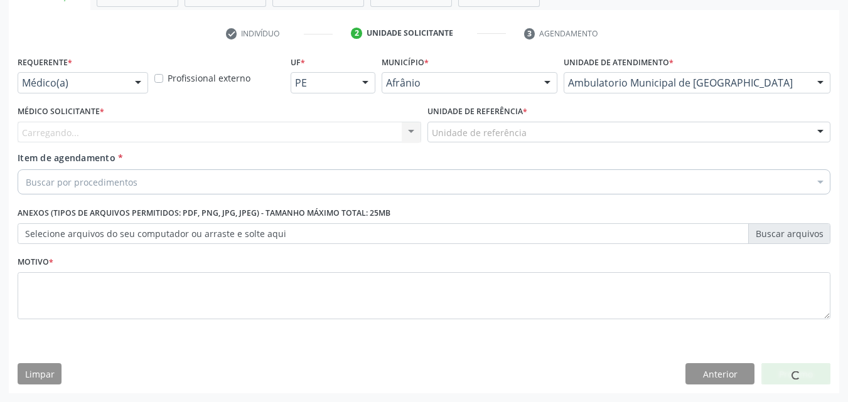
click at [541, 125] on div "Unidade de referência" at bounding box center [628, 132] width 403 height 21
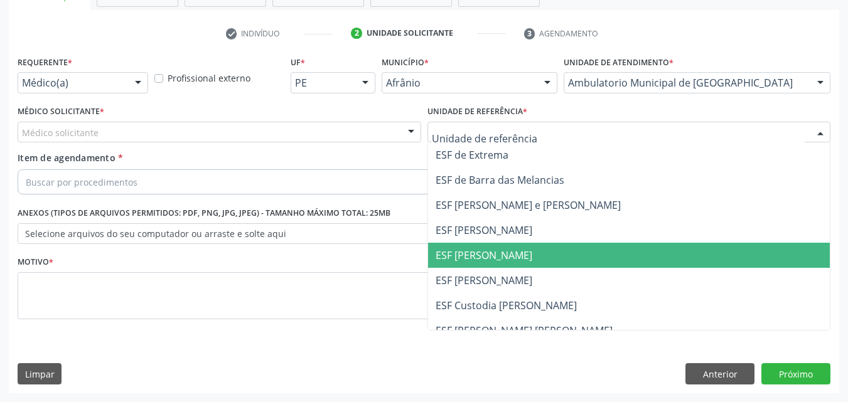
click at [531, 253] on span "ESF [PERSON_NAME]" at bounding box center [629, 255] width 402 height 25
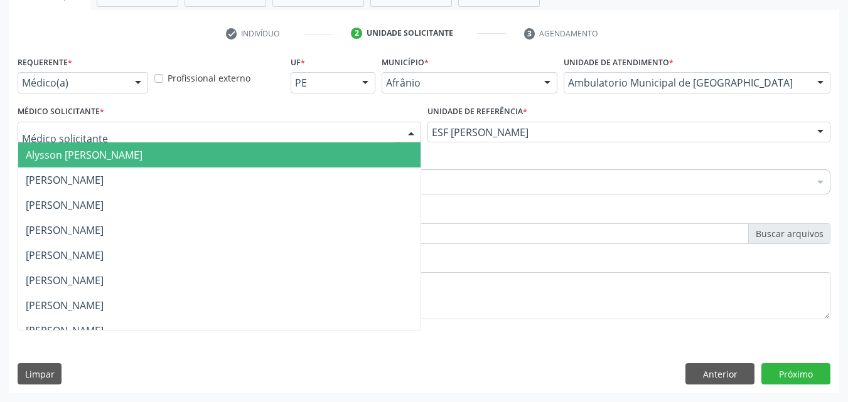
click at [325, 129] on div at bounding box center [219, 132] width 403 height 21
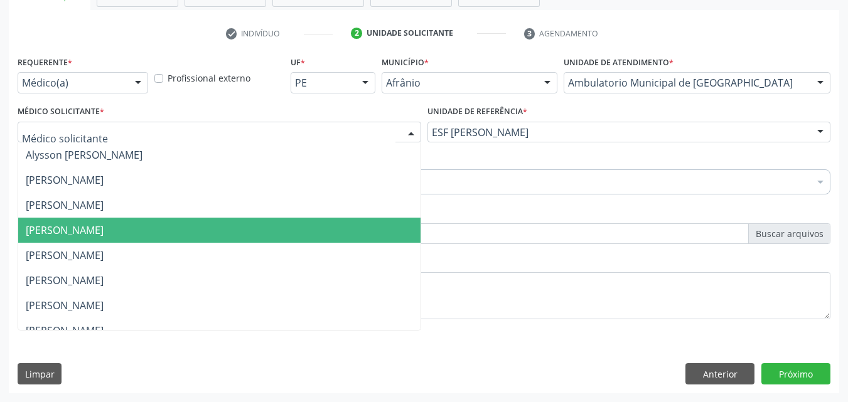
click at [307, 230] on span "[PERSON_NAME]" at bounding box center [219, 230] width 402 height 25
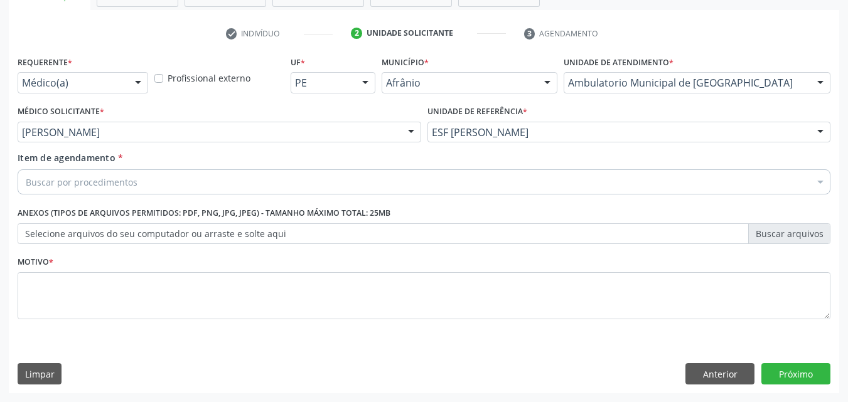
click at [235, 185] on div "Buscar por procedimentos" at bounding box center [424, 181] width 812 height 25
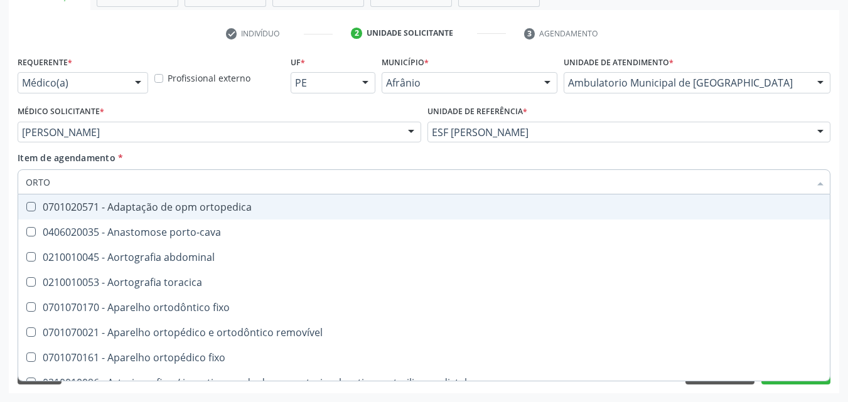
type input "ORTOP"
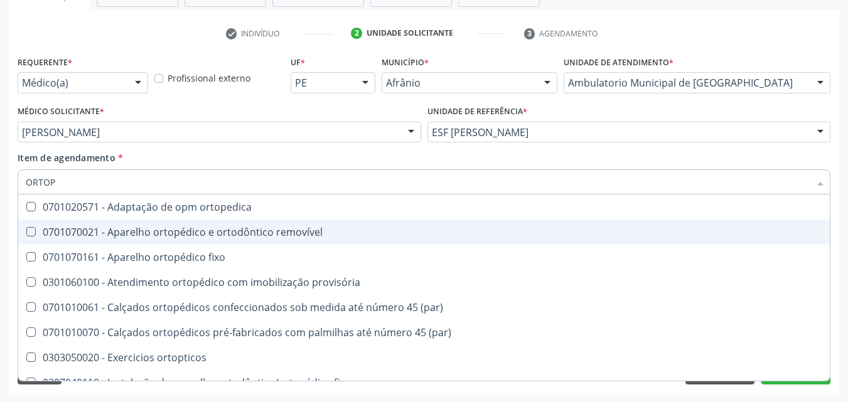
scroll to position [115, 0]
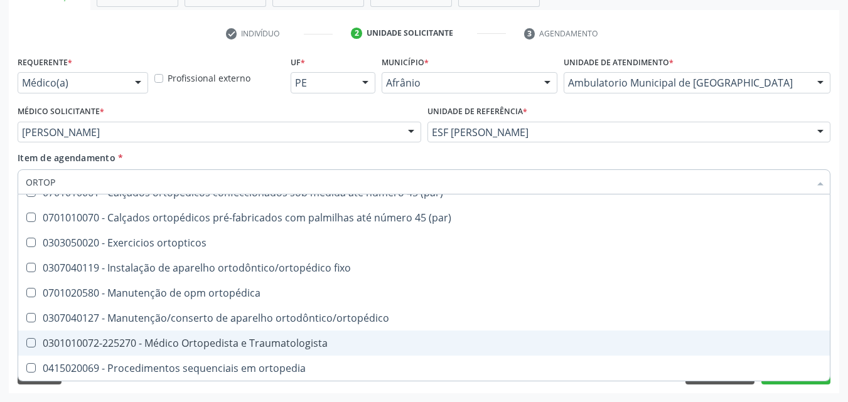
click at [250, 338] on div "0301010072-225270 - Médico Ortopedista e Traumatologista" at bounding box center [424, 343] width 796 height 10
checkbox Traumatologista "true"
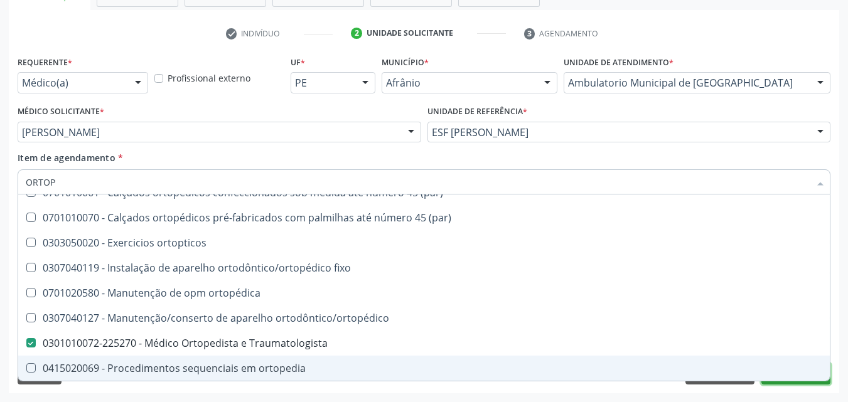
click at [782, 383] on button "Próximo" at bounding box center [795, 373] width 69 height 21
checkbox removível "true"
checkbox Traumatologista "false"
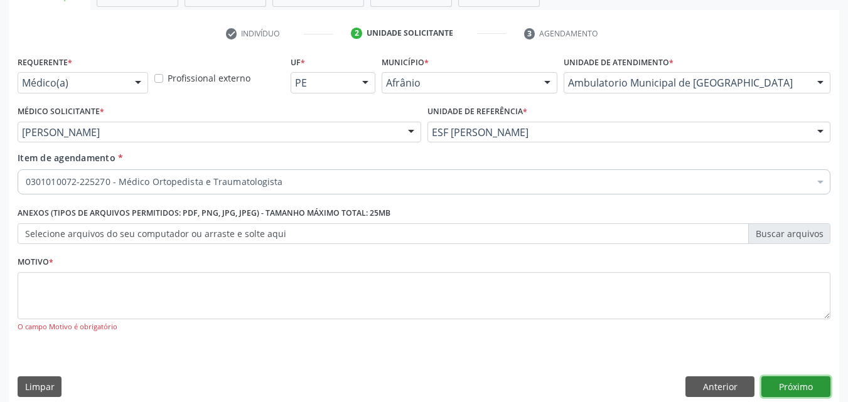
scroll to position [0, 0]
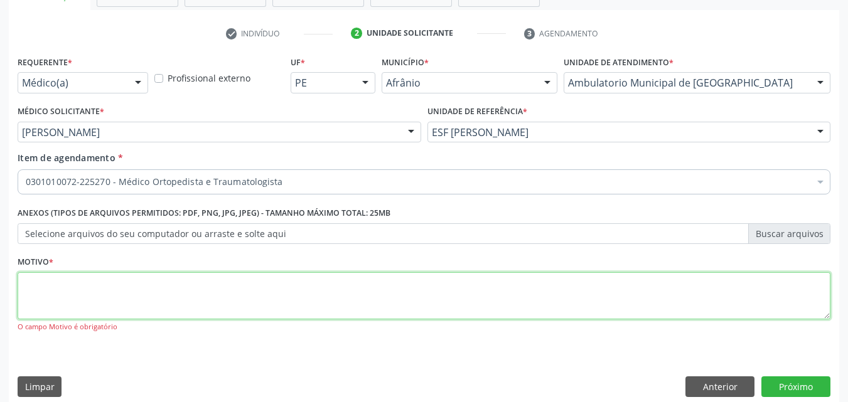
click at [258, 313] on textarea at bounding box center [424, 296] width 812 height 48
type textarea "*"
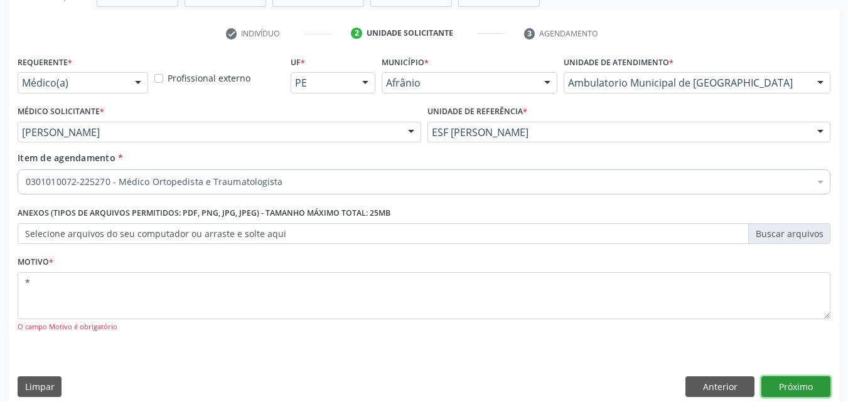
click at [789, 385] on button "Próximo" at bounding box center [795, 386] width 69 height 21
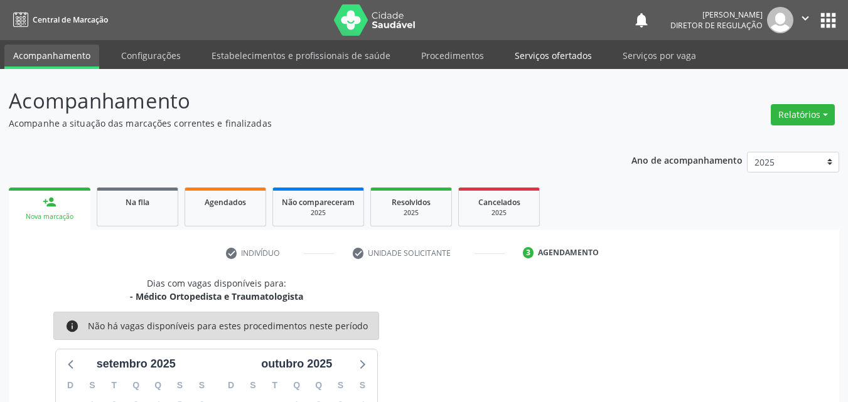
click at [558, 58] on link "Serviços ofertados" at bounding box center [553, 56] width 95 height 22
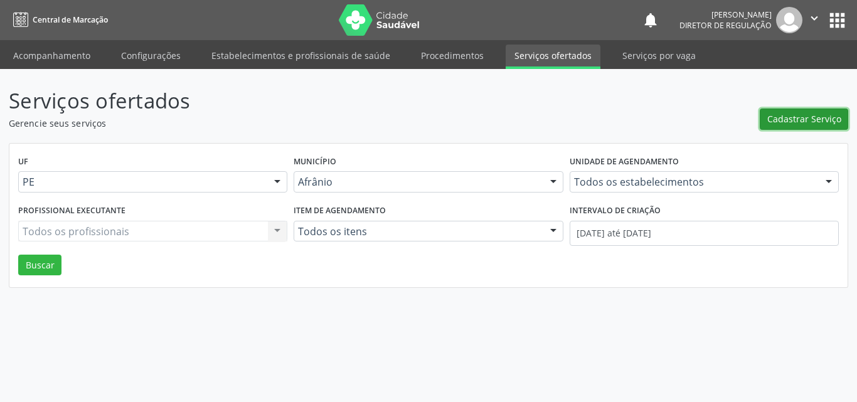
click at [799, 117] on span "Cadastrar Serviço" at bounding box center [804, 118] width 74 height 13
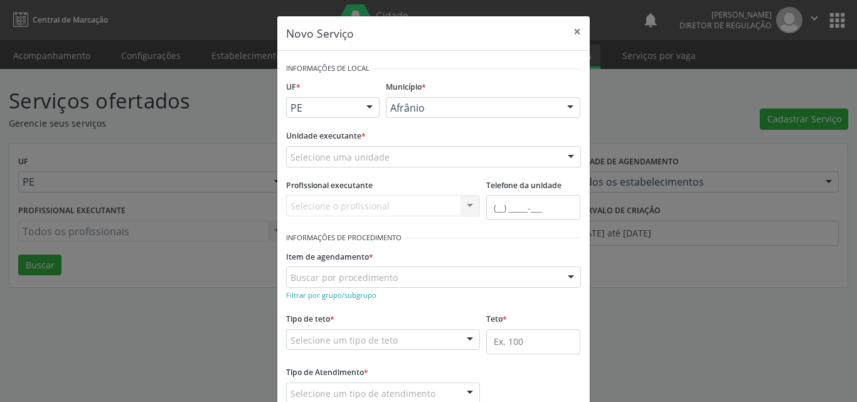
click at [433, 153] on div "Selecione uma unidade" at bounding box center [433, 156] width 295 height 21
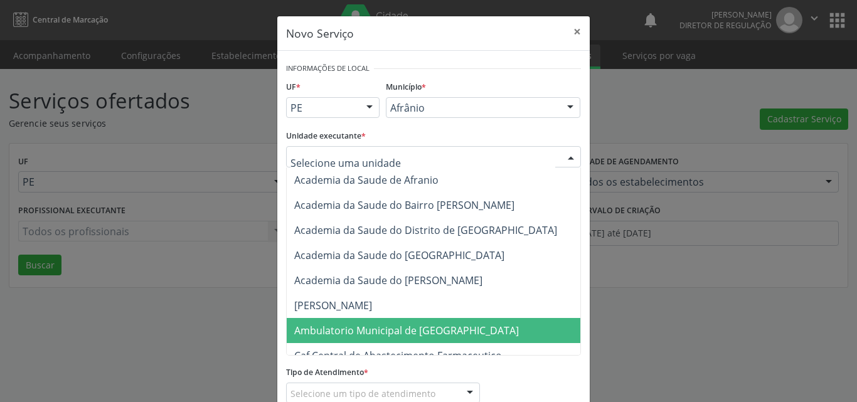
click at [412, 331] on span "Ambulatorio Municipal de [GEOGRAPHIC_DATA]" at bounding box center [406, 331] width 225 height 14
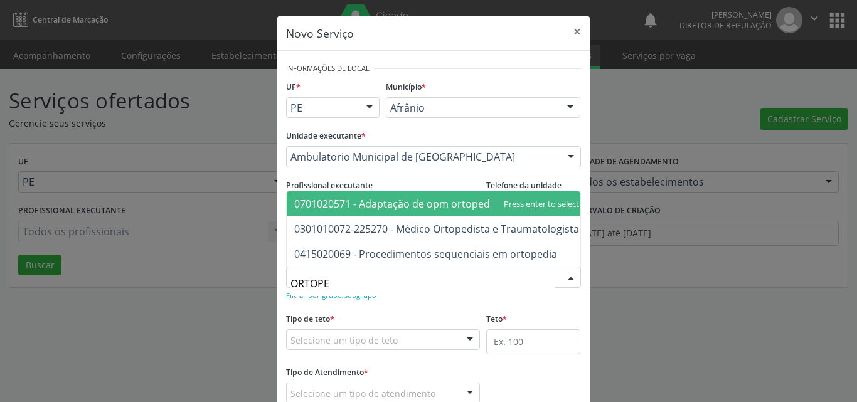
type input "ORTOPED"
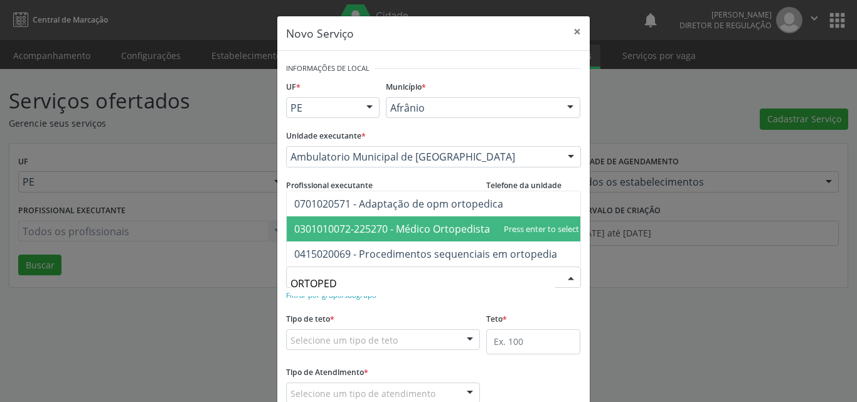
click at [415, 222] on span "0301010072-225270 - Médico Ortopedista e Traumatologista" at bounding box center [436, 229] width 285 height 14
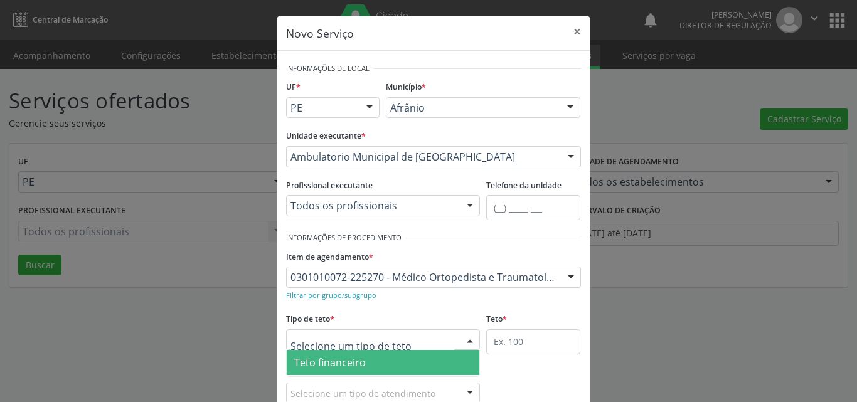
scroll to position [24, 0]
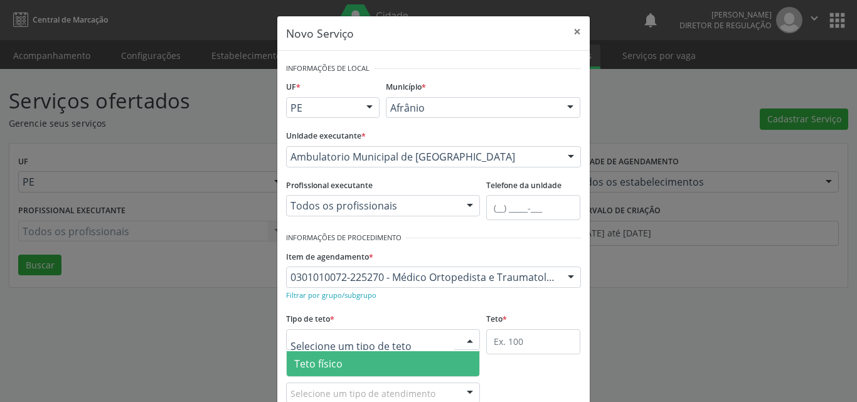
click at [372, 356] on span "Teto físico" at bounding box center [383, 363] width 193 height 25
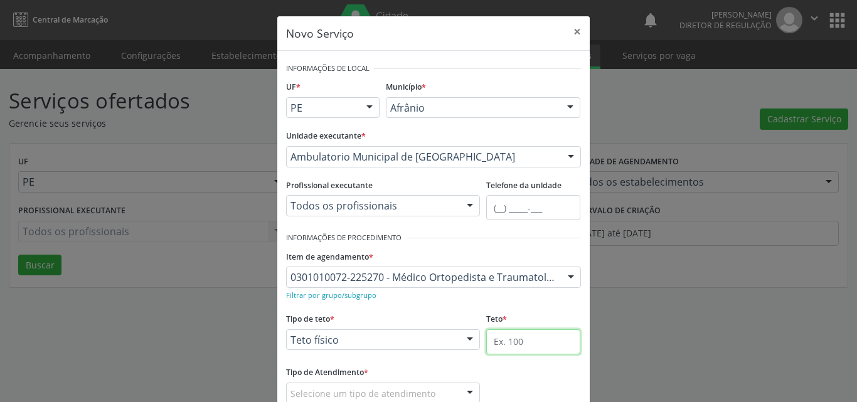
click at [506, 341] on input "text" at bounding box center [533, 341] width 94 height 25
type input "2"
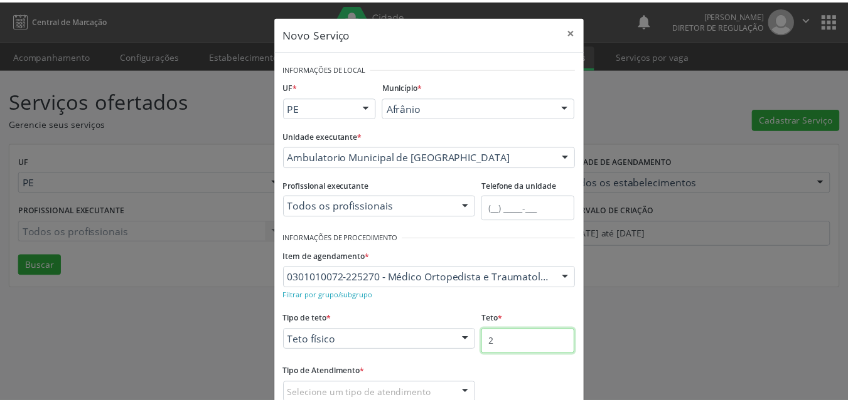
scroll to position [63, 0]
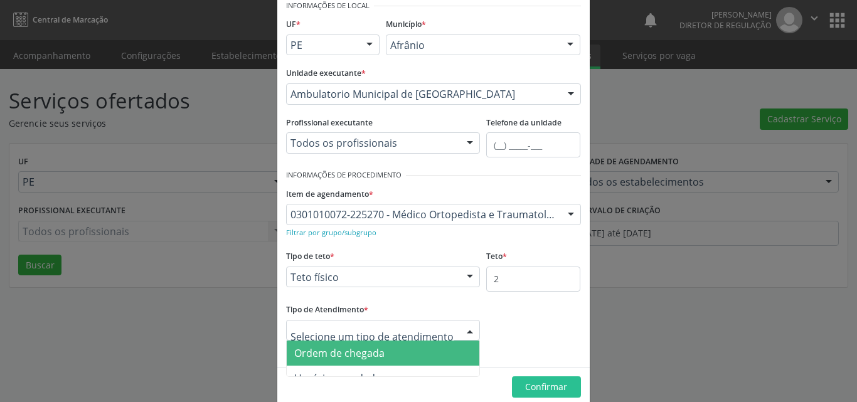
click at [395, 348] on span "Ordem de chegada" at bounding box center [383, 353] width 193 height 25
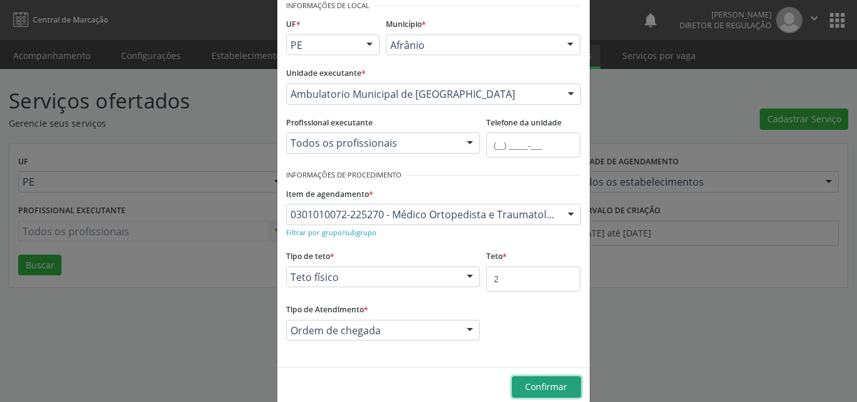
click at [528, 385] on span "Confirmar" at bounding box center [546, 387] width 42 height 12
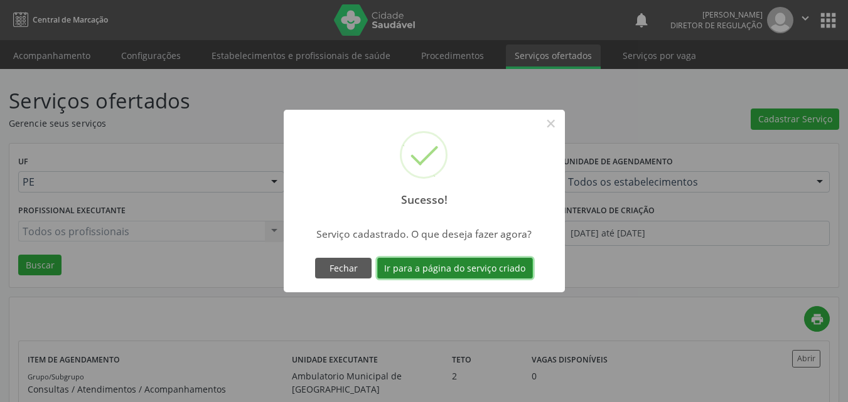
click at [492, 270] on button "Ir para a página do serviço criado" at bounding box center [455, 268] width 156 height 21
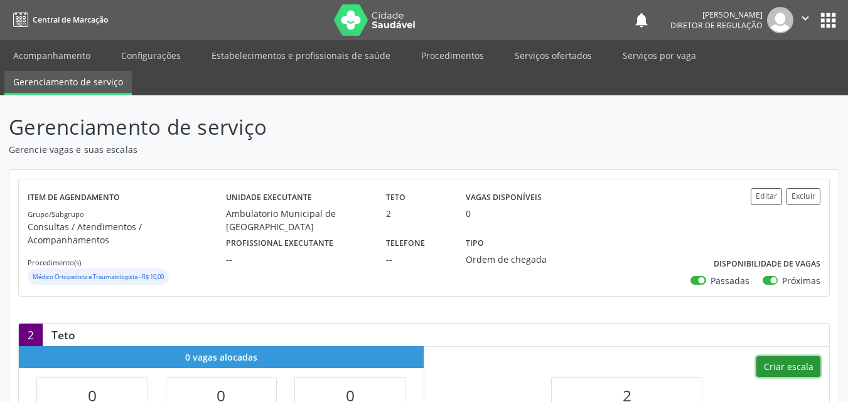
click at [781, 356] on button "Criar escala" at bounding box center [788, 366] width 64 height 21
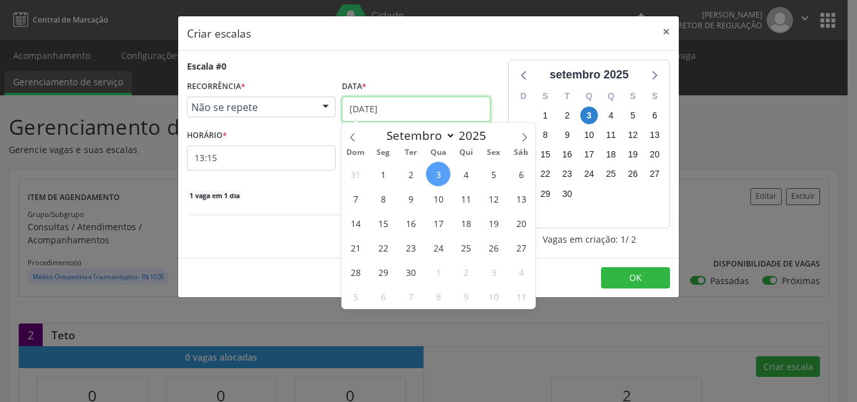
click at [423, 112] on input "[DATE]" at bounding box center [416, 109] width 149 height 25
click at [469, 176] on span "4" at bounding box center [466, 174] width 24 height 24
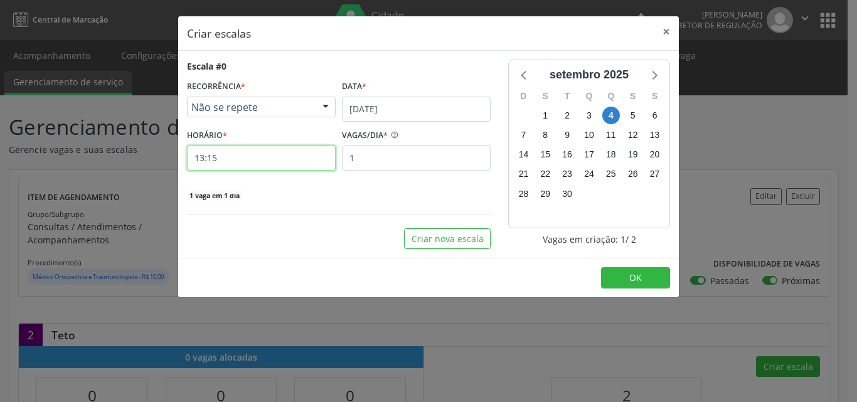
click at [299, 163] on input "13:15" at bounding box center [261, 158] width 149 height 25
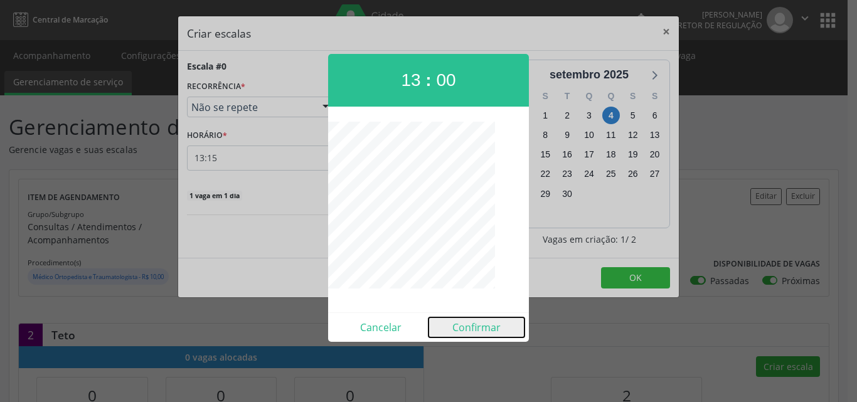
click at [481, 329] on button "Confirmar" at bounding box center [477, 327] width 96 height 20
type input "13:00"
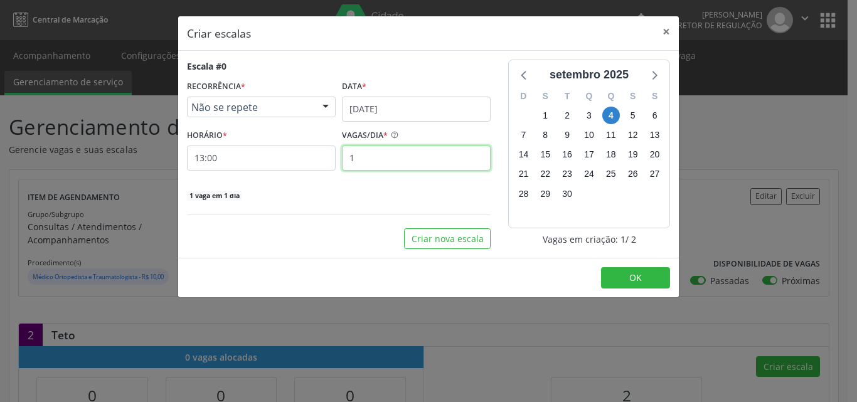
click at [416, 163] on input "1" at bounding box center [416, 158] width 149 height 25
type input "2"
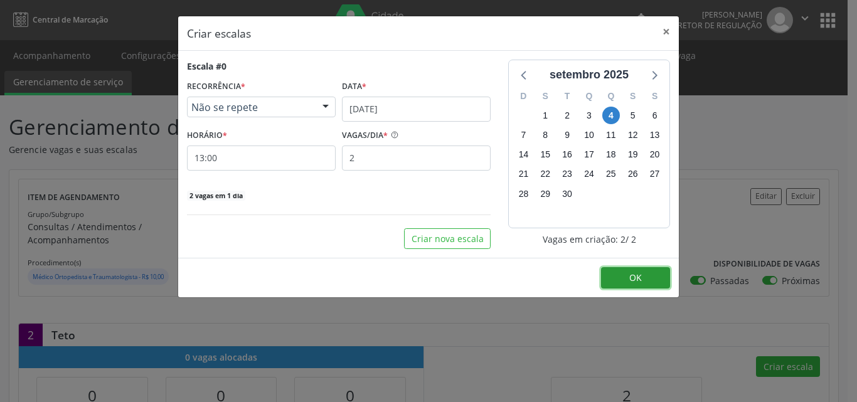
click at [636, 277] on span "OK" at bounding box center [635, 278] width 13 height 12
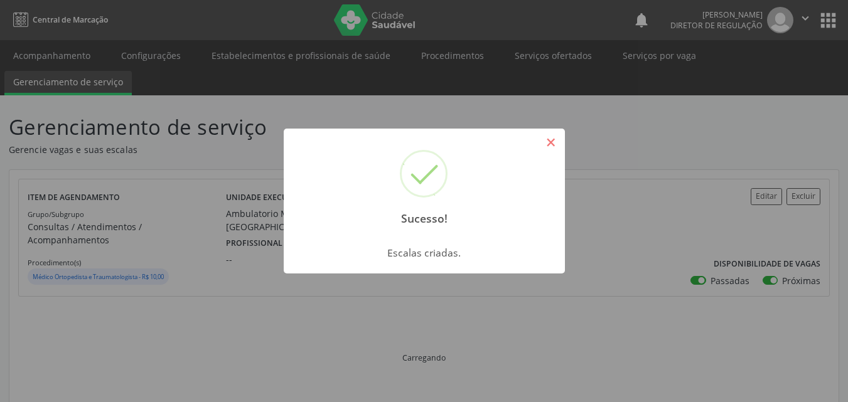
click at [557, 139] on button "×" at bounding box center [550, 142] width 21 height 21
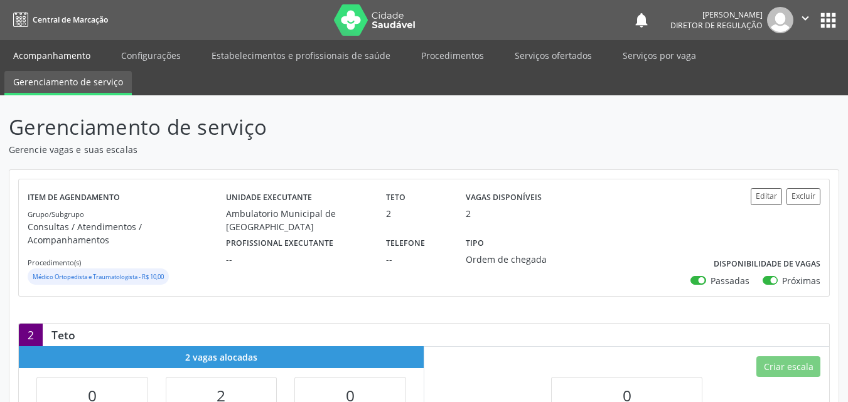
click at [77, 54] on link "Acompanhamento" at bounding box center [51, 56] width 95 height 22
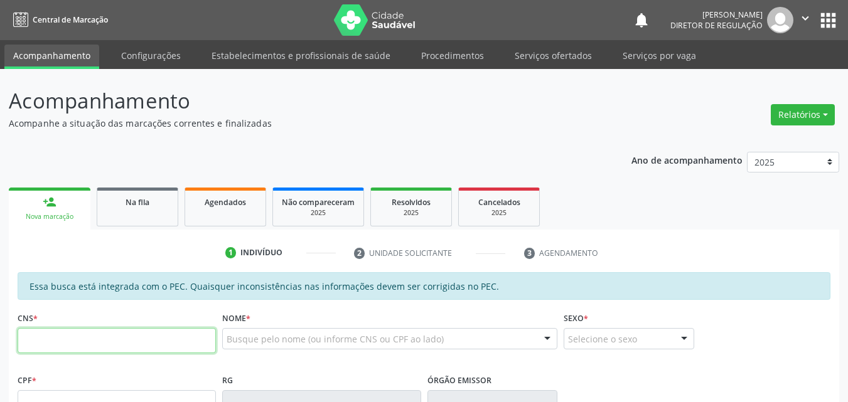
click at [149, 343] on input "text" at bounding box center [117, 340] width 198 height 25
paste input "704 5093 6765 2715"
type input "704 5093 6765 2715"
type input "714.064.874-30"
type input "0[DATE]"
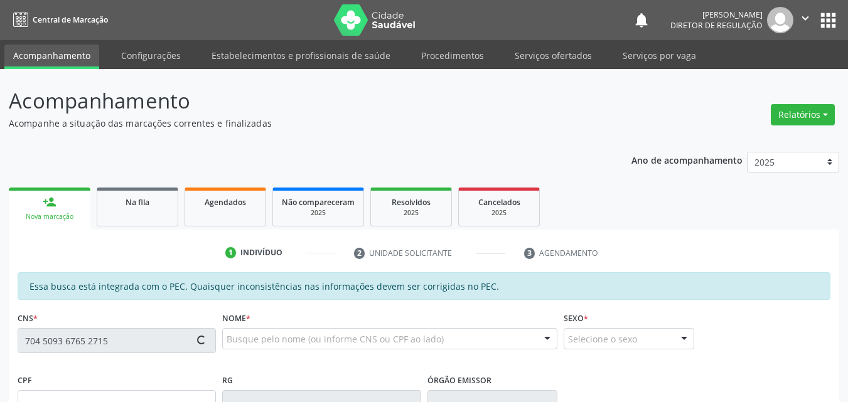
type input "[PERSON_NAME]"
type input "[PHONE_NUMBER]"
type input "S/N"
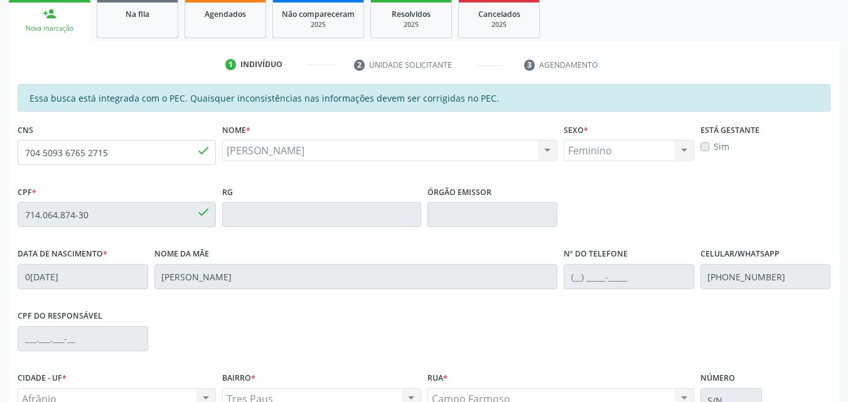
scroll to position [314, 0]
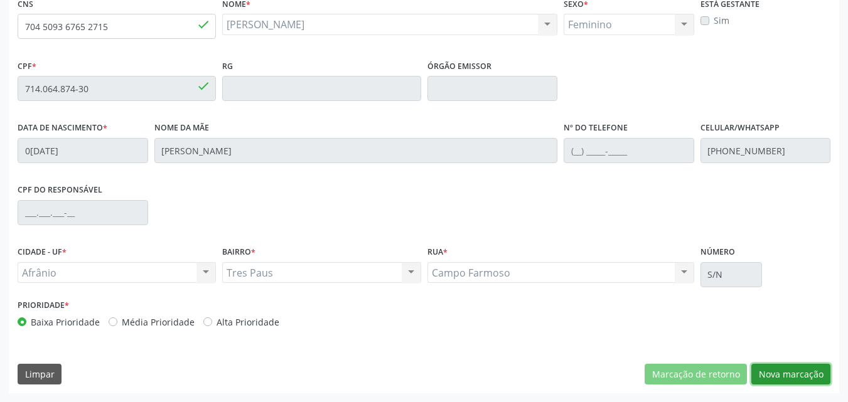
click at [797, 373] on button "Nova marcação" at bounding box center [790, 374] width 79 height 21
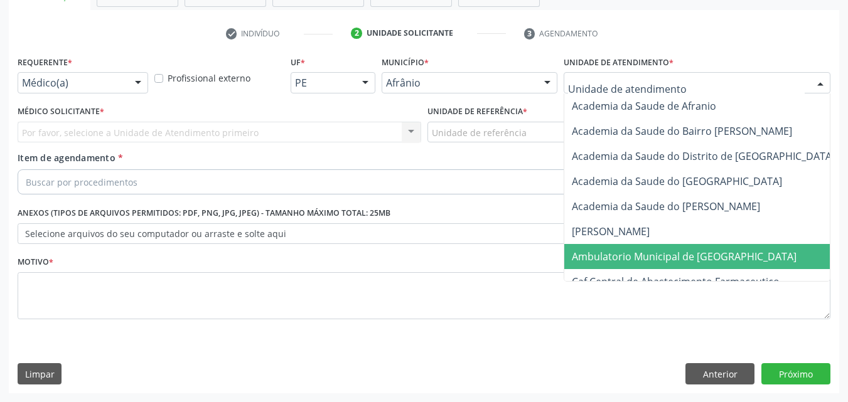
drag, startPoint x: 609, startPoint y: 261, endPoint x: 595, endPoint y: 245, distance: 20.9
click at [609, 262] on span "Ambulatorio Municipal de [GEOGRAPHIC_DATA]" at bounding box center [684, 257] width 225 height 14
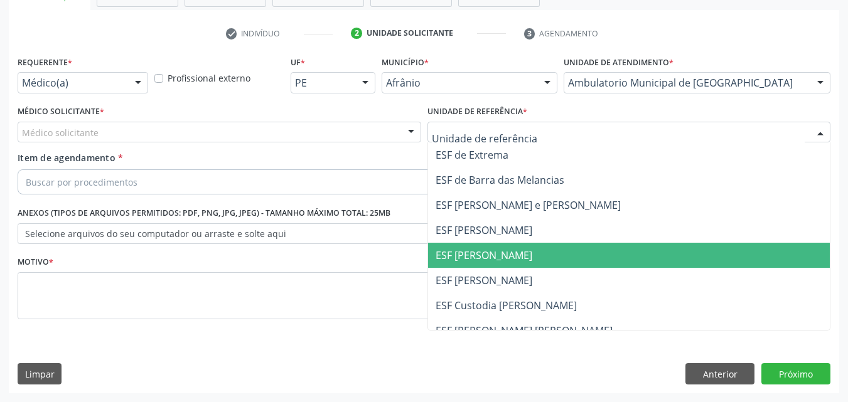
click at [513, 255] on span "ESF [PERSON_NAME]" at bounding box center [483, 255] width 97 height 14
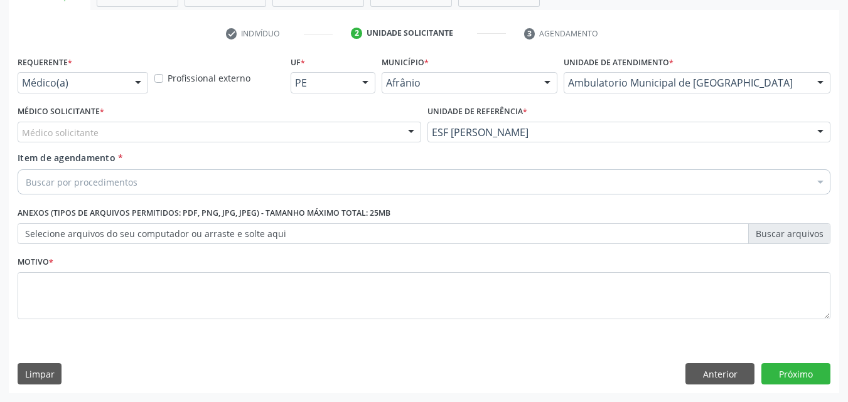
click at [303, 125] on div "Médico solicitante" at bounding box center [219, 132] width 403 height 21
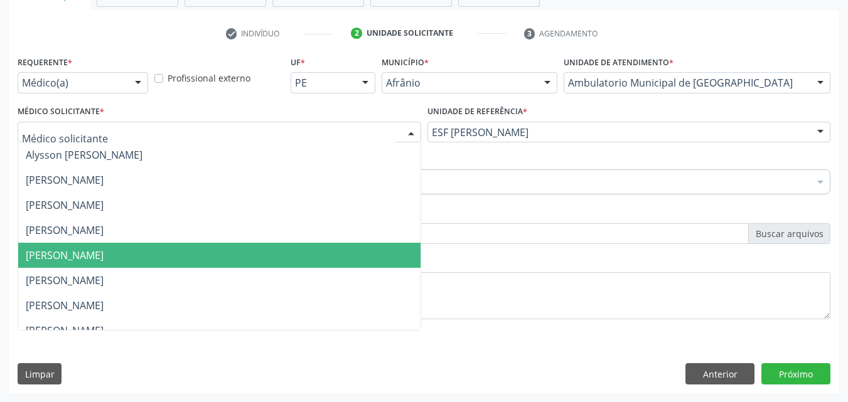
drag, startPoint x: 283, startPoint y: 252, endPoint x: 276, endPoint y: 251, distance: 7.0
click at [283, 253] on span "[PERSON_NAME]" at bounding box center [219, 255] width 402 height 25
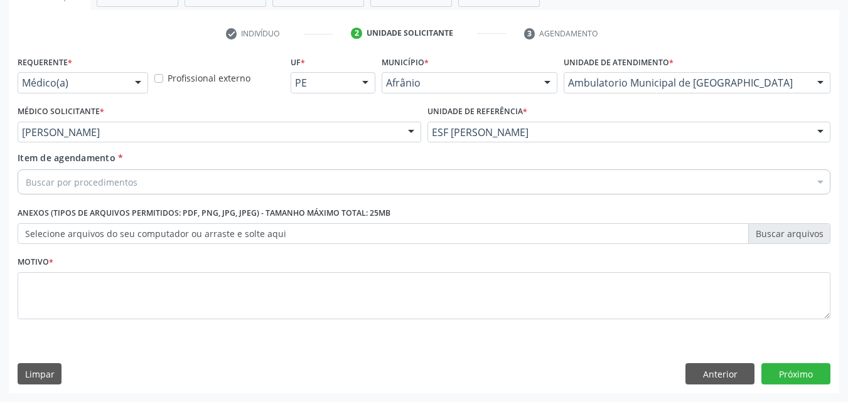
click at [147, 179] on div "Buscar por procedimentos" at bounding box center [424, 181] width 812 height 25
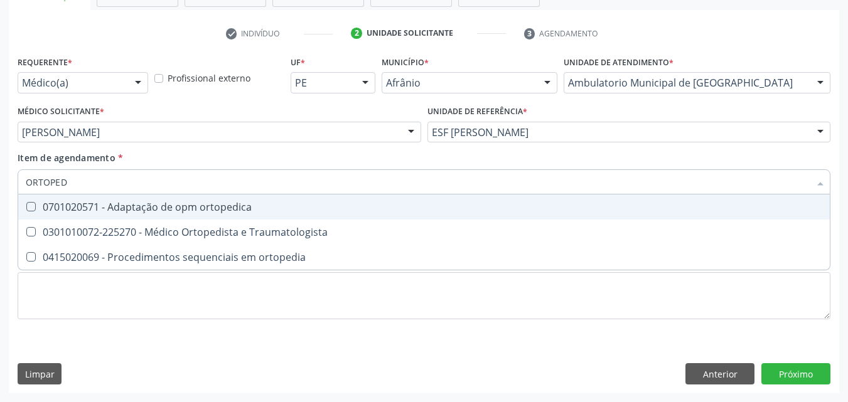
type input "ORTOPEDI"
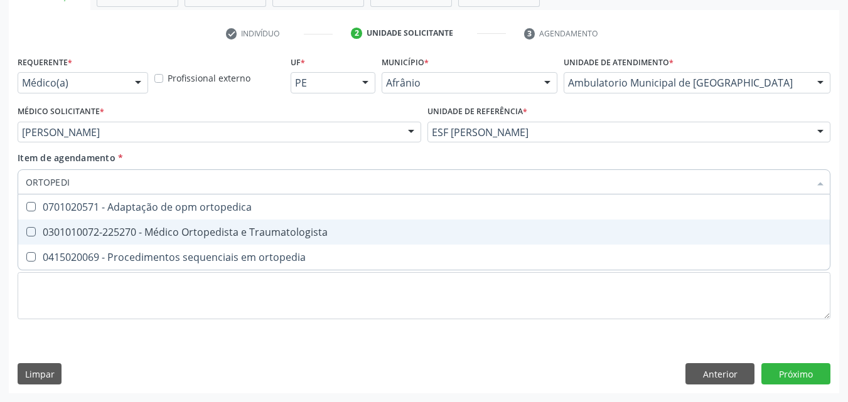
click at [191, 237] on div "0301010072-225270 - Médico Ortopedista e Traumatologista" at bounding box center [424, 232] width 796 height 10
checkbox Traumatologista "true"
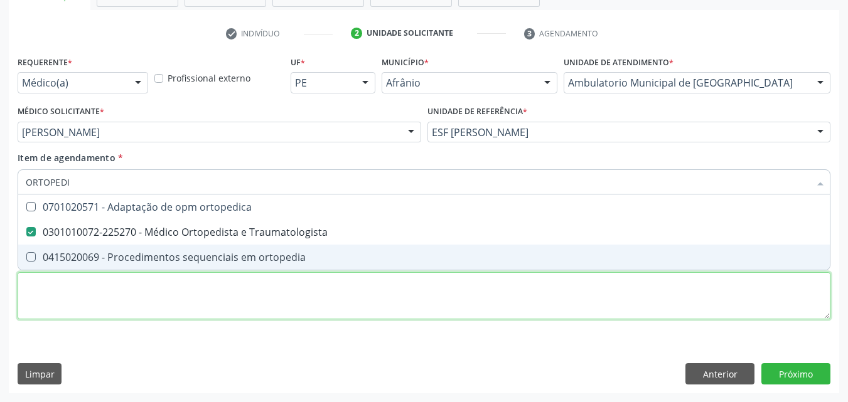
click at [197, 312] on div "Requerente * Médico(a) Médico(a) Enfermeiro(a) Paciente Nenhum resultado encont…" at bounding box center [424, 195] width 812 height 284
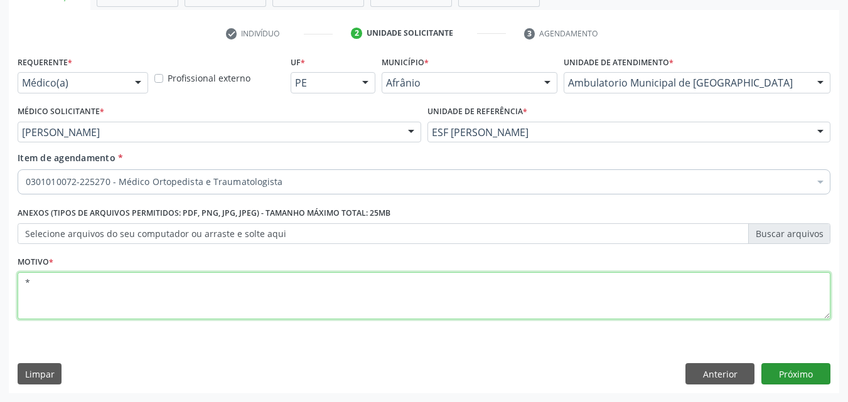
type textarea "*"
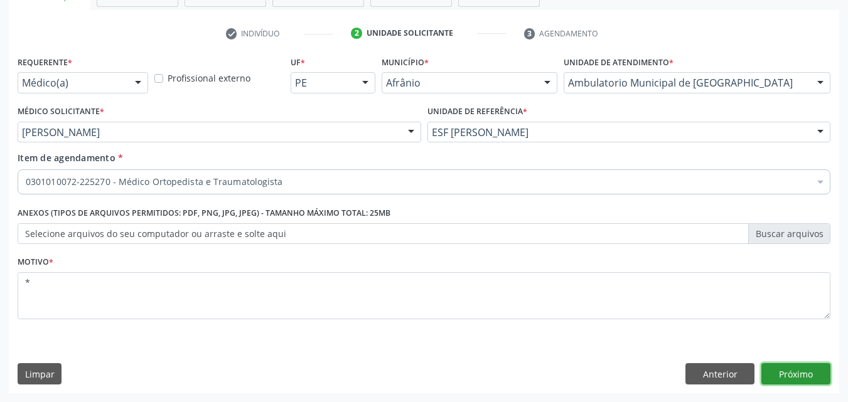
click at [797, 371] on button "Próximo" at bounding box center [795, 373] width 69 height 21
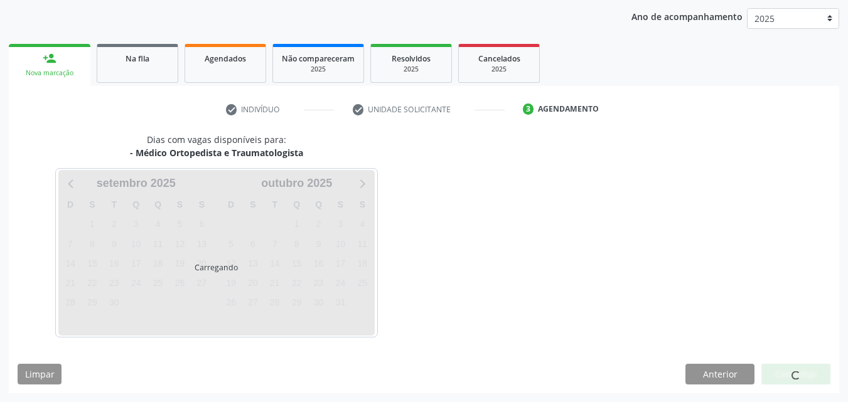
scroll to position [144, 0]
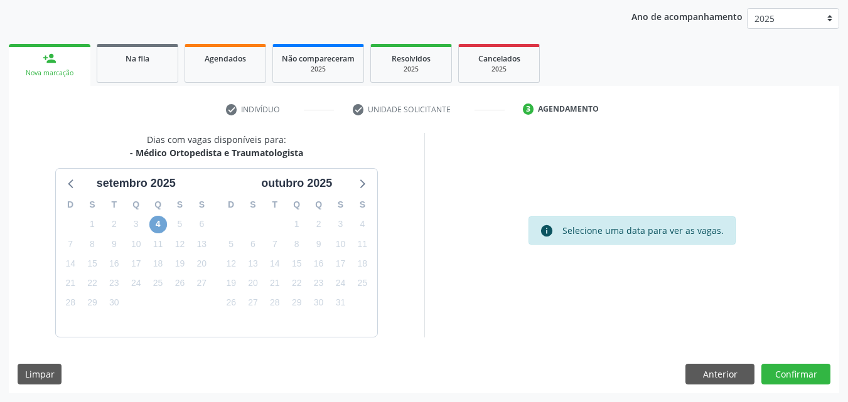
click at [157, 225] on span "4" at bounding box center [158, 225] width 18 height 18
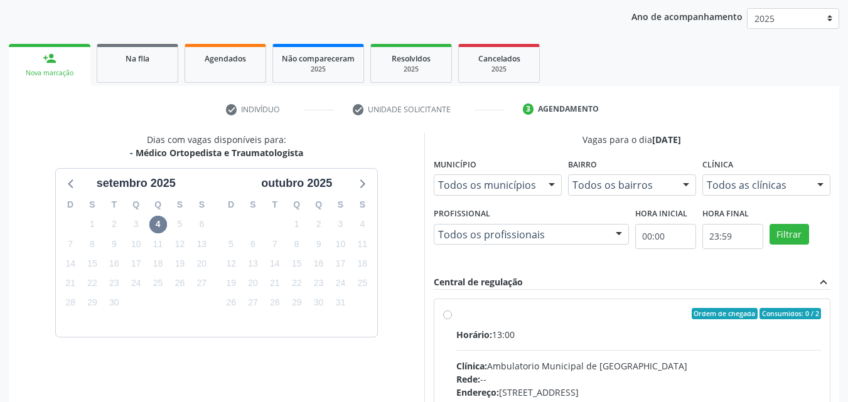
click at [472, 307] on div "Ordem de chegada Consumidos: 0 / 2 Horário: 13:00 Clínica: Ambulatorio Municipa…" at bounding box center [632, 404] width 396 height 210
radio input "true"
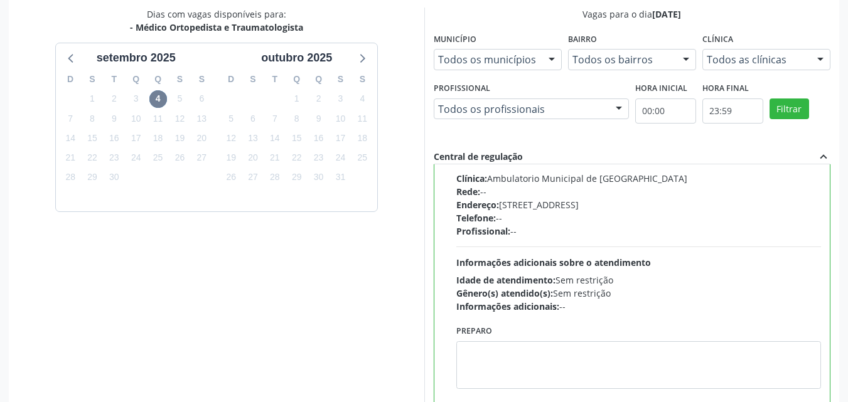
scroll to position [348, 0]
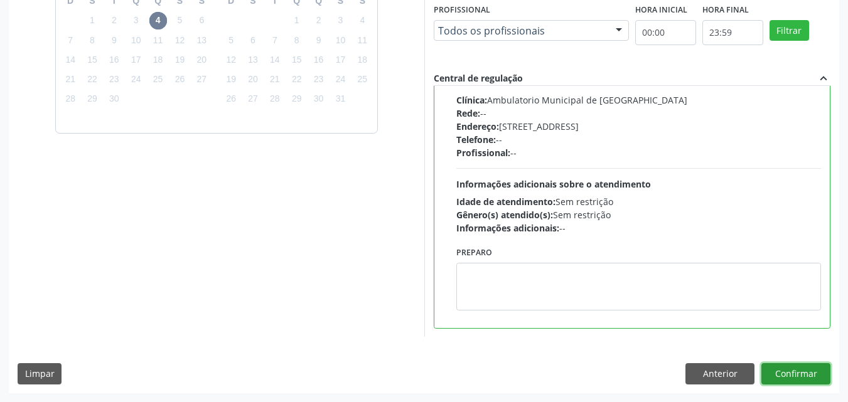
click at [780, 380] on button "Confirmar" at bounding box center [795, 373] width 69 height 21
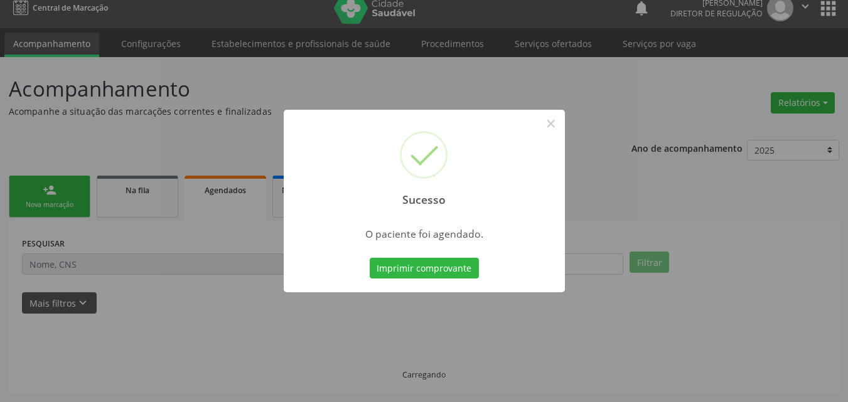
scroll to position [12, 0]
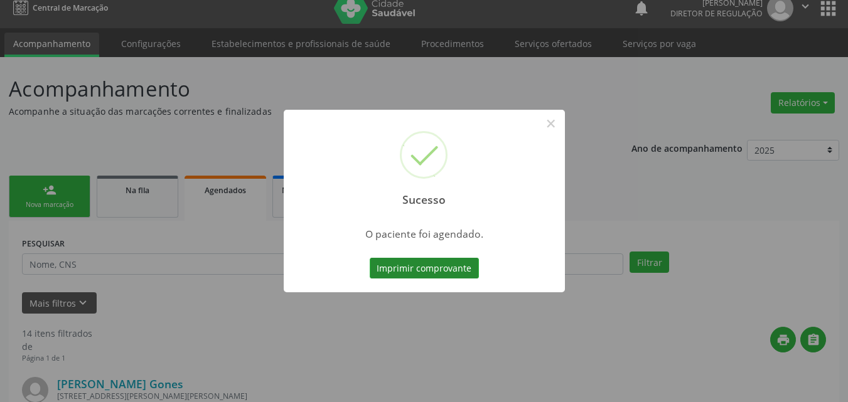
click at [423, 270] on button "Imprimir comprovante" at bounding box center [424, 268] width 109 height 21
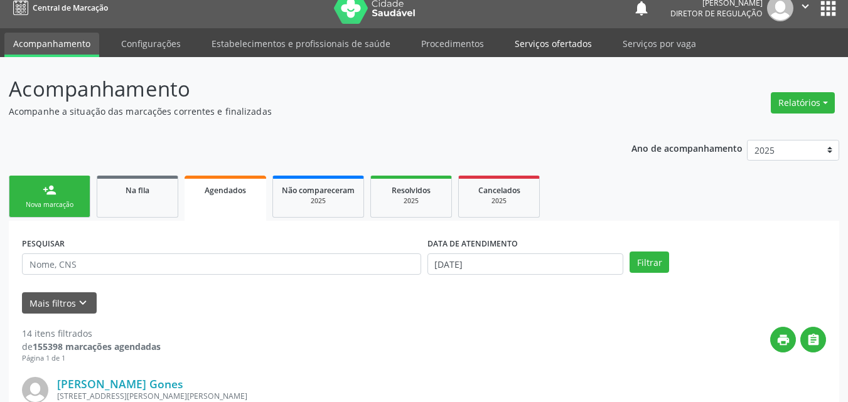
click at [564, 45] on link "Serviços ofertados" at bounding box center [553, 44] width 95 height 22
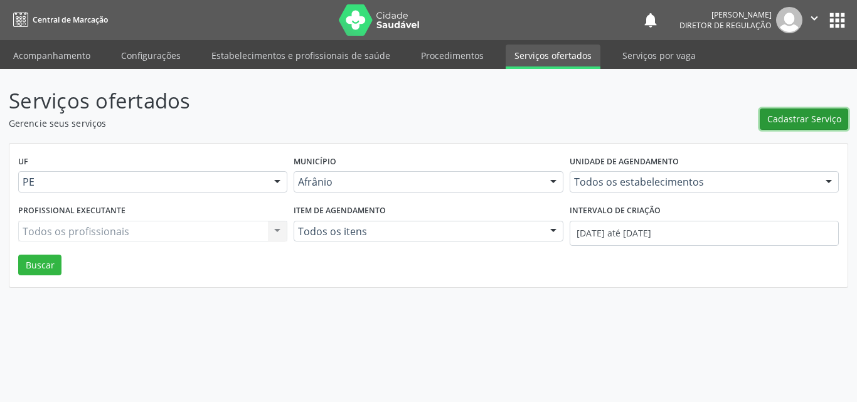
click at [812, 117] on span "Cadastrar Serviço" at bounding box center [804, 118] width 74 height 13
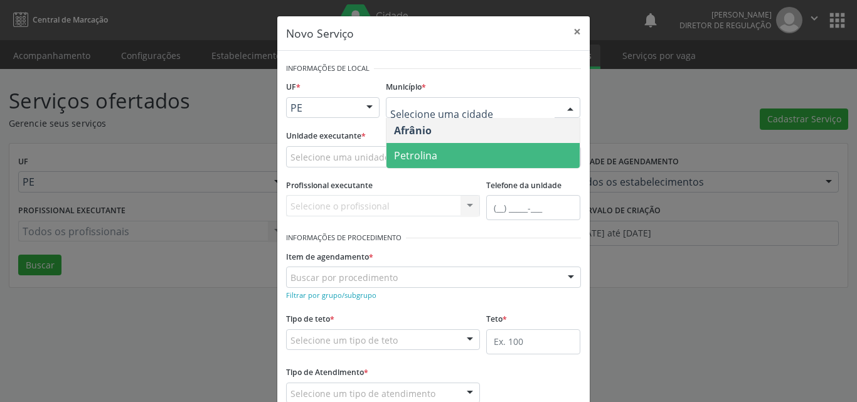
click at [443, 160] on span "Petrolina" at bounding box center [482, 155] width 193 height 25
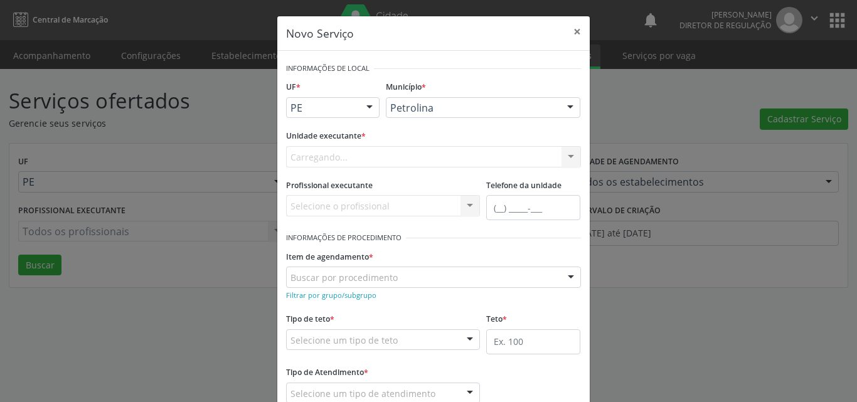
click at [389, 157] on div "Carregando... Academia da Saude de Afranio Academia da Saude do Bairro [PERSON_…" at bounding box center [433, 156] width 295 height 21
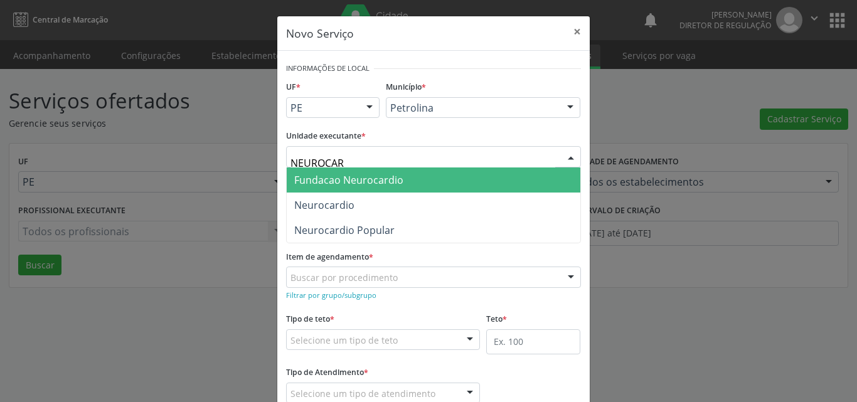
type input "NEUROCARD"
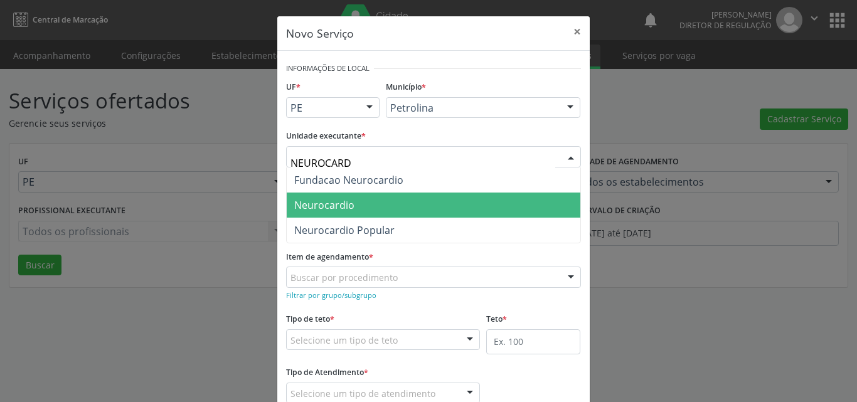
click at [356, 206] on span "Neurocardio" at bounding box center [434, 205] width 294 height 25
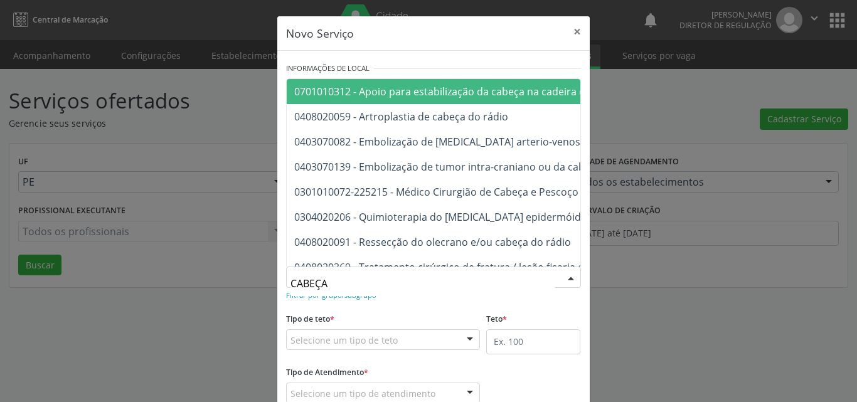
type input "CABEÇA E"
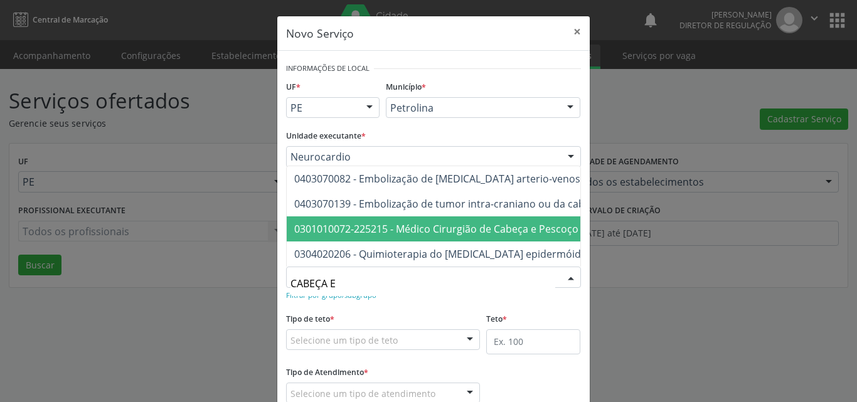
click at [420, 225] on span "0301010072-225215 - Médico Cirurgião de Cabeça e Pescoço" at bounding box center [436, 229] width 284 height 14
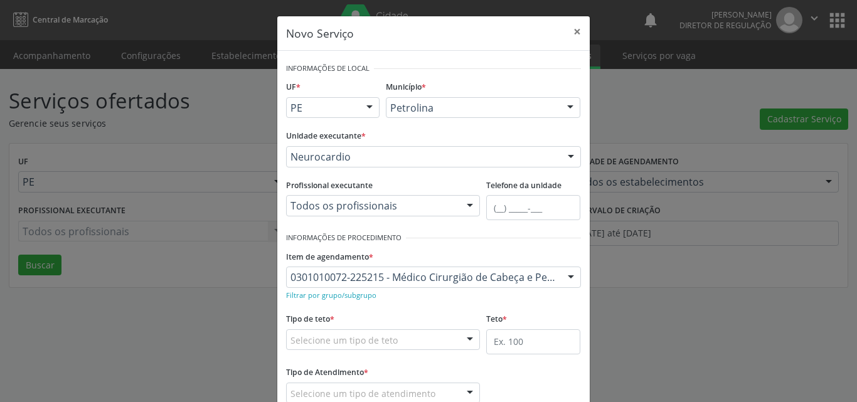
click at [415, 338] on div "Selecione um tipo de teto" at bounding box center [383, 339] width 194 height 21
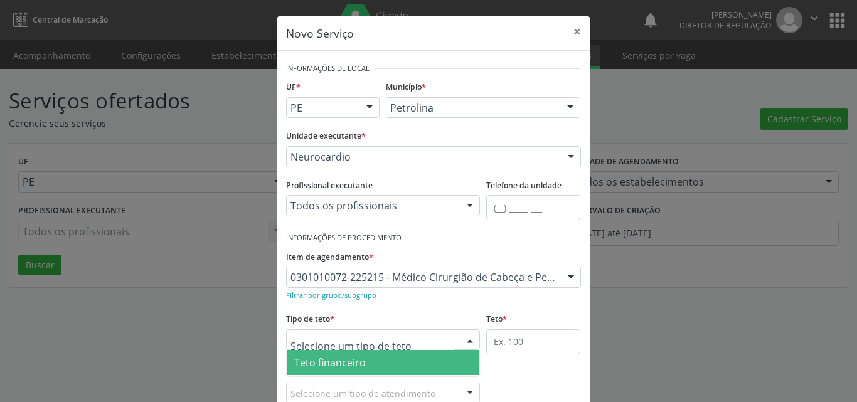
scroll to position [24, 0]
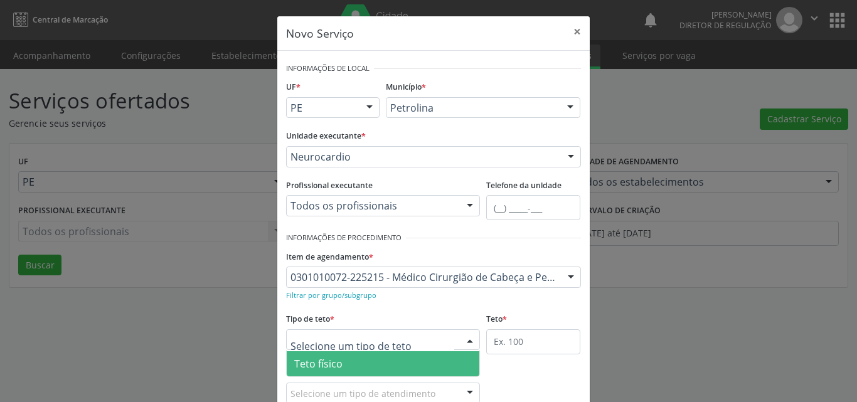
click at [405, 360] on span "Teto físico" at bounding box center [383, 363] width 193 height 25
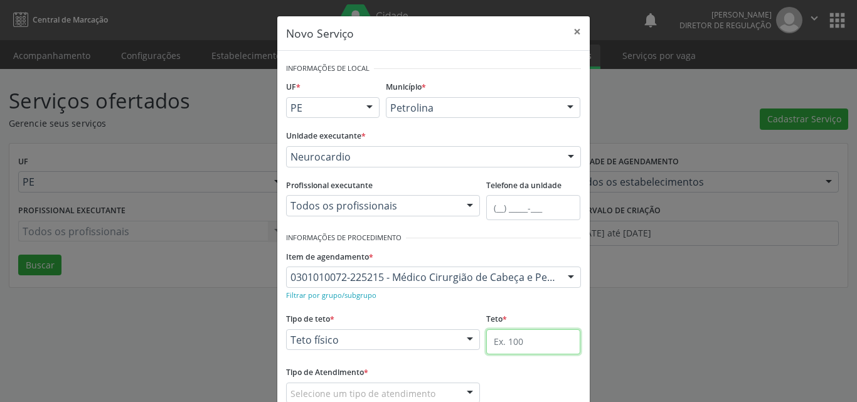
click at [533, 341] on input "text" at bounding box center [533, 341] width 94 height 25
type input "1"
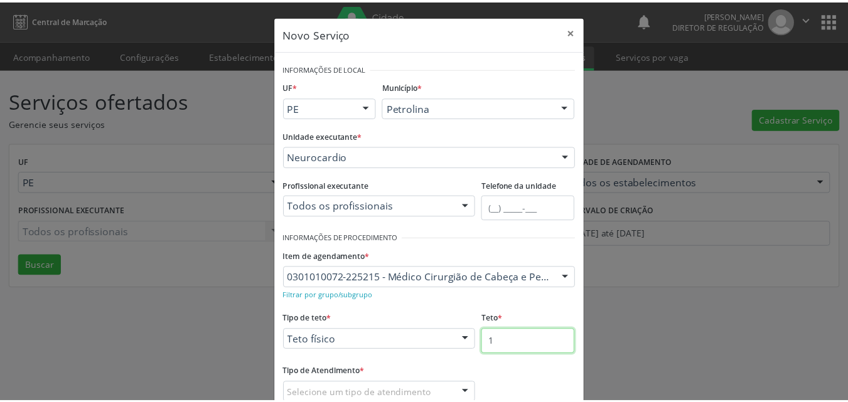
scroll to position [83, 0]
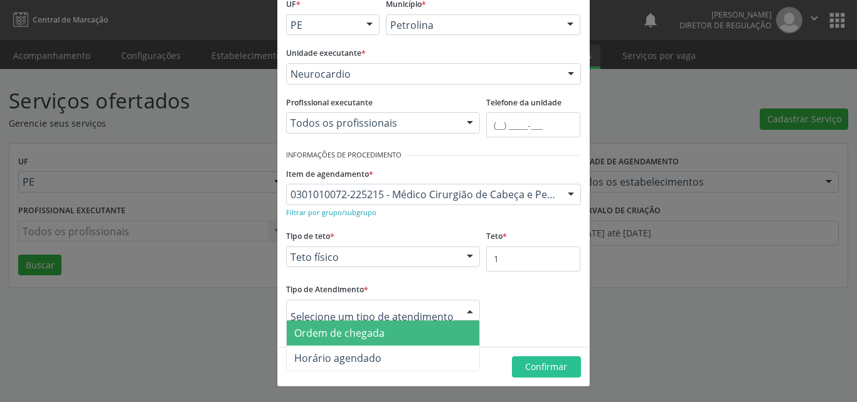
click at [413, 329] on span "Ordem de chegada" at bounding box center [383, 333] width 193 height 25
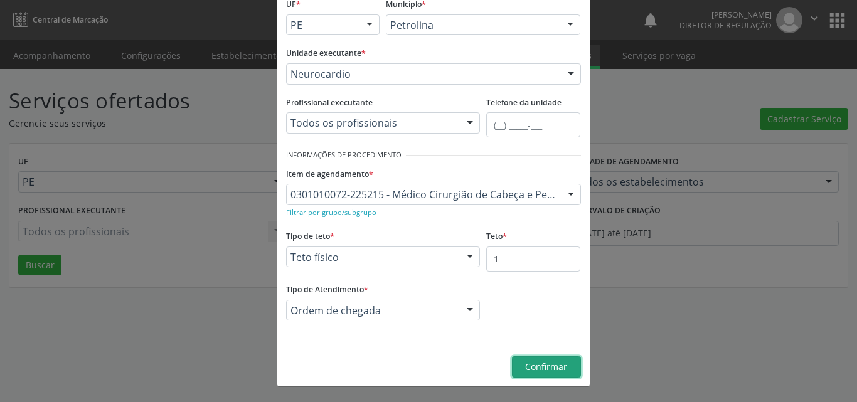
click at [537, 363] on span "Confirmar" at bounding box center [546, 367] width 42 height 12
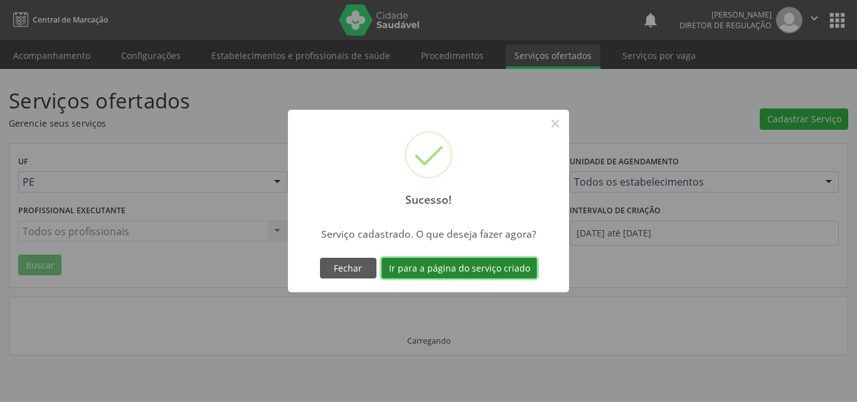
click at [472, 269] on button "Ir para a página do serviço criado" at bounding box center [459, 268] width 156 height 21
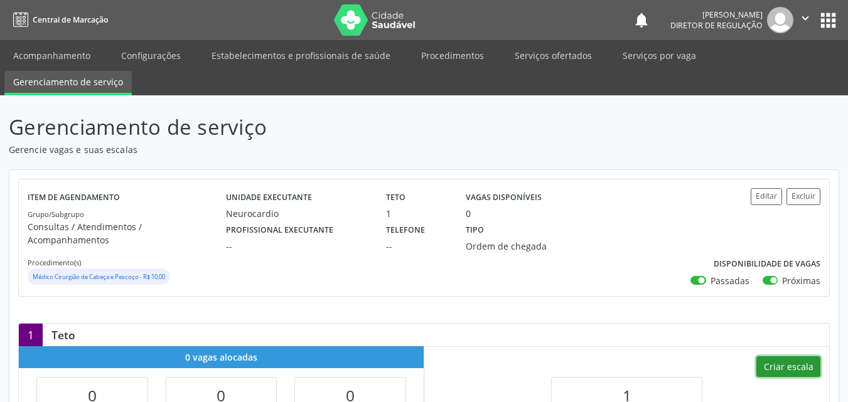
click at [794, 356] on button "Criar escala" at bounding box center [788, 366] width 64 height 21
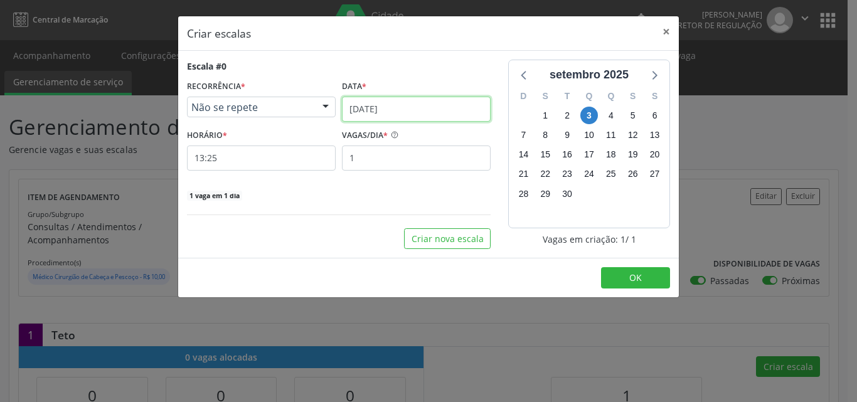
click at [452, 112] on input "[DATE]" at bounding box center [416, 109] width 149 height 25
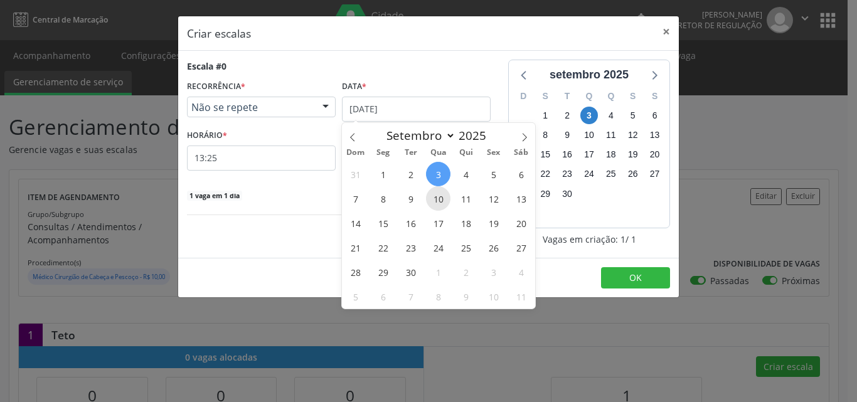
click at [440, 199] on span "10" at bounding box center [438, 198] width 24 height 24
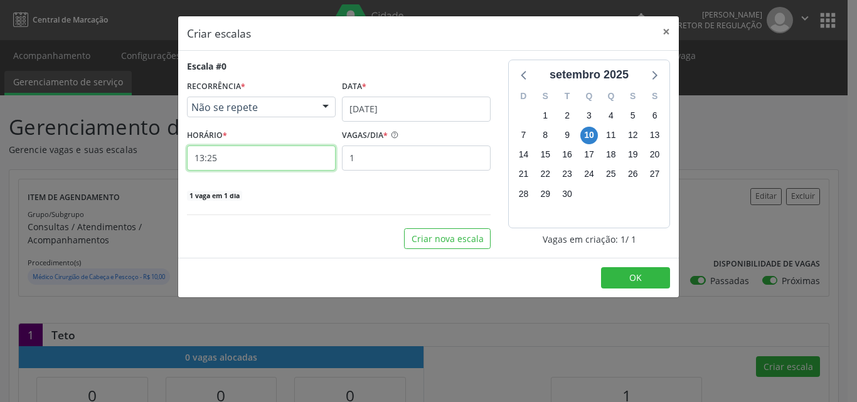
click at [282, 159] on input "13:25" at bounding box center [261, 158] width 149 height 25
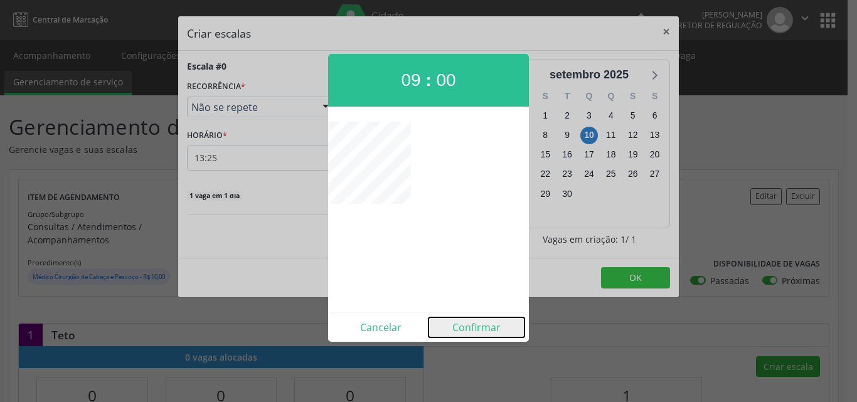
click at [477, 329] on button "Confirmar" at bounding box center [477, 327] width 96 height 20
type input "09:00"
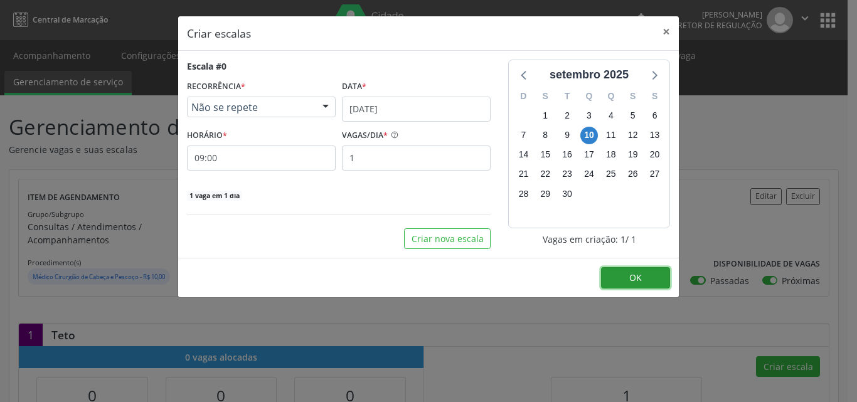
click at [631, 277] on span "OK" at bounding box center [635, 278] width 13 height 12
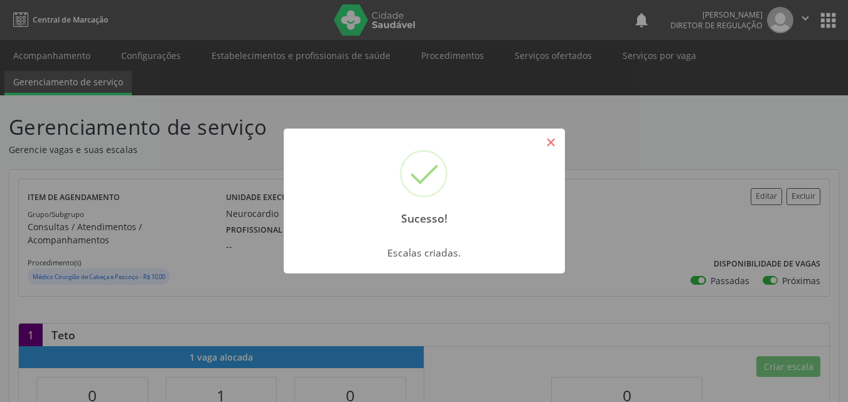
click at [553, 144] on button "×" at bounding box center [550, 142] width 21 height 21
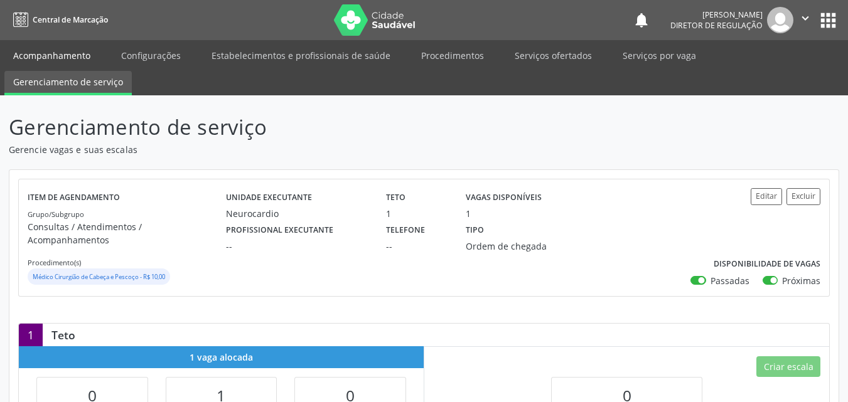
click at [65, 51] on link "Acompanhamento" at bounding box center [51, 56] width 95 height 22
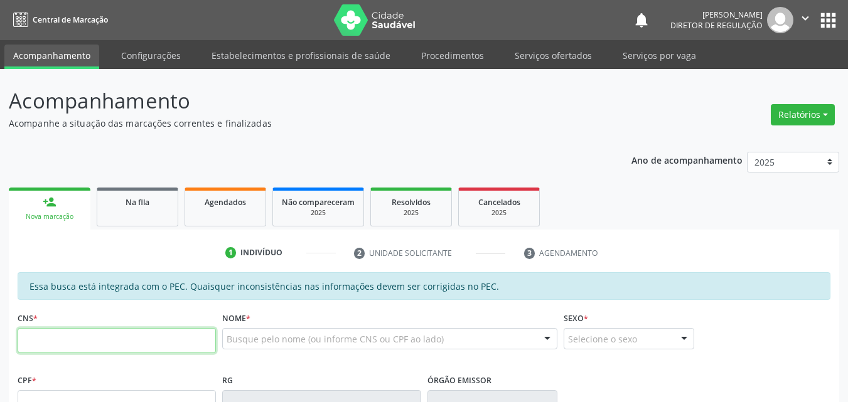
click at [113, 339] on input "text" at bounding box center [117, 340] width 198 height 25
type input "700 9049 7010 0493"
type input "774.764.684-49"
type input "[DATE]"
type input "Genailda [PERSON_NAME]"
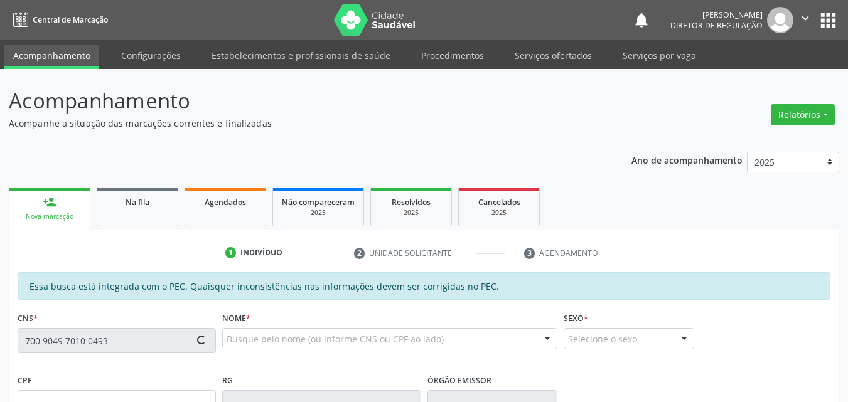
type input "[PHONE_NUMBER]"
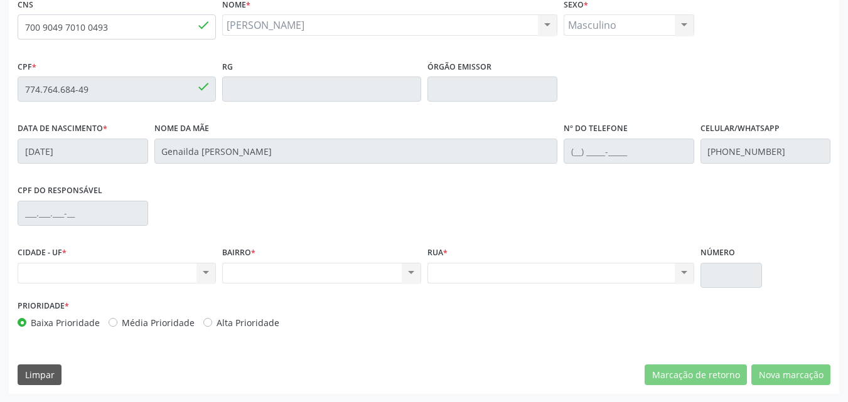
scroll to position [251, 0]
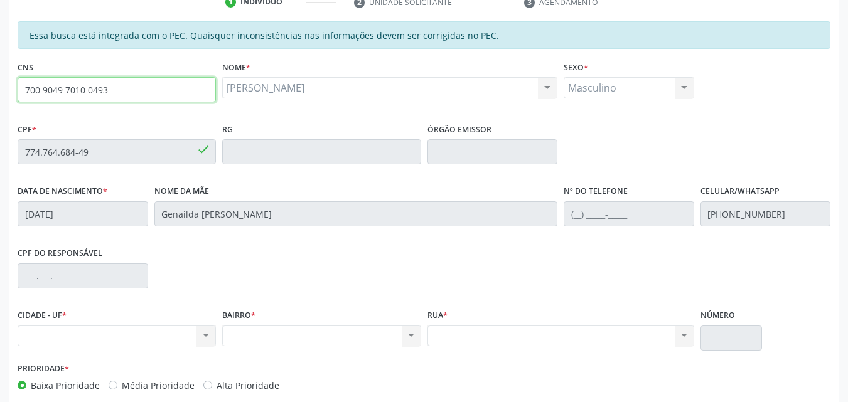
drag, startPoint x: 120, startPoint y: 87, endPoint x: 6, endPoint y: 100, distance: 114.2
click at [6, 100] on div "Acompanhamento Acompanhe a situação das marcações correntes e finalizadas Relat…" at bounding box center [424, 141] width 848 height 647
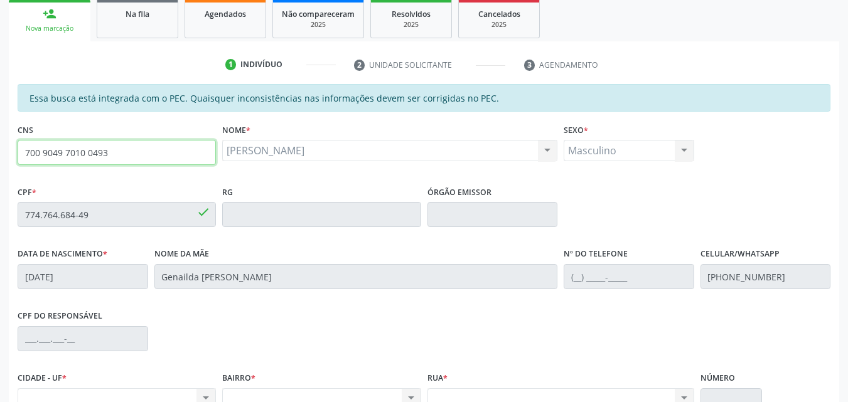
scroll to position [125, 0]
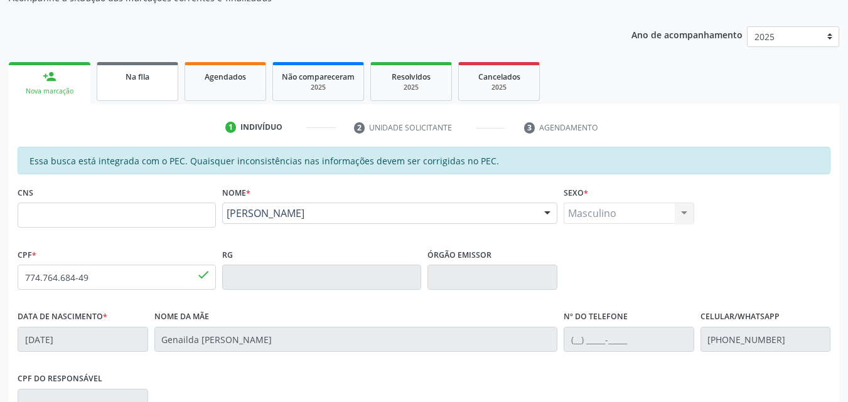
click at [141, 80] on span "Na fila" at bounding box center [137, 77] width 24 height 11
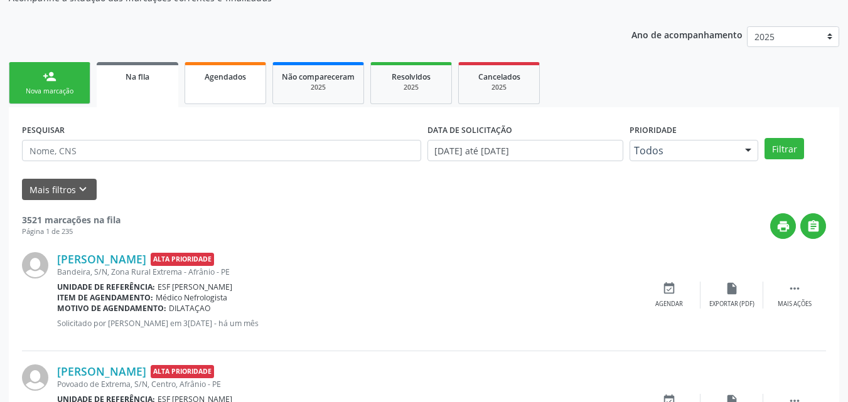
click at [229, 85] on link "Agendados" at bounding box center [225, 83] width 82 height 42
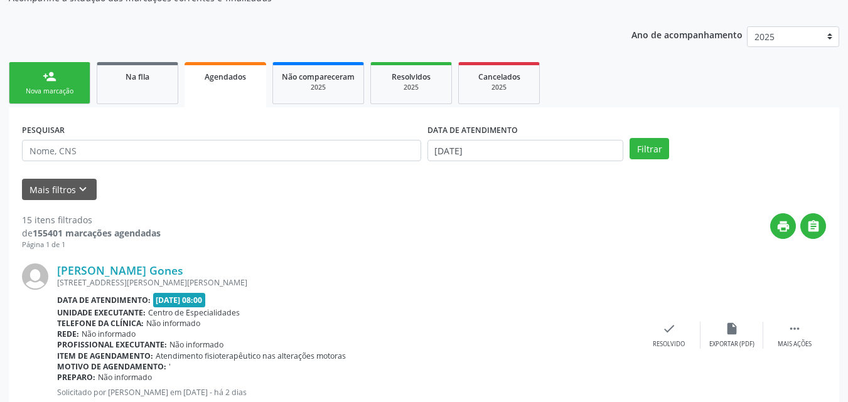
click at [53, 92] on div "Nova marcação" at bounding box center [49, 91] width 63 height 9
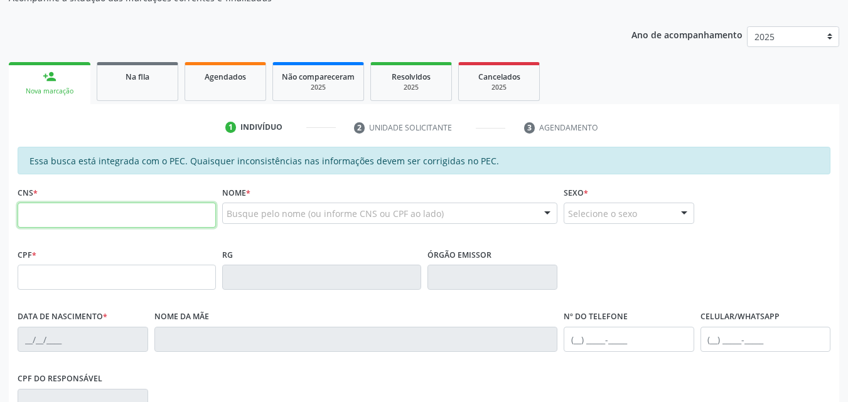
click at [83, 218] on input "text" at bounding box center [117, 215] width 198 height 25
paste input "700 9049 7010 0493"
type input "700 9049 7010 0493"
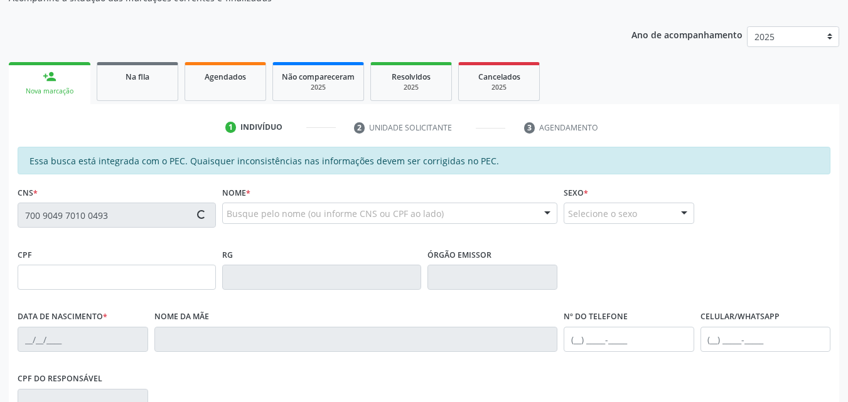
type input "774.764.684-49"
type input "[DATE]"
type input "Genailda [PERSON_NAME]"
type input "[PHONE_NUMBER]"
type input "S/N"
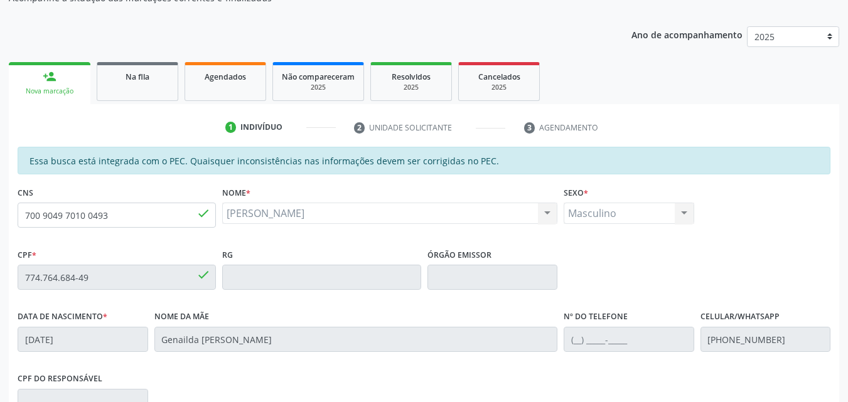
scroll to position [314, 0]
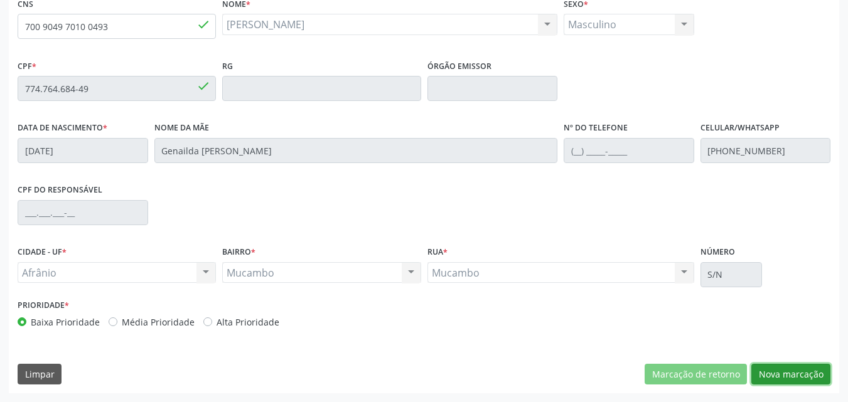
click at [783, 375] on button "Nova marcação" at bounding box center [790, 374] width 79 height 21
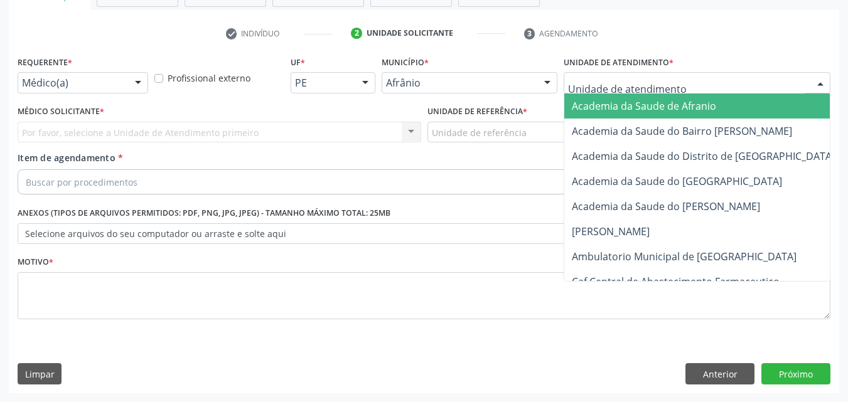
click at [671, 88] on div at bounding box center [696, 82] width 267 height 21
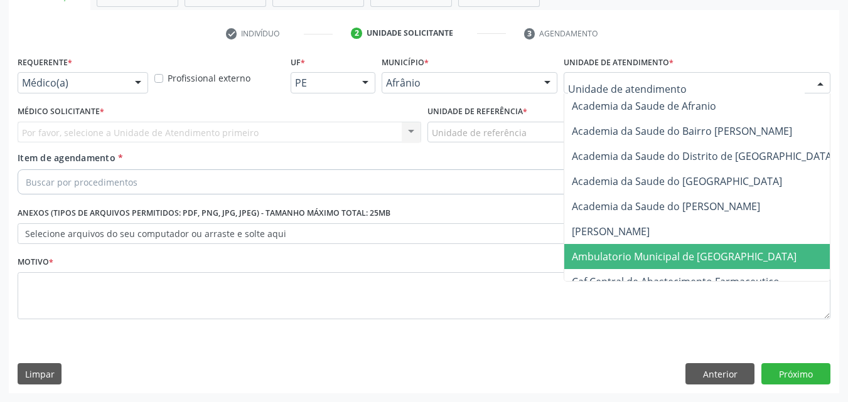
click at [661, 260] on span "Ambulatorio Municipal de [GEOGRAPHIC_DATA]" at bounding box center [684, 257] width 225 height 14
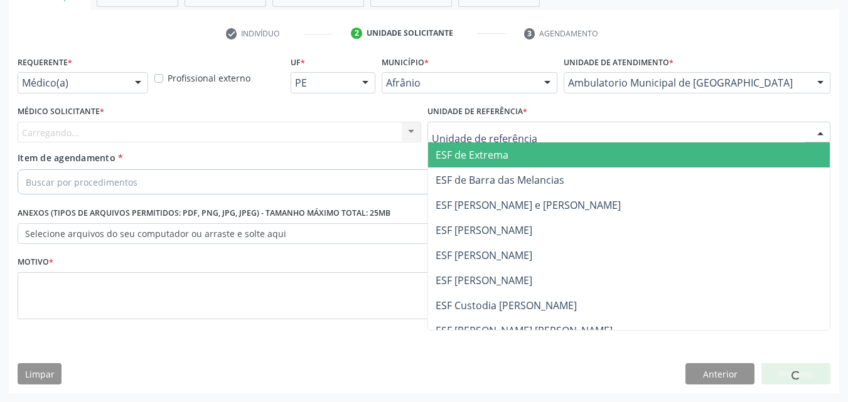
click at [551, 134] on div at bounding box center [628, 132] width 403 height 21
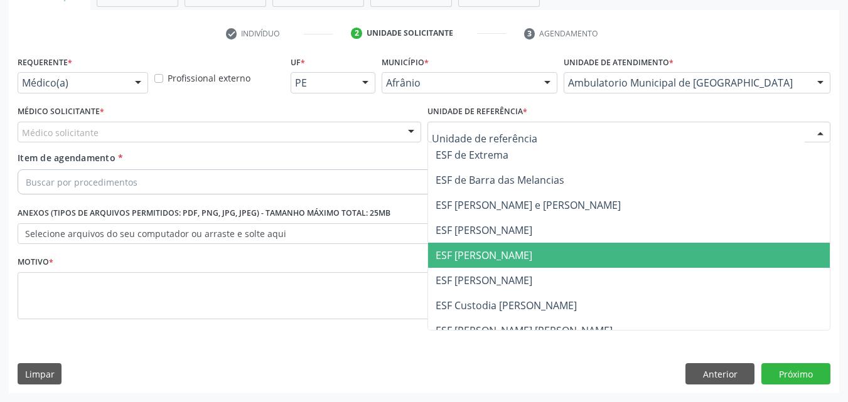
drag, startPoint x: 538, startPoint y: 250, endPoint x: 500, endPoint y: 237, distance: 39.9
click at [537, 251] on span "ESF [PERSON_NAME]" at bounding box center [629, 255] width 402 height 25
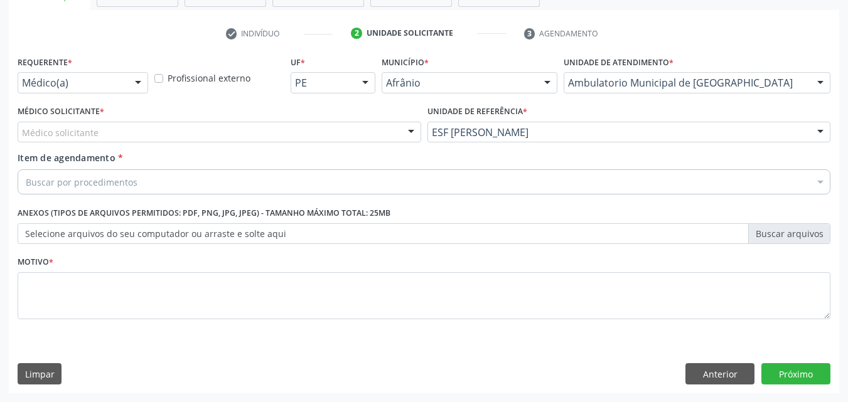
click at [353, 141] on div "Médico solicitante" at bounding box center [219, 132] width 403 height 21
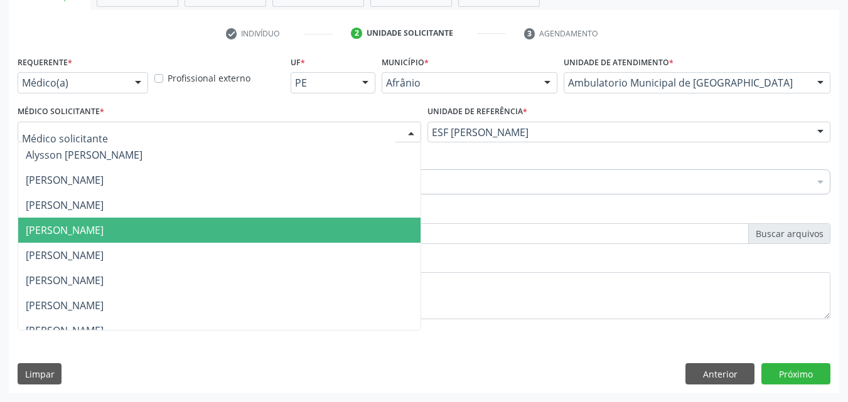
click at [339, 226] on span "[PERSON_NAME]" at bounding box center [219, 230] width 402 height 25
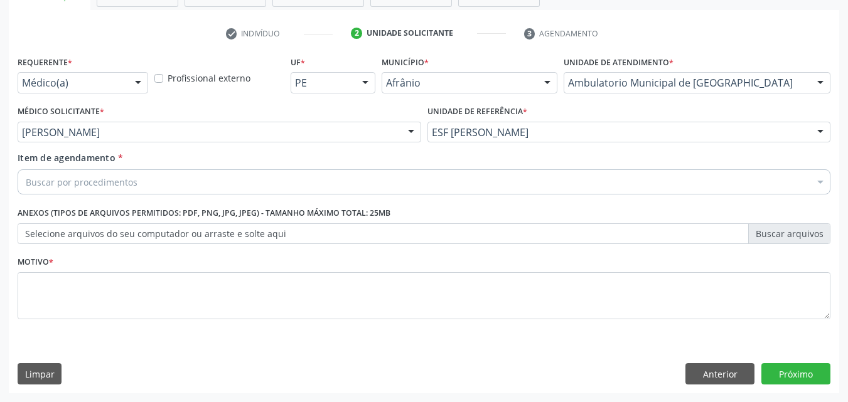
click at [211, 180] on div "Buscar por procedimentos" at bounding box center [424, 181] width 812 height 25
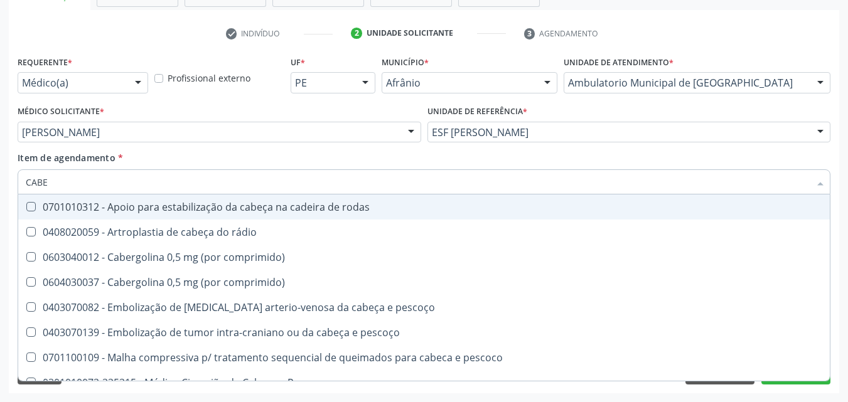
type input "CABEÇ"
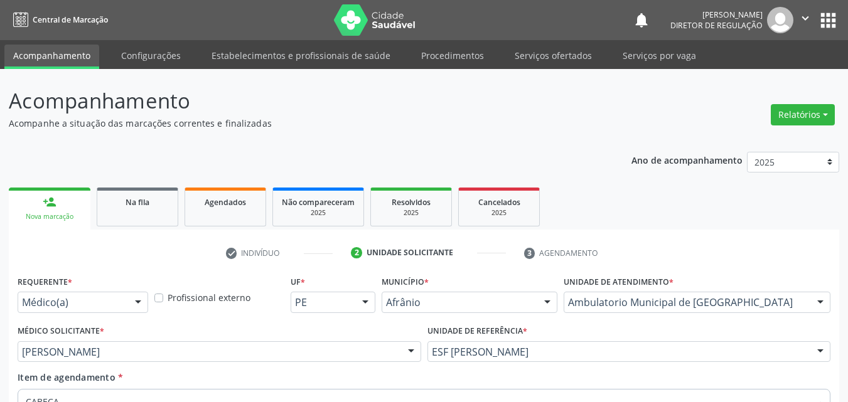
scroll to position [220, 0]
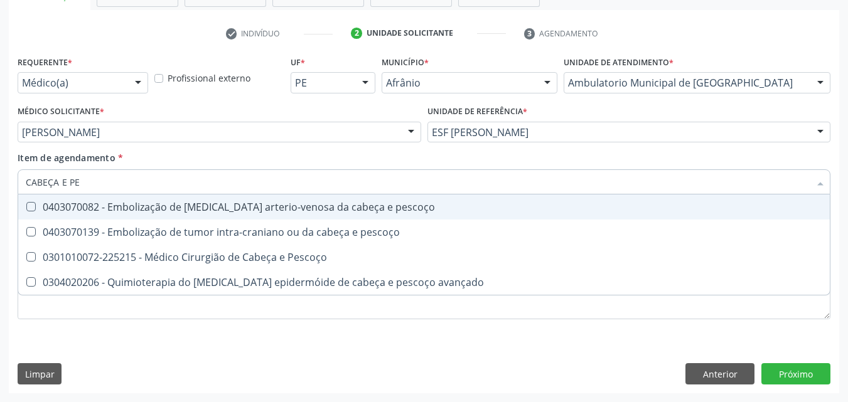
type input "CABEÇA E PES"
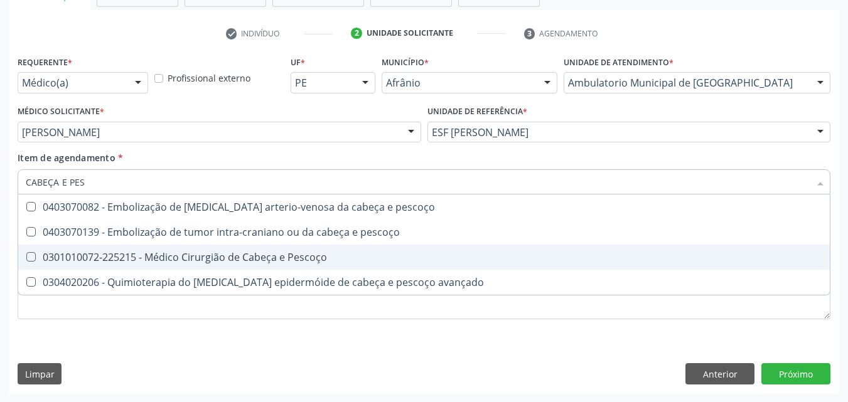
click at [213, 258] on div "0301010072-225215 - Médico Cirurgião de Cabeça e Pescoço" at bounding box center [424, 257] width 796 height 10
checkbox Pescoço "true"
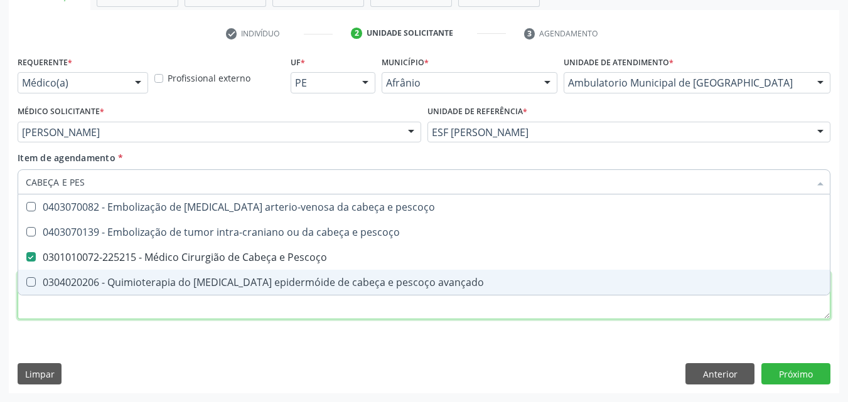
click at [213, 306] on div "Requerente * Médico(a) Médico(a) Enfermeiro(a) Paciente Nenhum resultado encont…" at bounding box center [424, 195] width 812 height 284
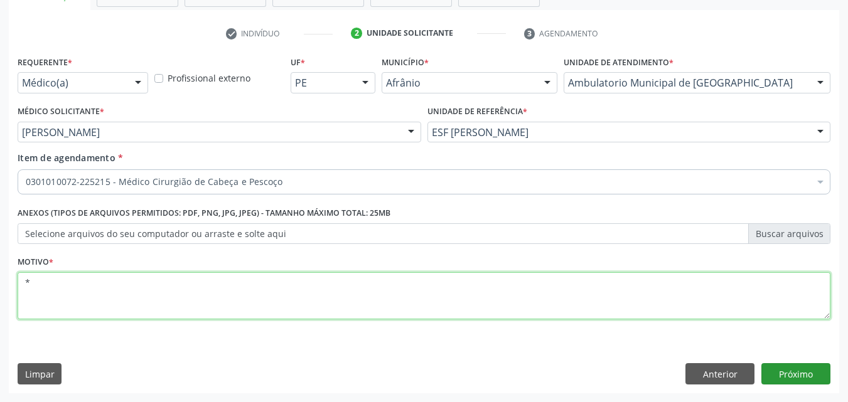
type textarea "*"
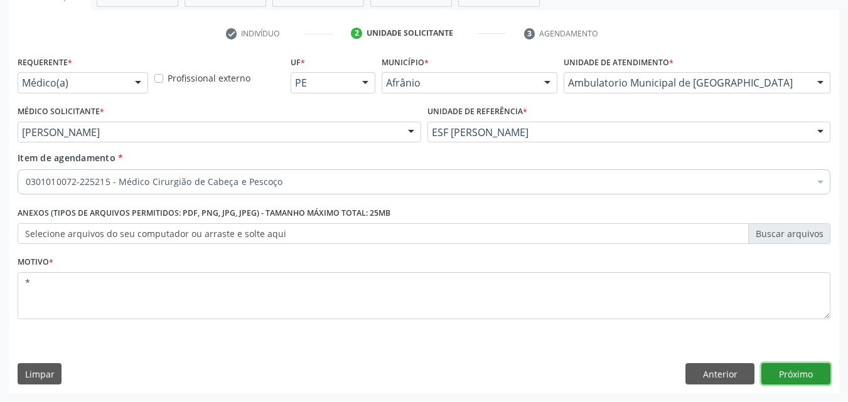
click at [796, 374] on button "Próximo" at bounding box center [795, 373] width 69 height 21
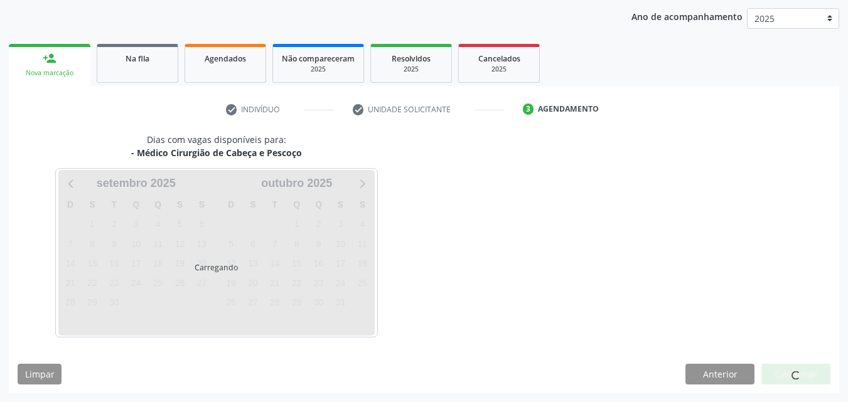
scroll to position [144, 0]
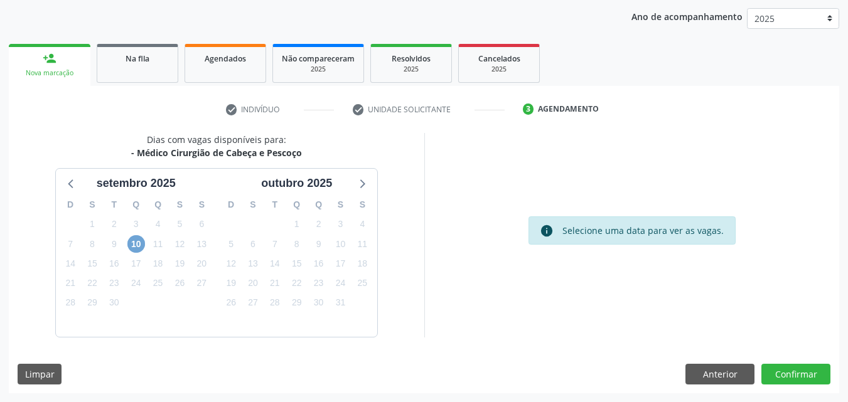
click at [135, 243] on span "10" at bounding box center [136, 244] width 18 height 18
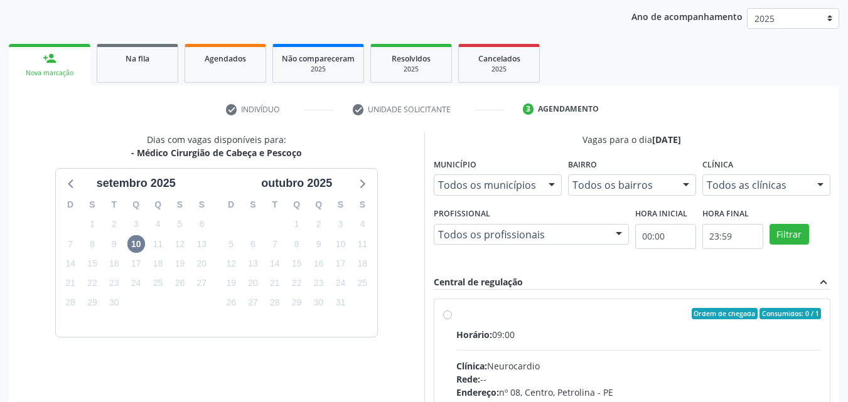
click at [471, 319] on div "Ordem de chegada Consumidos: 0 / 1" at bounding box center [638, 313] width 365 height 11
click at [452, 319] on input "Ordem de chegada Consumidos: 0 / 1 Horário: 09:00 Clínica: Neurocardio Rede: --…" at bounding box center [447, 313] width 9 height 11
radio input "true"
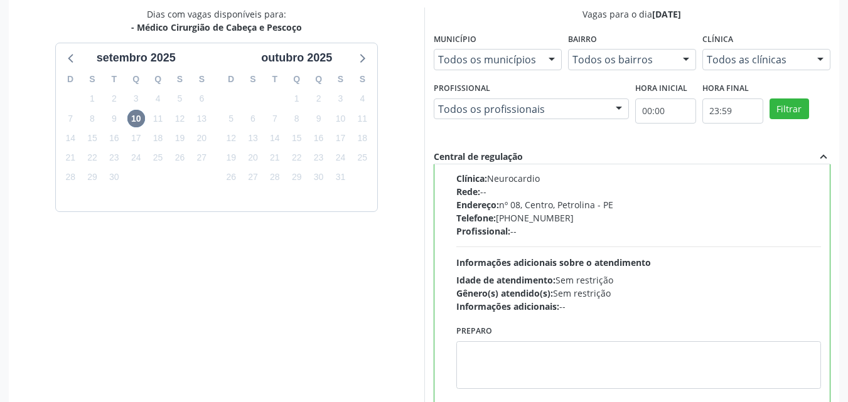
scroll to position [348, 0]
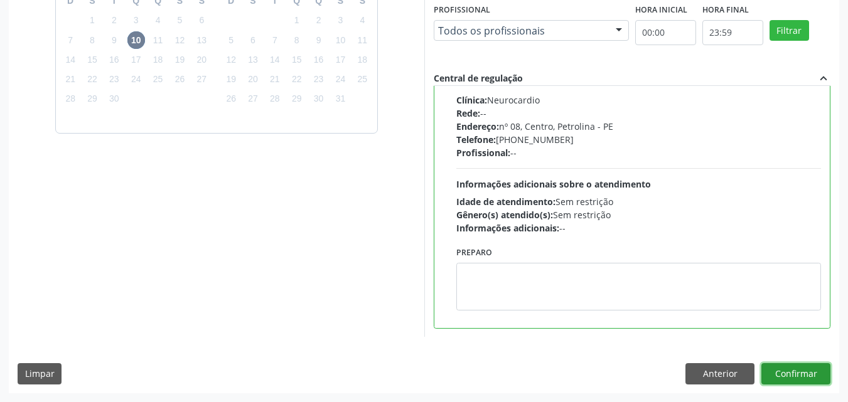
click at [792, 368] on button "Confirmar" at bounding box center [795, 373] width 69 height 21
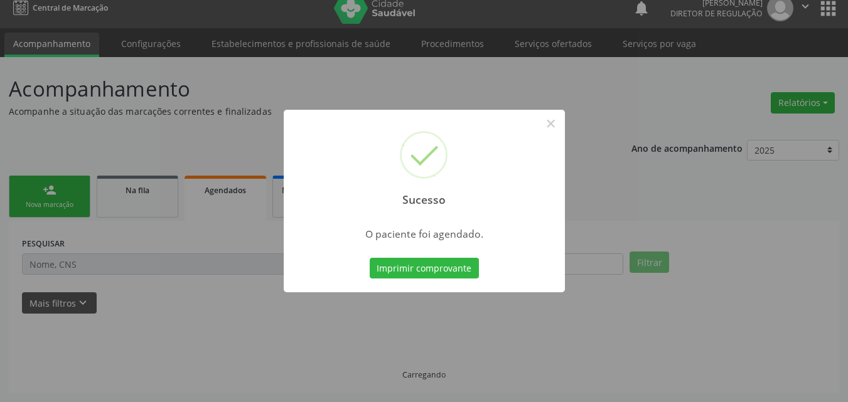
scroll to position [12, 0]
click at [462, 269] on button "Imprimir comprovante" at bounding box center [424, 268] width 109 height 21
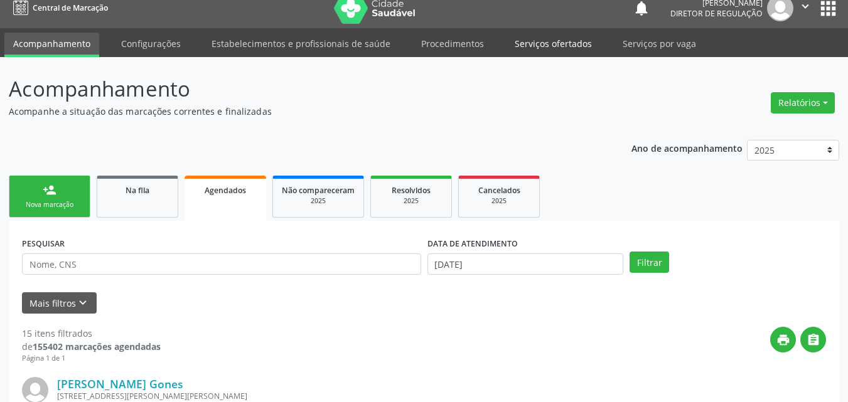
click at [555, 40] on link "Serviços ofertados" at bounding box center [553, 44] width 95 height 22
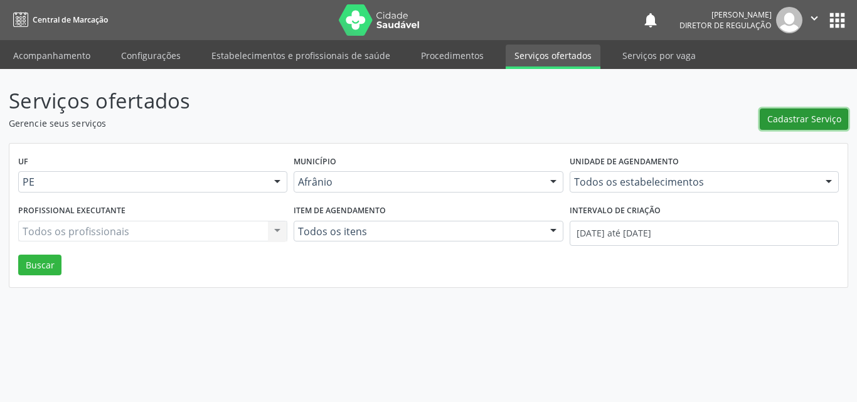
click at [796, 120] on span "Cadastrar Serviço" at bounding box center [804, 118] width 74 height 13
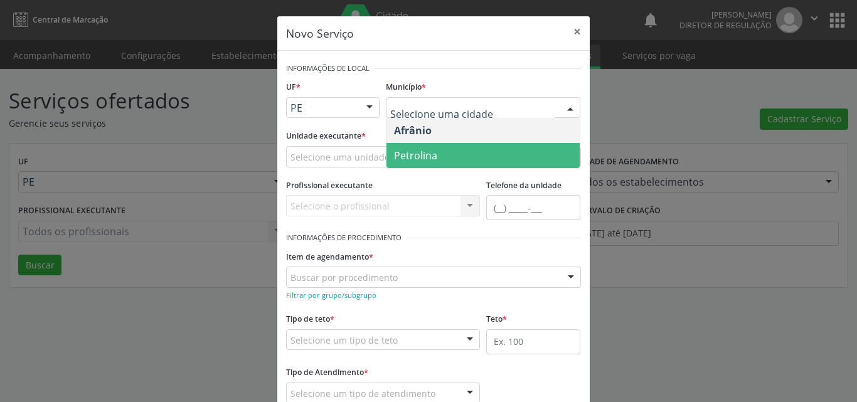
click at [434, 152] on span "Petrolina" at bounding box center [482, 155] width 193 height 25
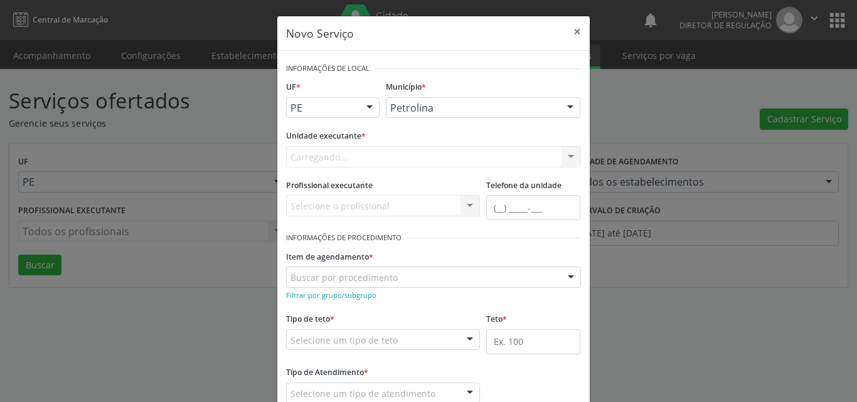
click at [383, 154] on div "Carregando... Academia da Saude de Afranio Academia da Saude do Bairro [PERSON_…" at bounding box center [433, 156] width 295 height 21
click at [371, 154] on div "Carregando... Academia da Saude de Afranio Academia da Saude do Bairro [PERSON_…" at bounding box center [433, 156] width 295 height 21
